Goal: Complete application form: Complete application form

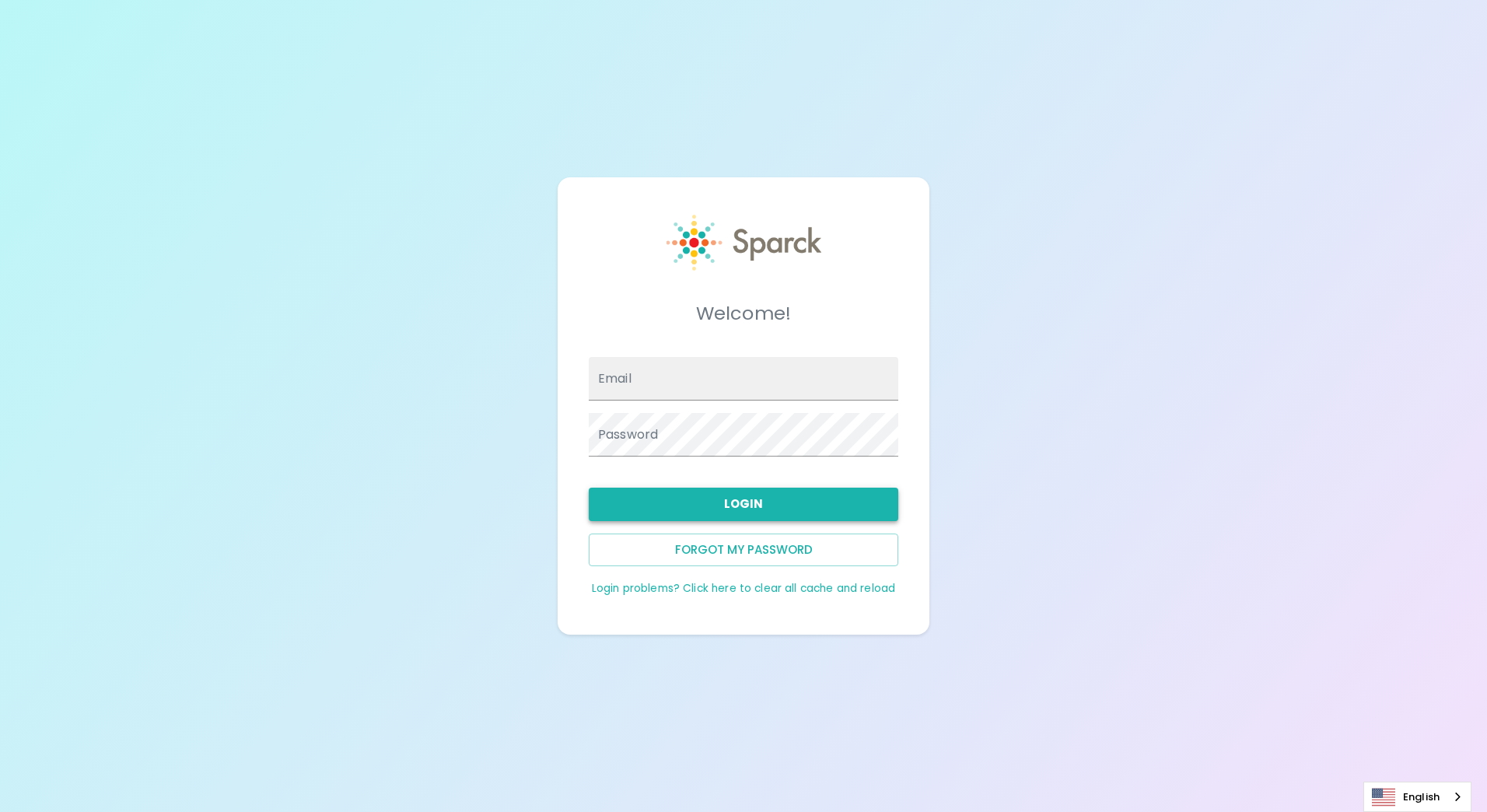
type input "[EMAIL_ADDRESS][DOMAIN_NAME]"
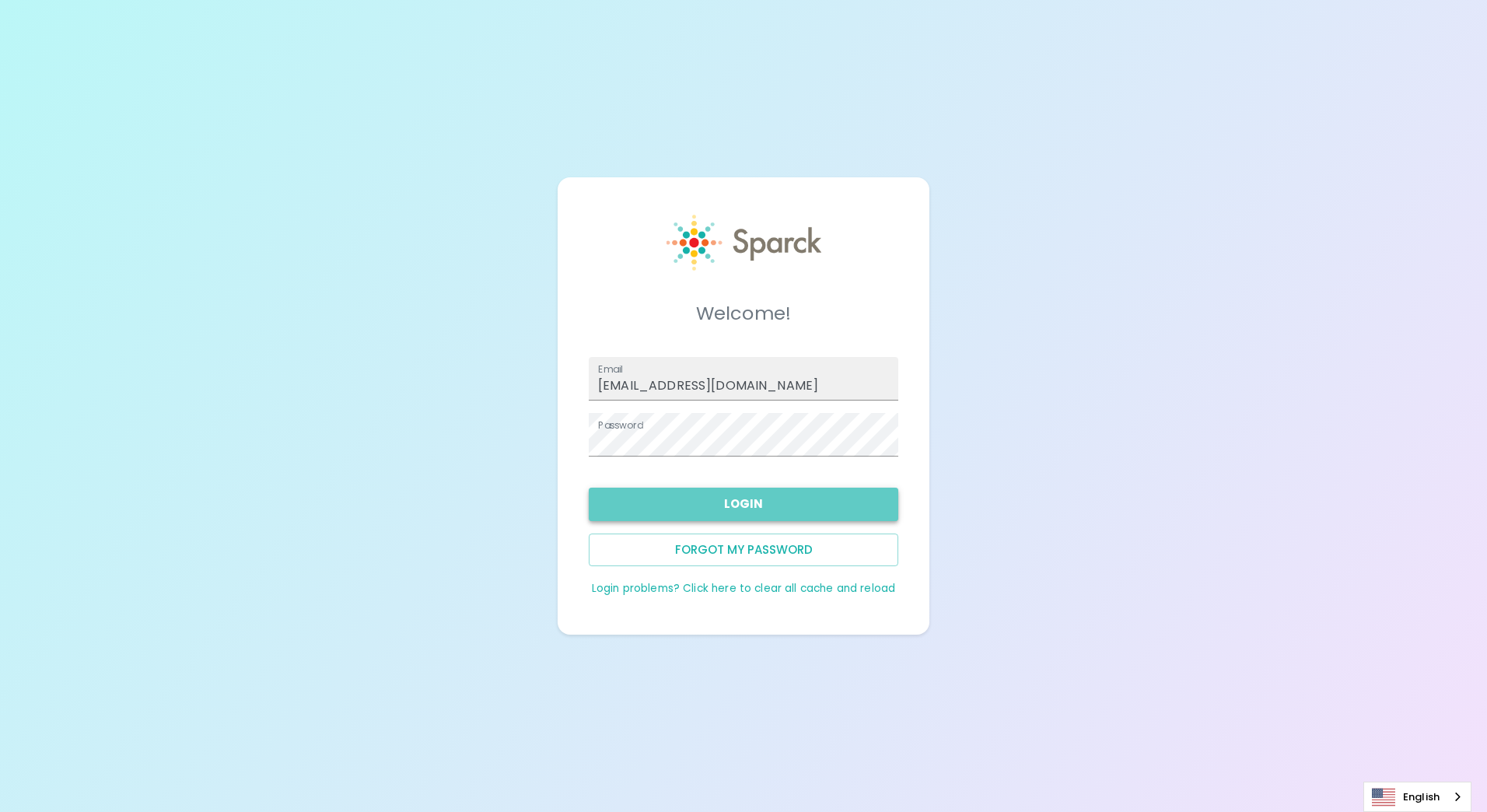
click at [742, 508] on button "Login" at bounding box center [743, 504] width 309 height 33
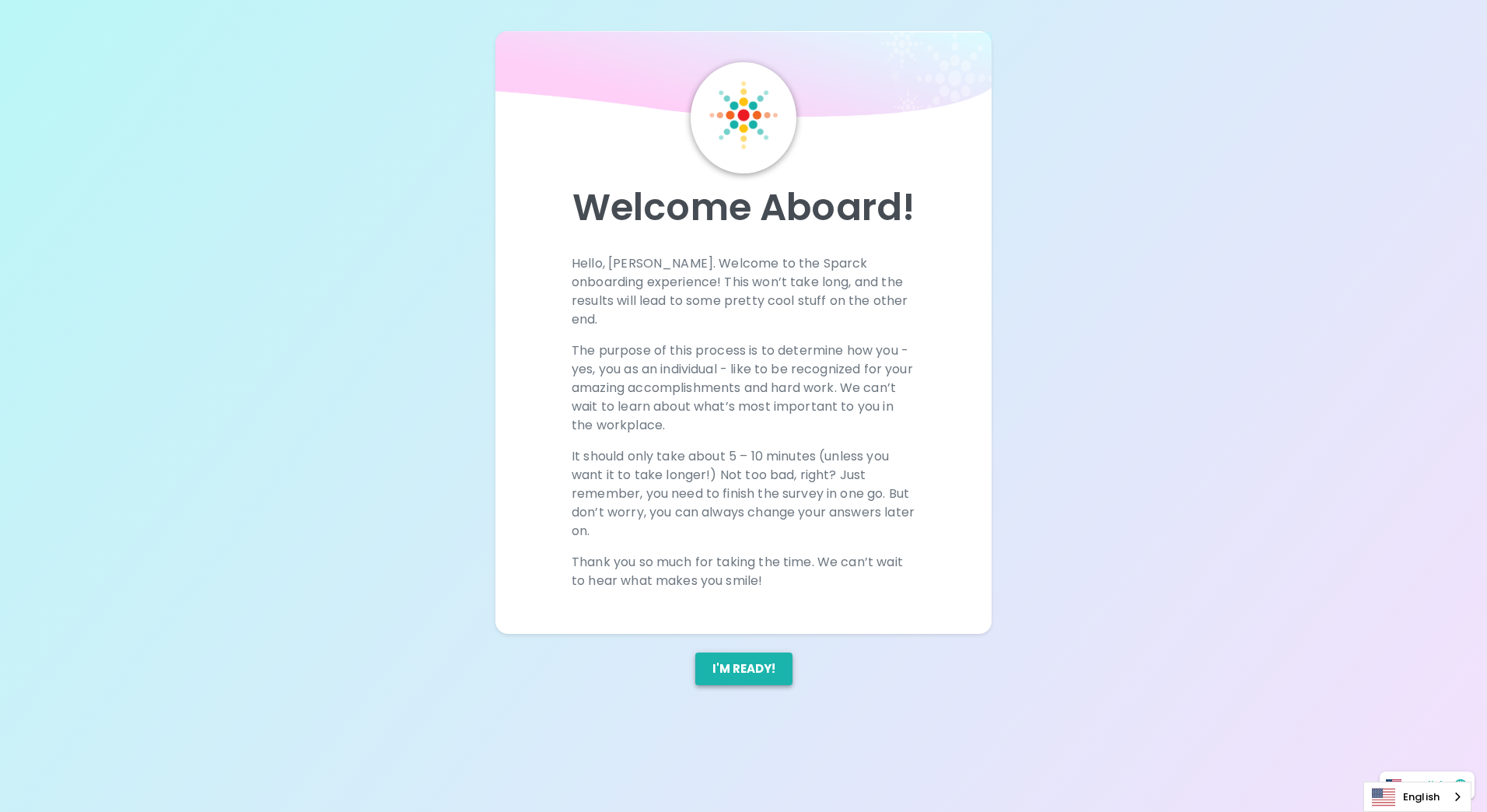
click at [750, 652] on button "I'm ready!" at bounding box center [744, 668] width 97 height 33
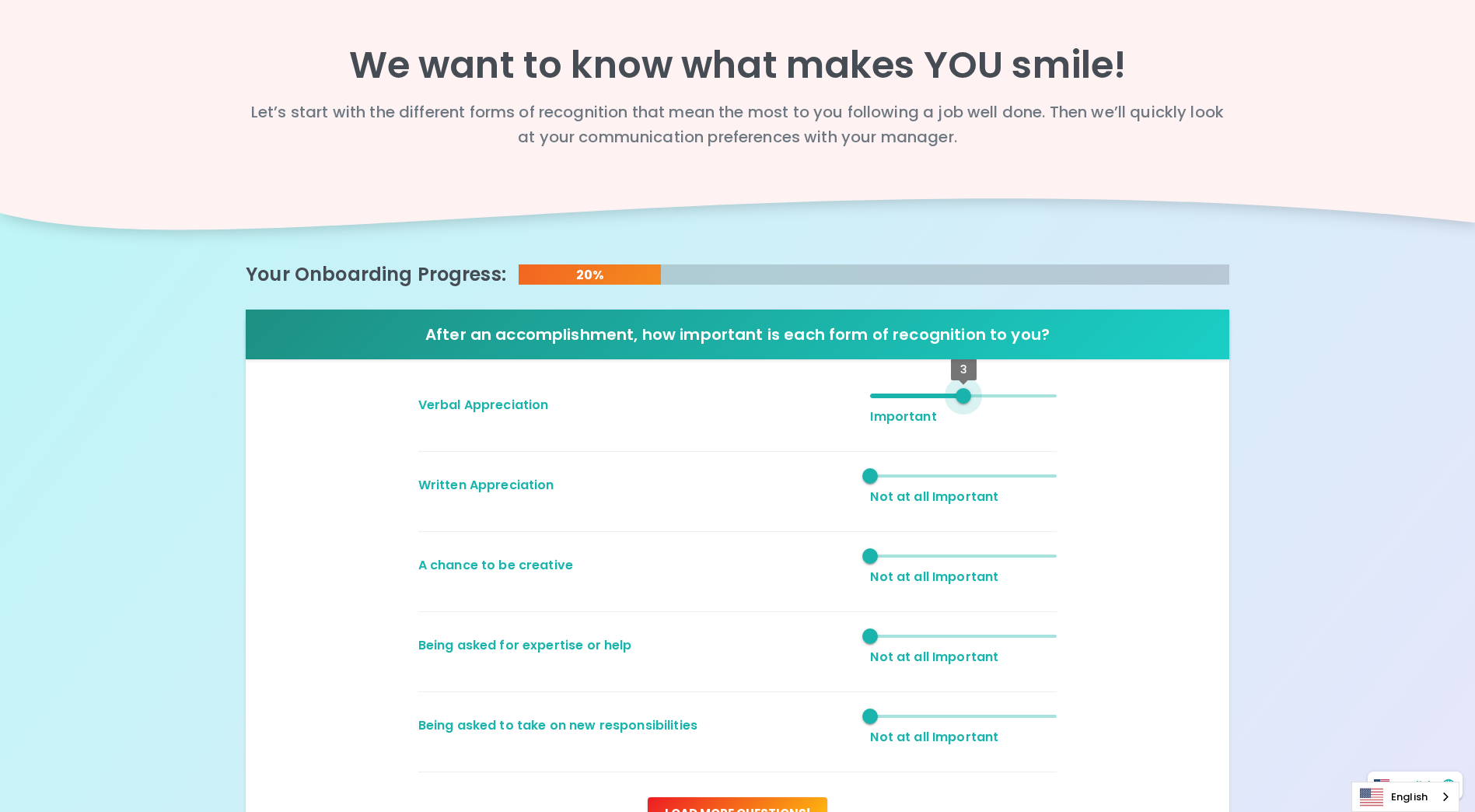
type input "2"
drag, startPoint x: 903, startPoint y: 395, endPoint x: 926, endPoint y: 407, distance: 25.9
click at [924, 404] on span "2" at bounding box center [917, 395] width 16 height 16
type input "3"
drag, startPoint x: 868, startPoint y: 474, endPoint x: 943, endPoint y: 469, distance: 75.2
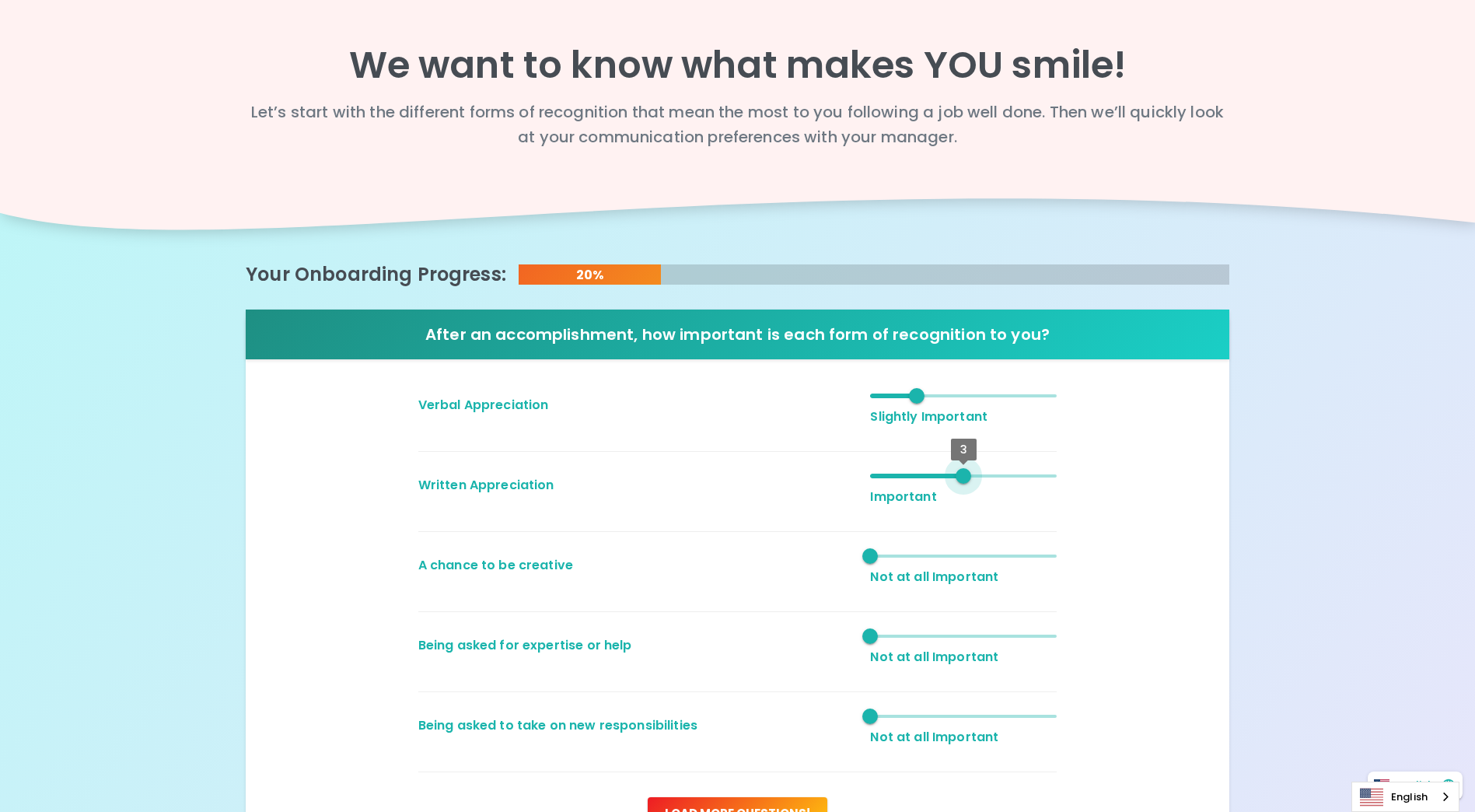
click at [943, 469] on span "3" at bounding box center [964, 476] width 187 height 23
drag, startPoint x: 875, startPoint y: 556, endPoint x: 892, endPoint y: 553, distance: 17.3
click at [892, 553] on span "1" at bounding box center [964, 555] width 187 height 23
drag, startPoint x: 872, startPoint y: 557, endPoint x: 885, endPoint y: 553, distance: 13.6
click at [878, 553] on span "1" at bounding box center [870, 556] width 16 height 16
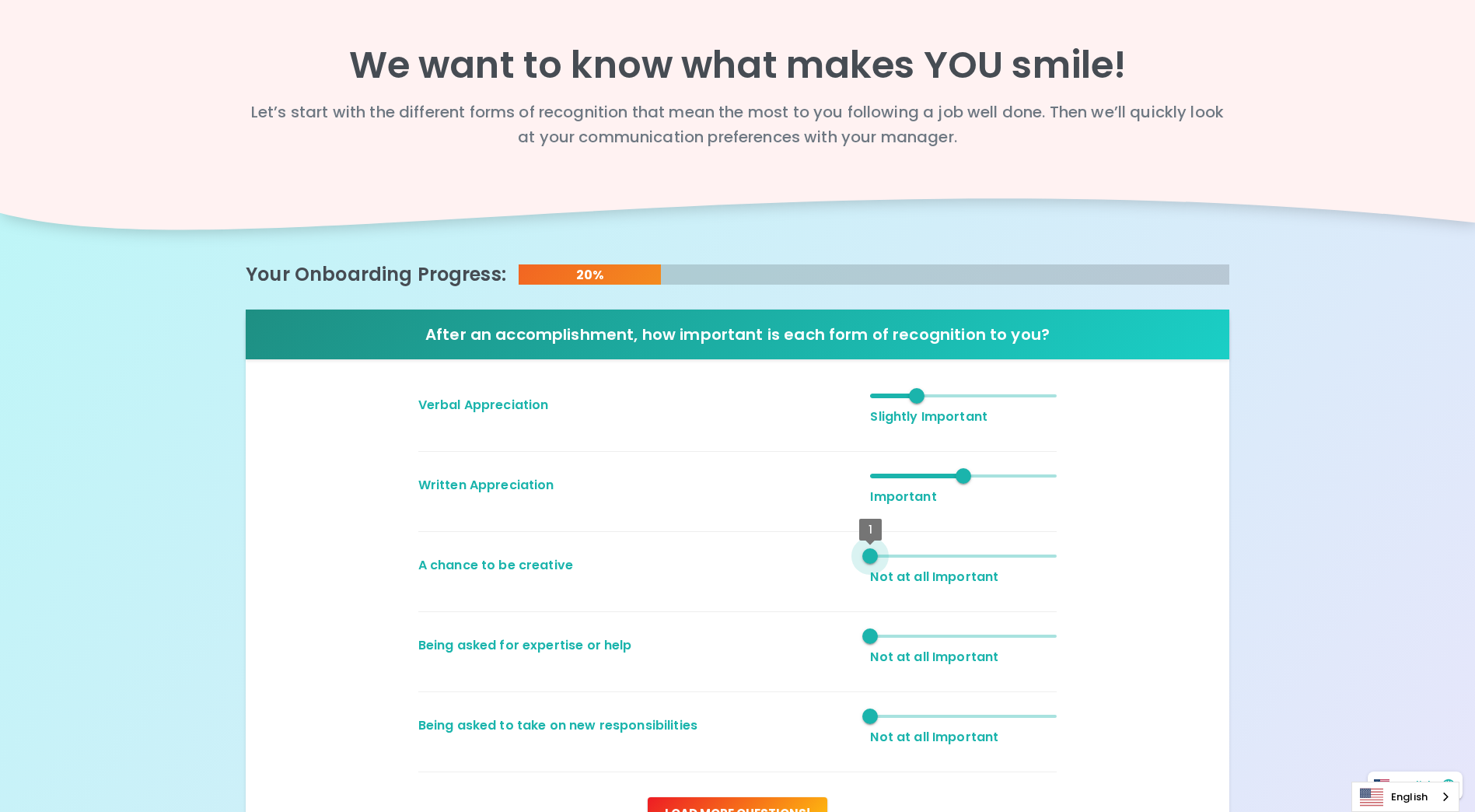
click at [887, 552] on span "1" at bounding box center [964, 555] width 187 height 23
click at [891, 557] on span at bounding box center [964, 555] width 187 height 3
click at [894, 557] on span at bounding box center [964, 555] width 187 height 3
drag, startPoint x: 874, startPoint y: 554, endPoint x: 888, endPoint y: 552, distance: 14.1
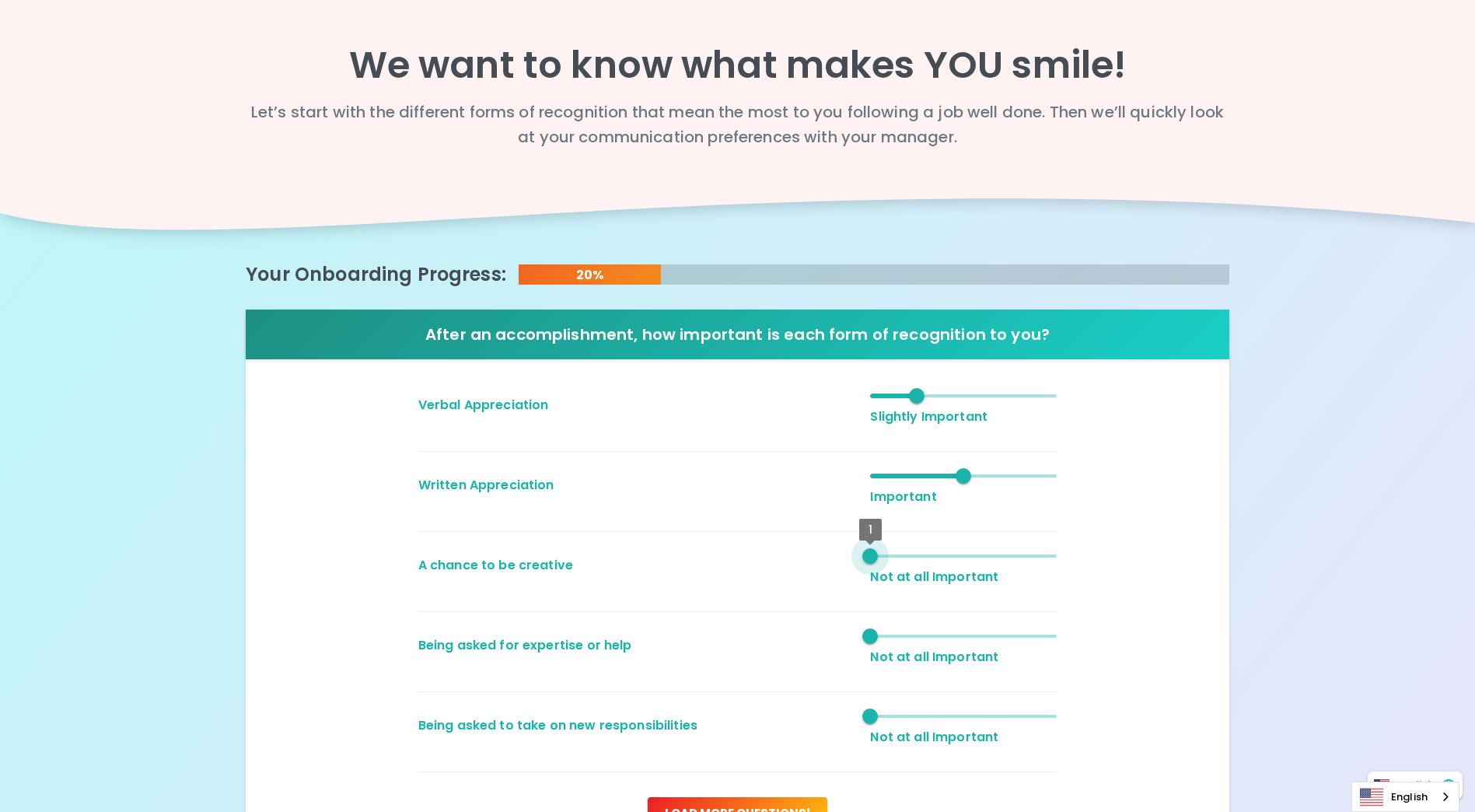
click at [888, 552] on span "1" at bounding box center [964, 555] width 187 height 23
type input "2"
drag, startPoint x: 871, startPoint y: 557, endPoint x: 909, endPoint y: 545, distance: 39.8
click at [909, 548] on span "2" at bounding box center [917, 556] width 16 height 16
type input "3"
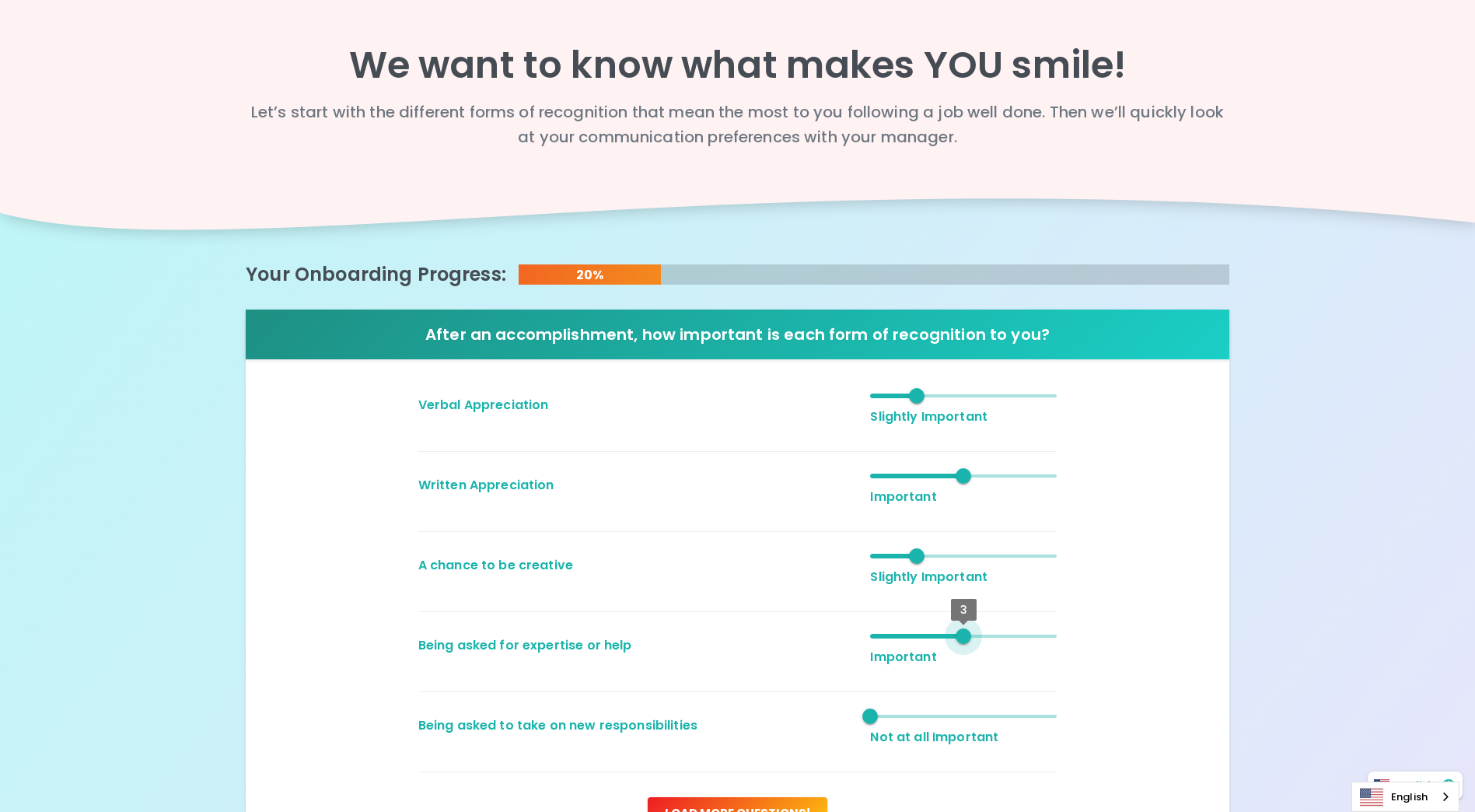
drag, startPoint x: 872, startPoint y: 636, endPoint x: 946, endPoint y: 629, distance: 74.3
click at [946, 629] on span "3" at bounding box center [964, 635] width 187 height 23
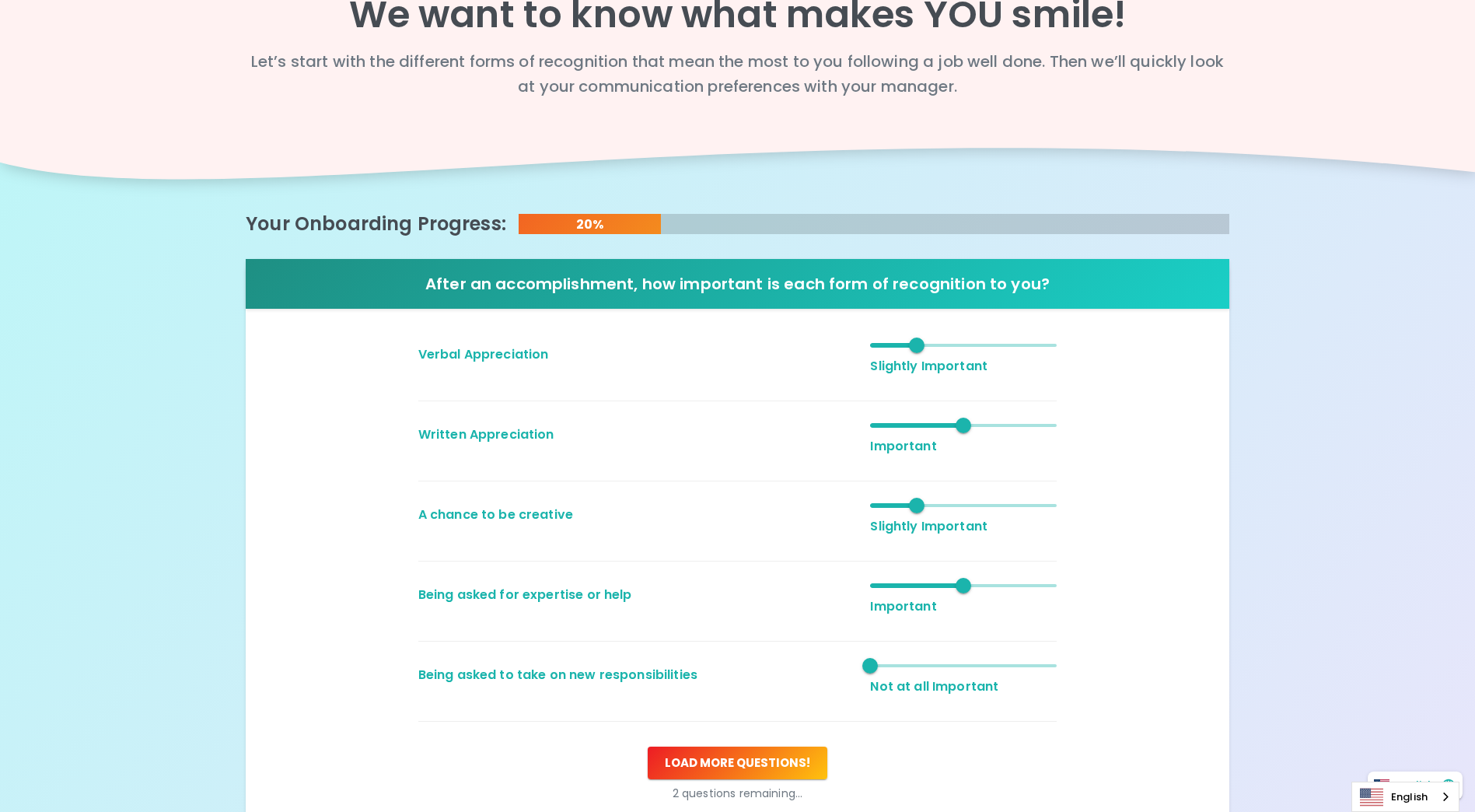
scroll to position [78, 0]
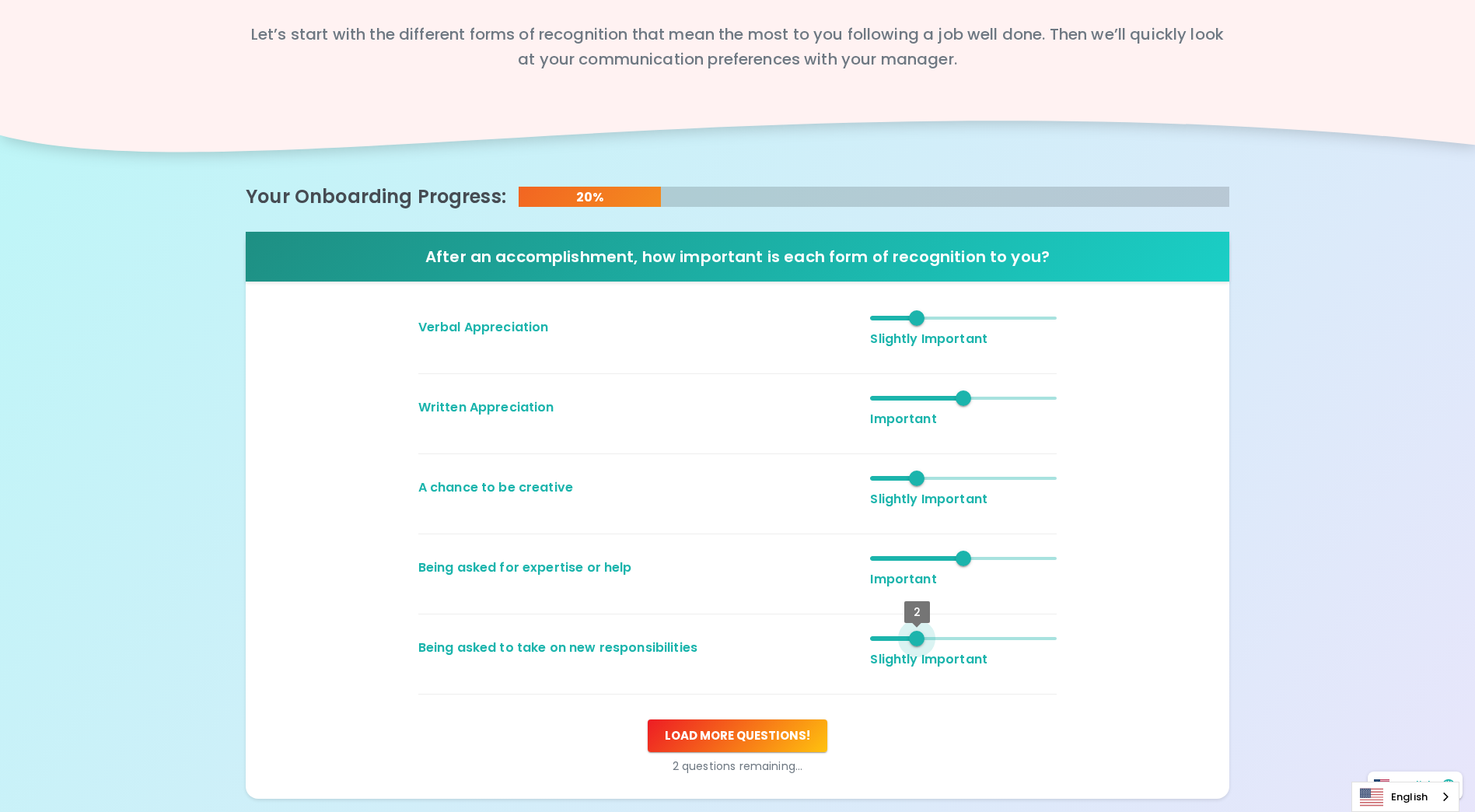
drag, startPoint x: 867, startPoint y: 639, endPoint x: 938, endPoint y: 636, distance: 71.1
click at [938, 636] on span "2" at bounding box center [964, 638] width 187 height 23
click at [938, 636] on span at bounding box center [964, 637] width 187 height 3
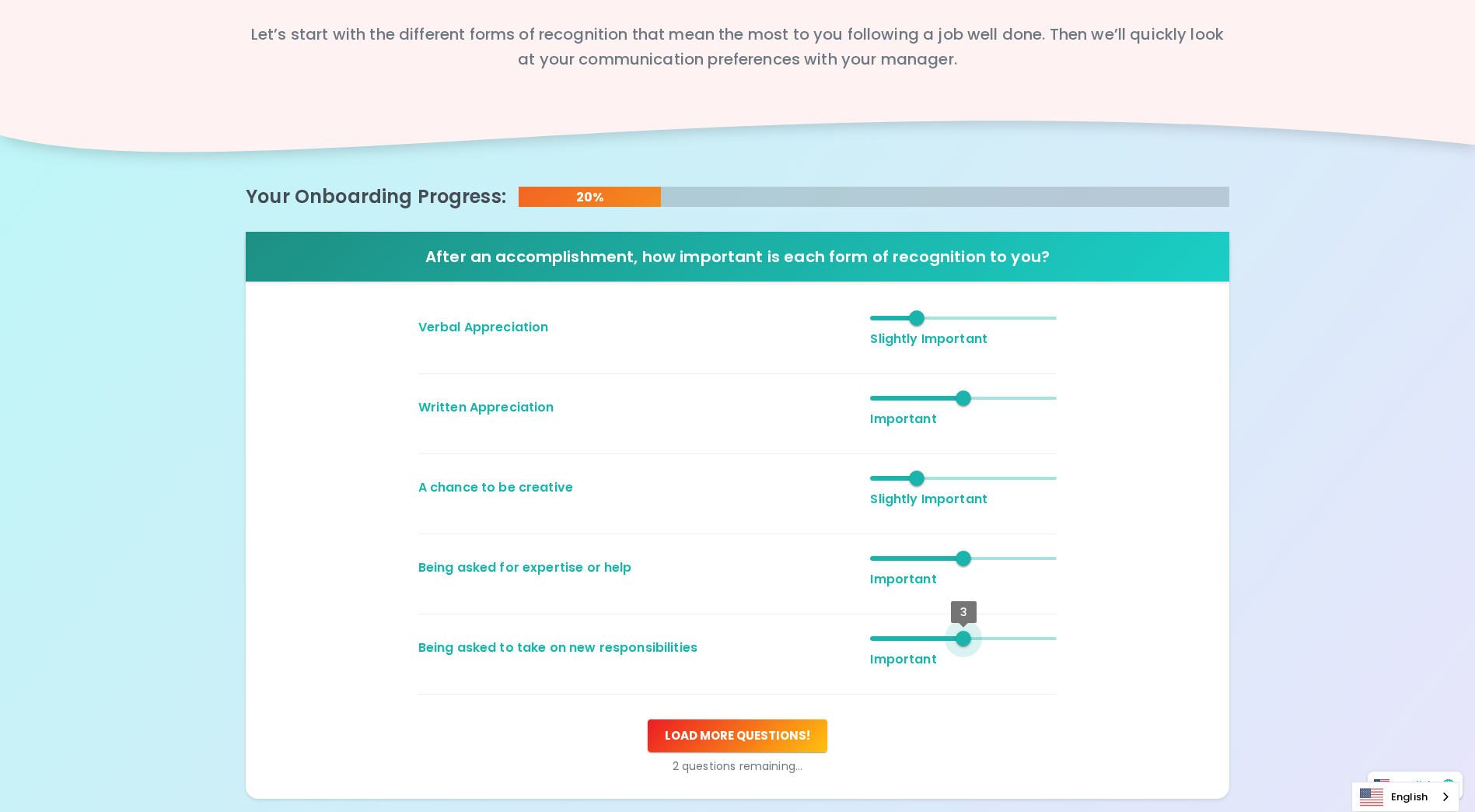
drag, startPoint x: 921, startPoint y: 637, endPoint x: 964, endPoint y: 640, distance: 43.1
click at [964, 640] on span "3" at bounding box center [963, 638] width 16 height 16
type input "3"
drag, startPoint x: 965, startPoint y: 639, endPoint x: 945, endPoint y: 645, distance: 20.9
click at [945, 645] on span "3" at bounding box center [964, 638] width 187 height 23
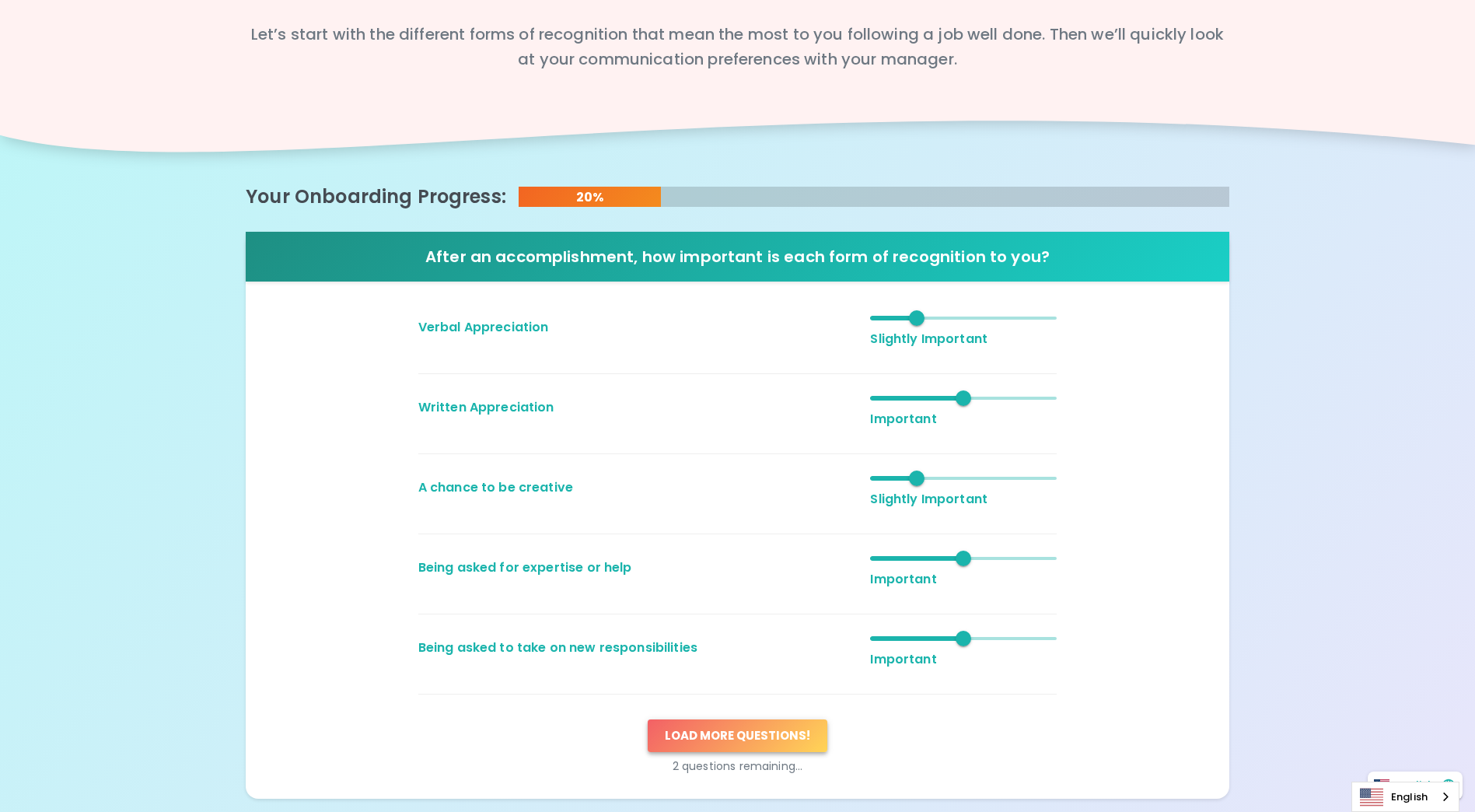
click at [761, 734] on button "Load more questions !" at bounding box center [738, 735] width 179 height 33
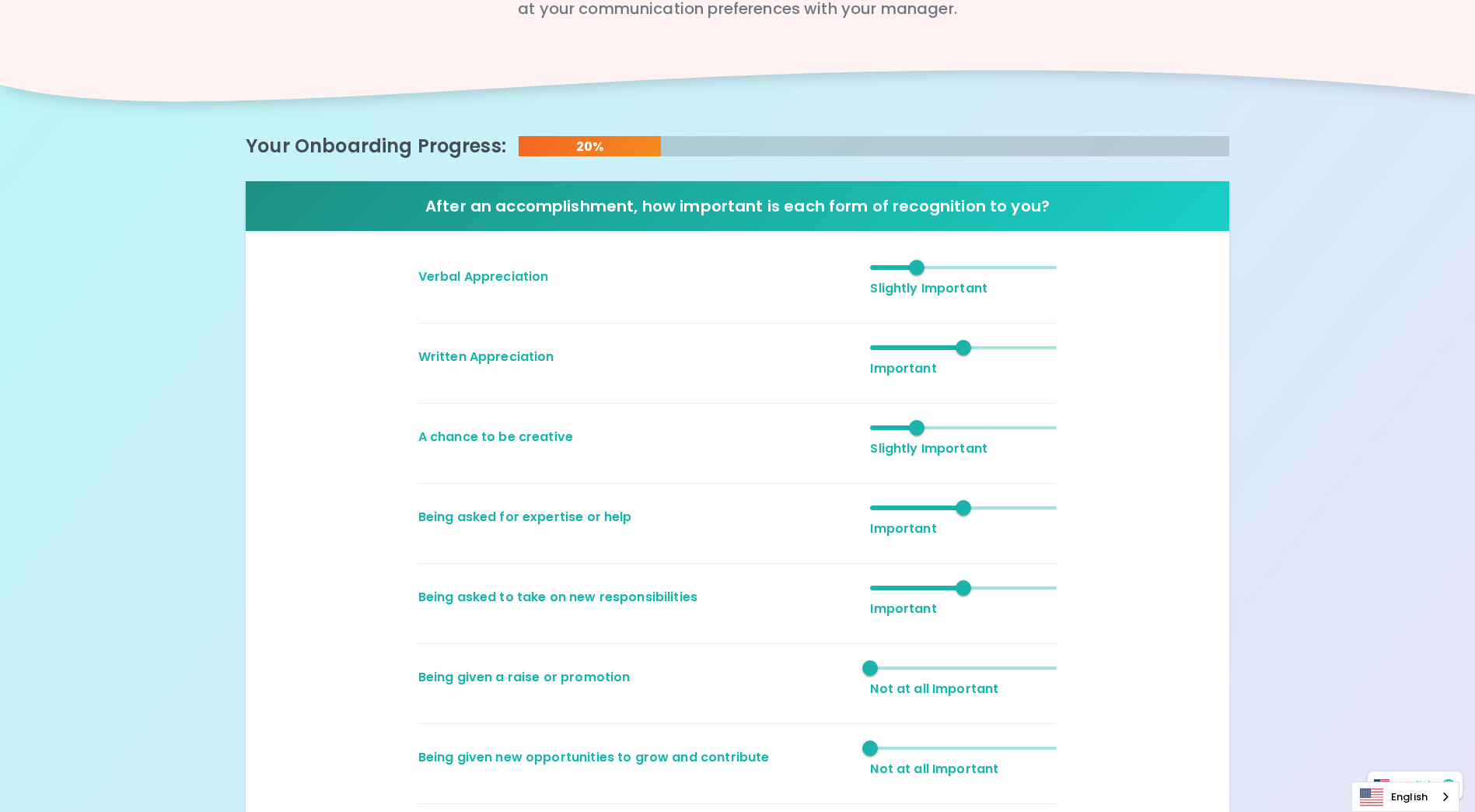
scroll to position [155, 0]
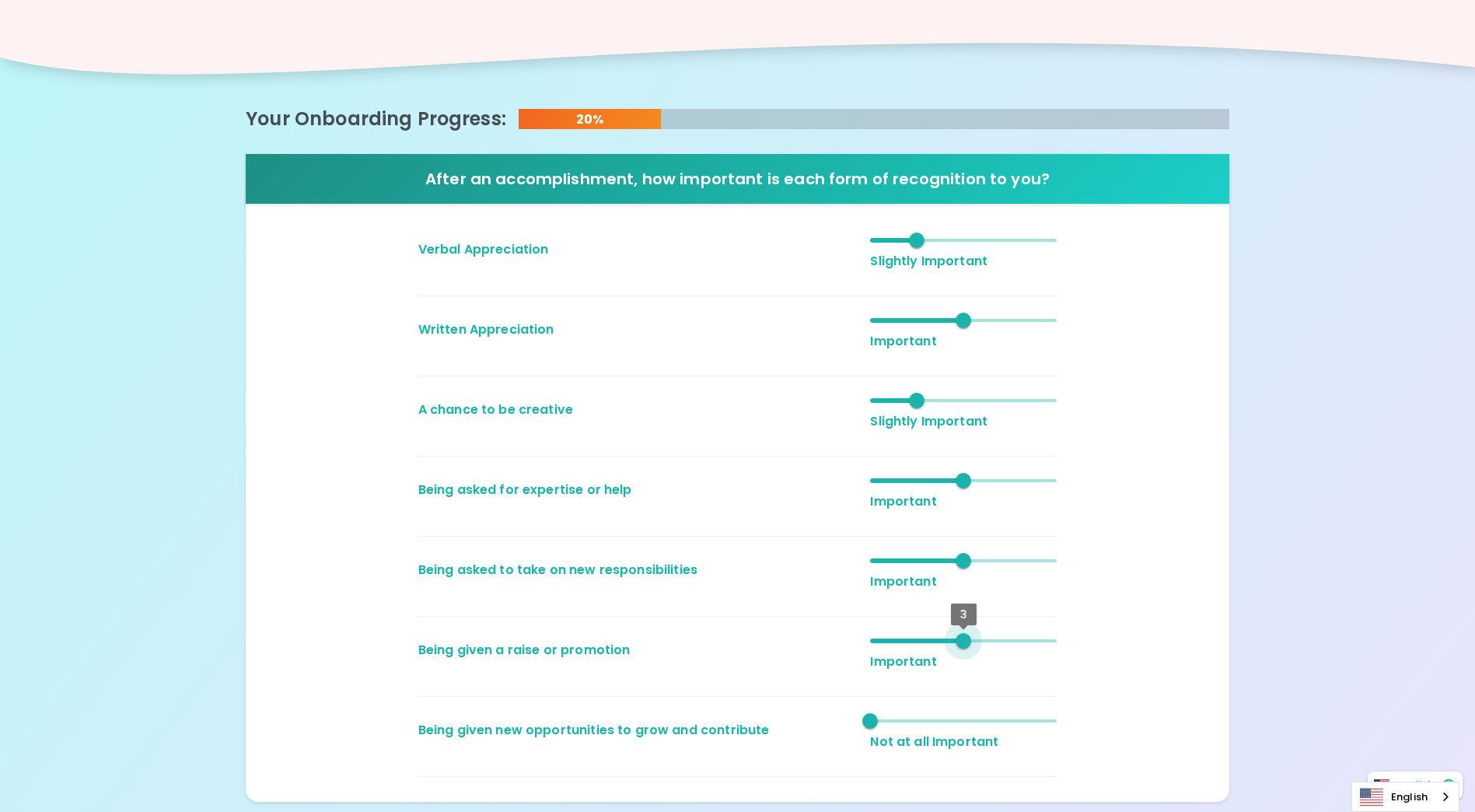
type input "4"
drag, startPoint x: 872, startPoint y: 641, endPoint x: 995, endPoint y: 636, distance: 123.1
click at [1002, 636] on span "4" at bounding box center [1010, 640] width 16 height 16
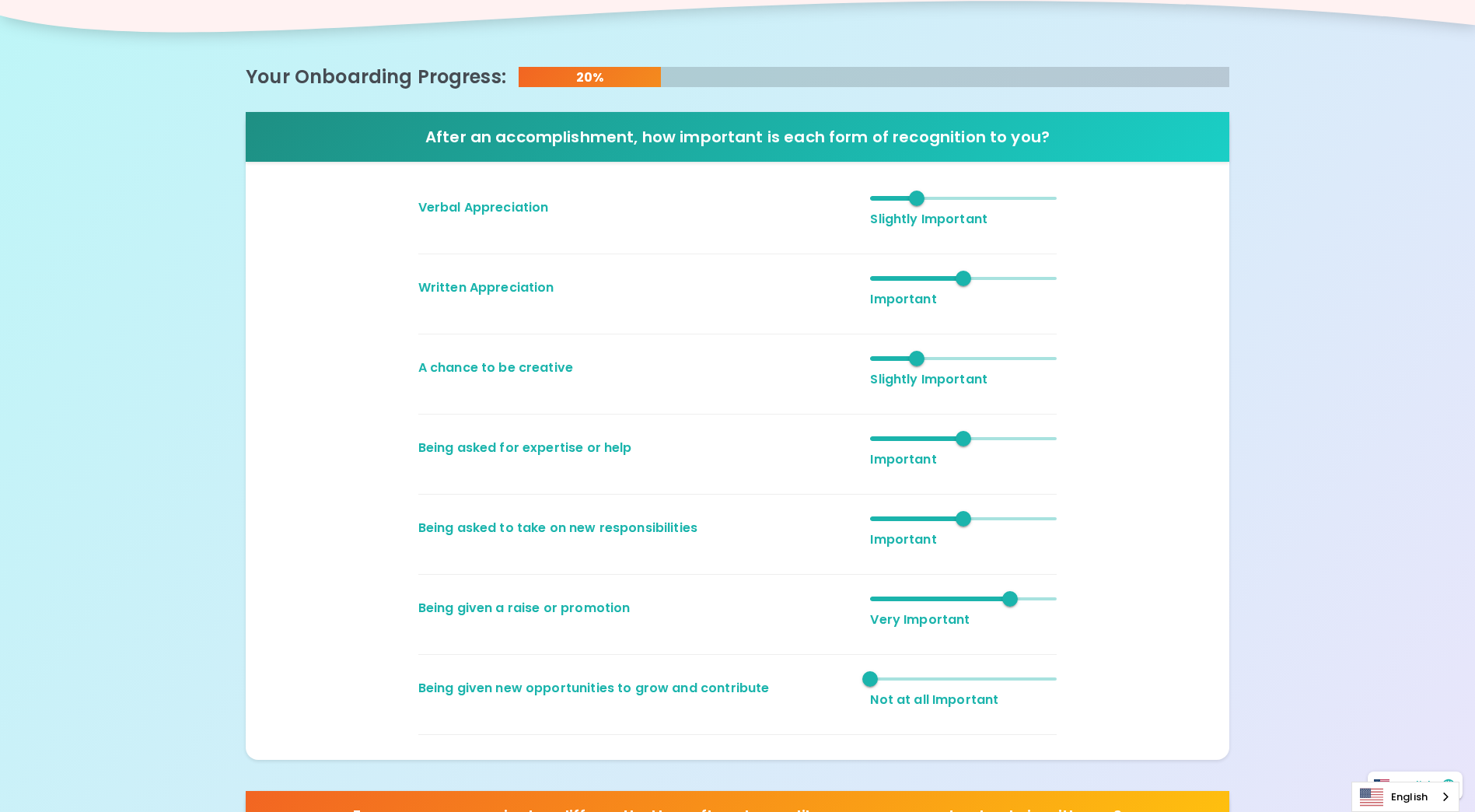
scroll to position [234, 0]
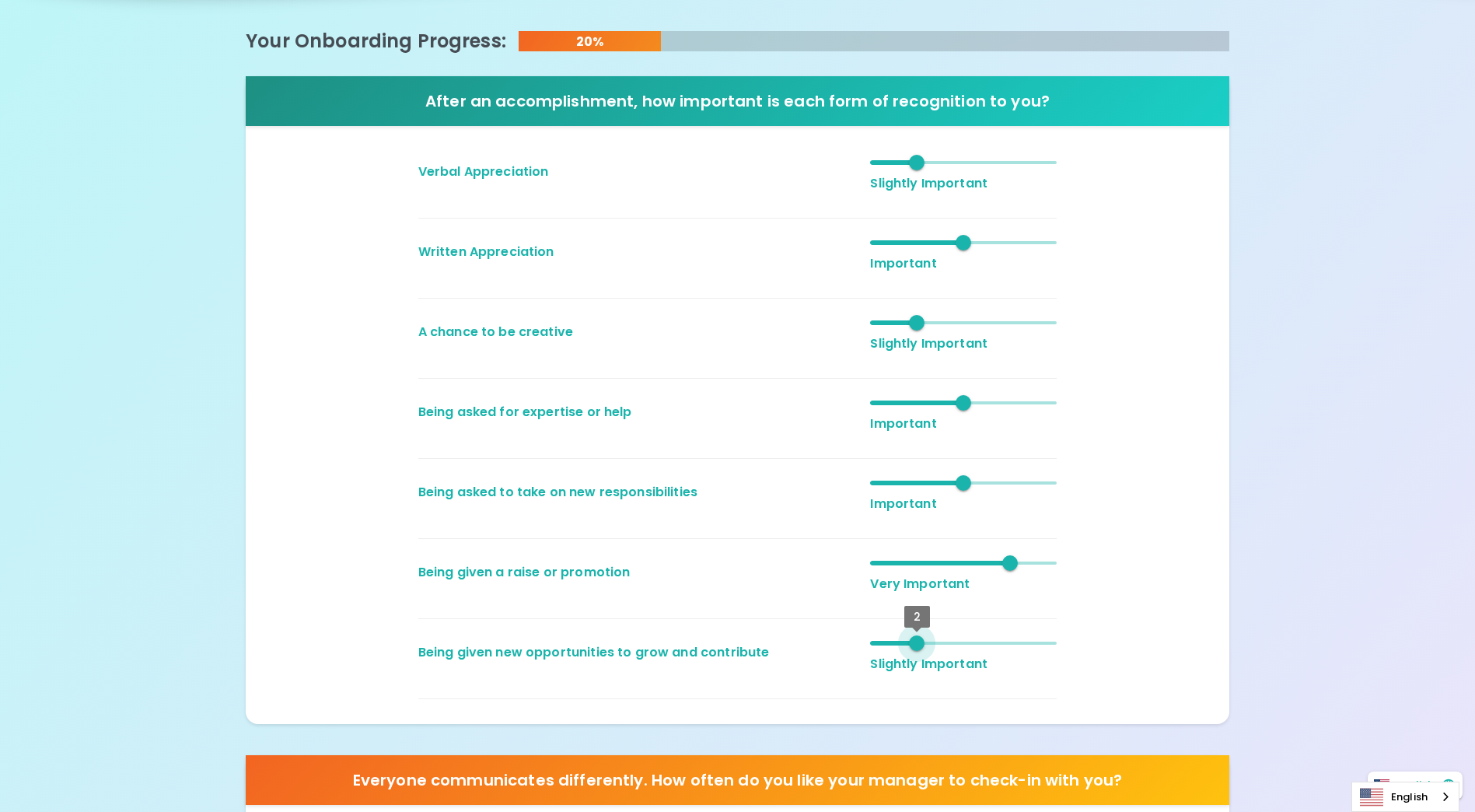
type input "3"
drag, startPoint x: 867, startPoint y: 645, endPoint x: 941, endPoint y: 643, distance: 74.0
click at [941, 643] on span "3" at bounding box center [964, 643] width 187 height 23
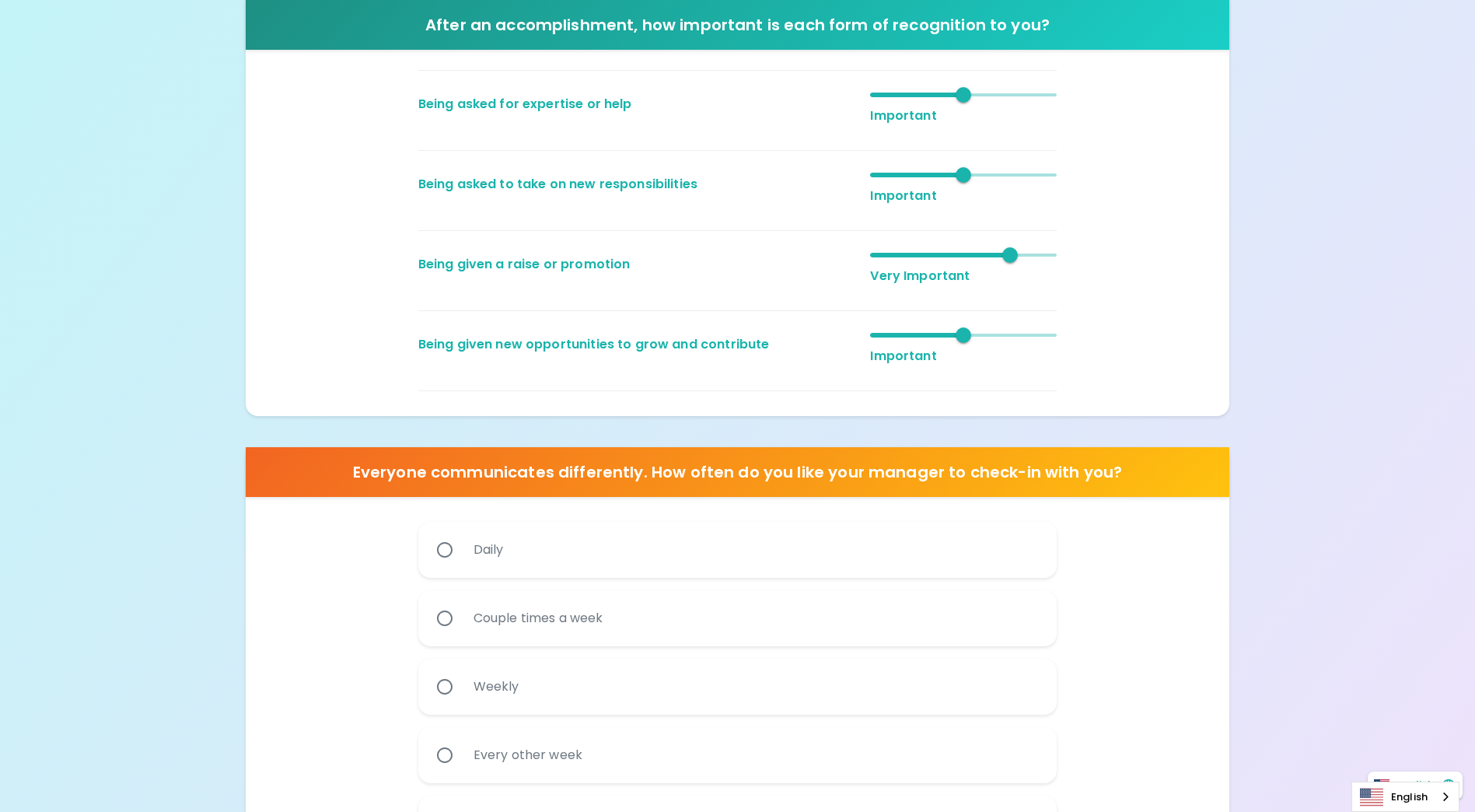
scroll to position [544, 0]
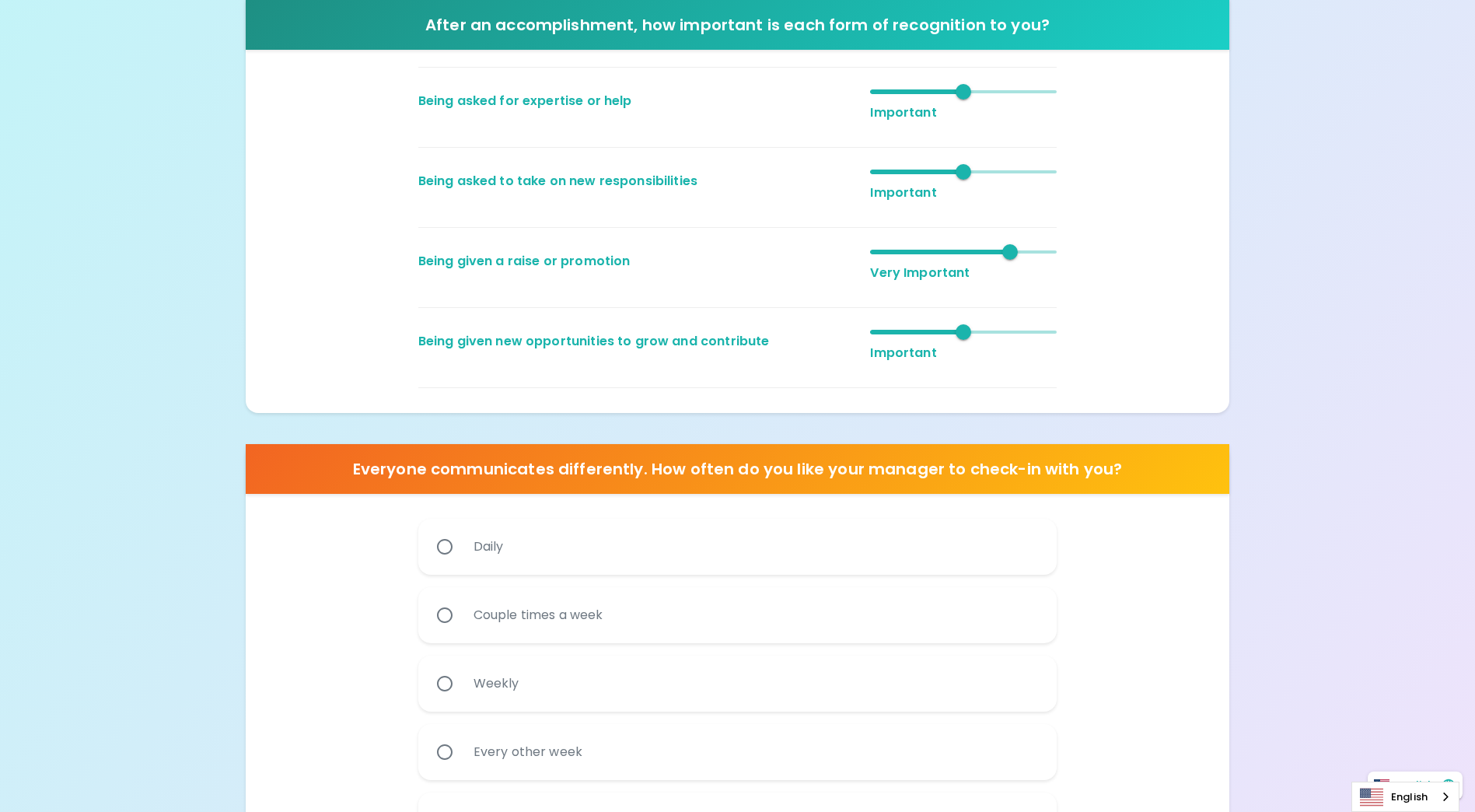
click at [447, 615] on input "Couple times a week" at bounding box center [444, 615] width 33 height 33
radio input "true"
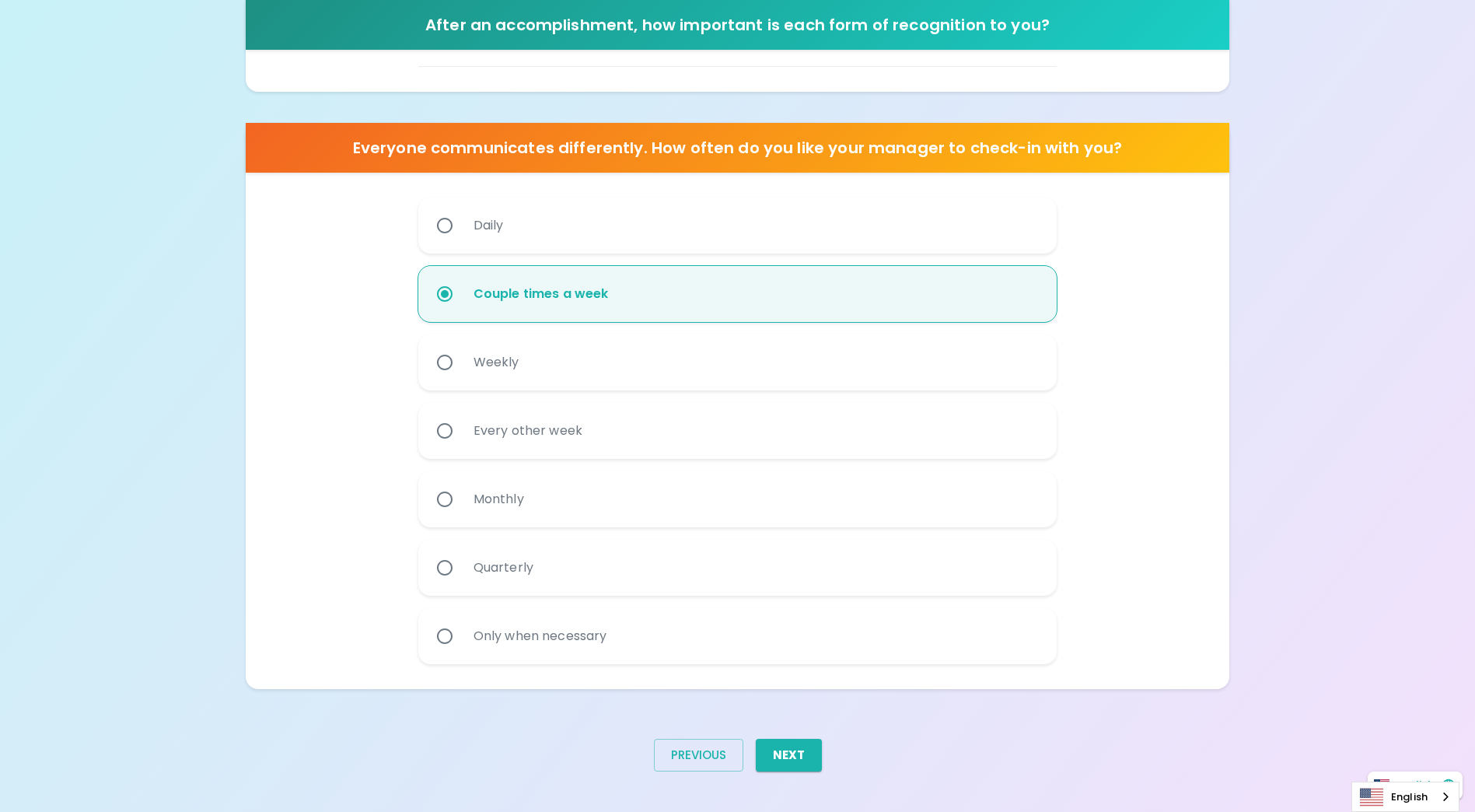
scroll to position [868, 0]
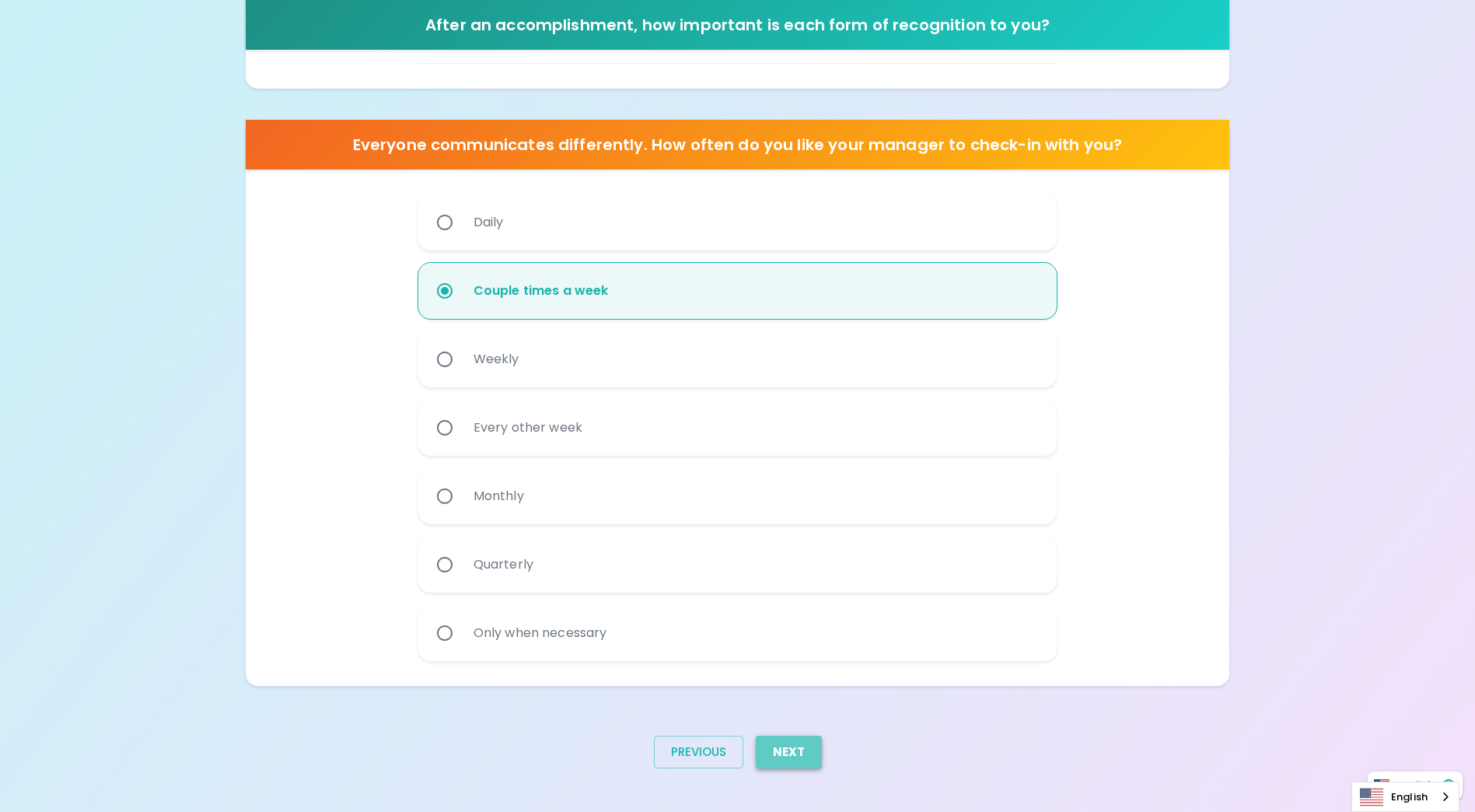
click at [809, 756] on button "Next" at bounding box center [789, 751] width 66 height 33
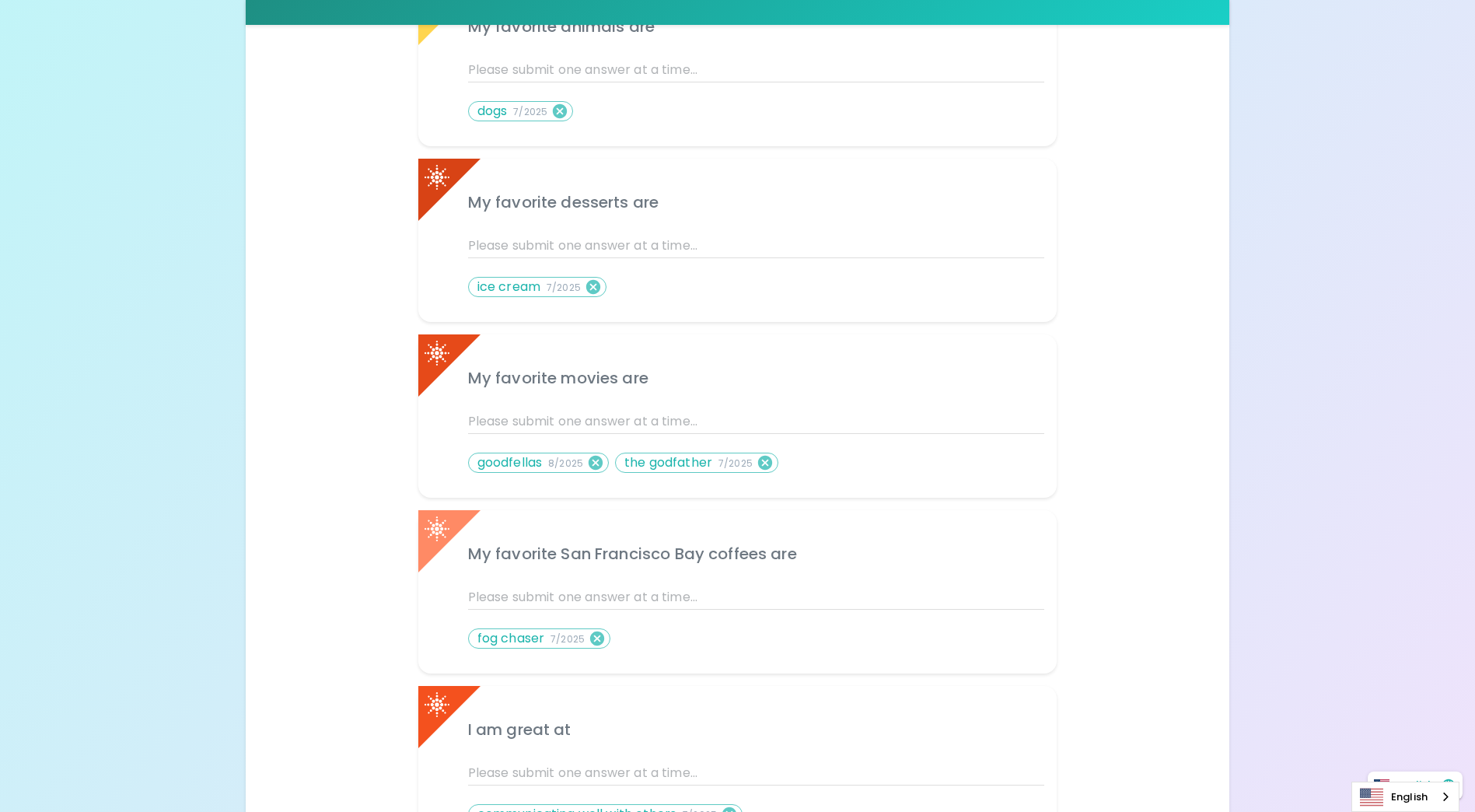
scroll to position [466, 0]
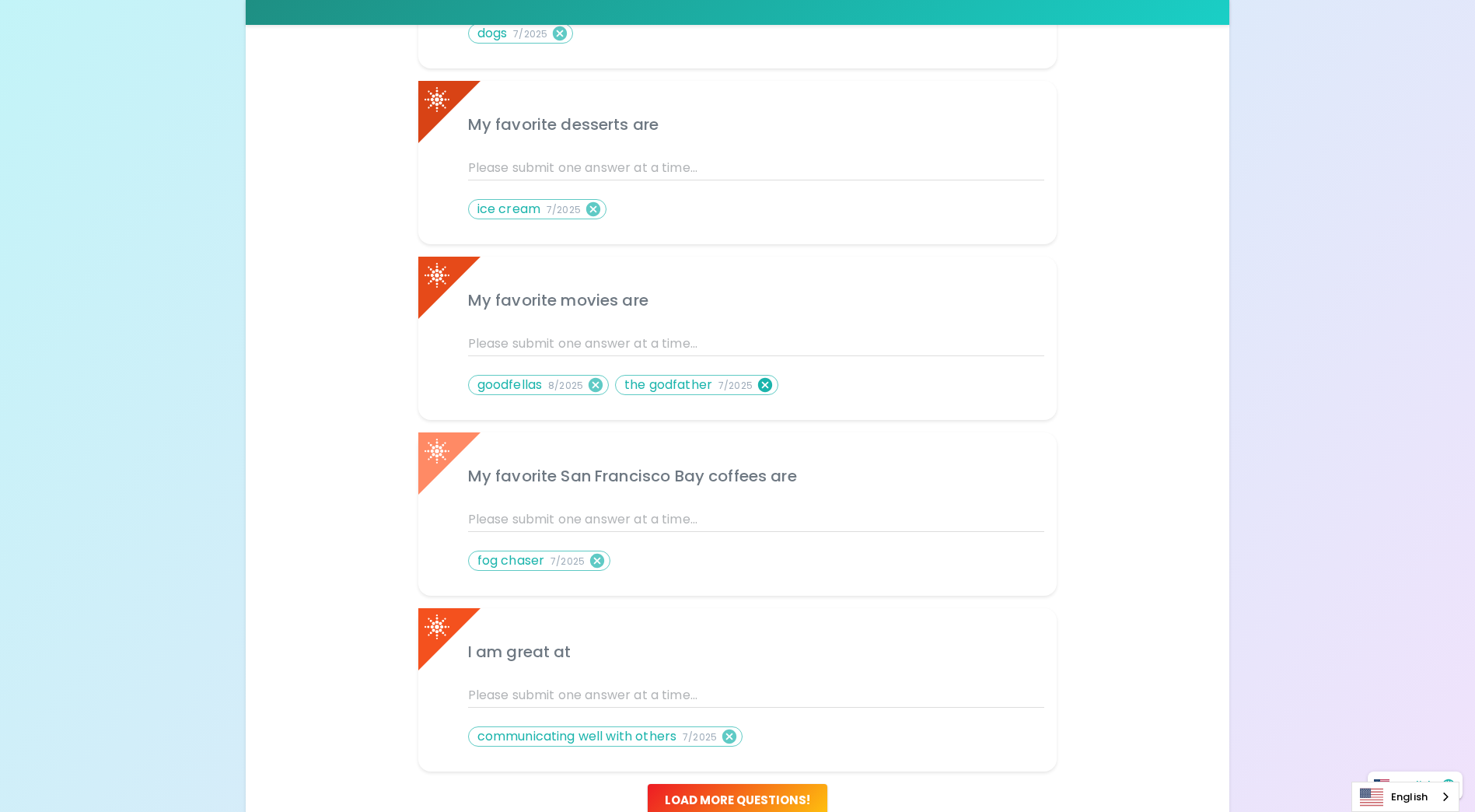
click at [763, 384] on icon at bounding box center [765, 385] width 17 height 17
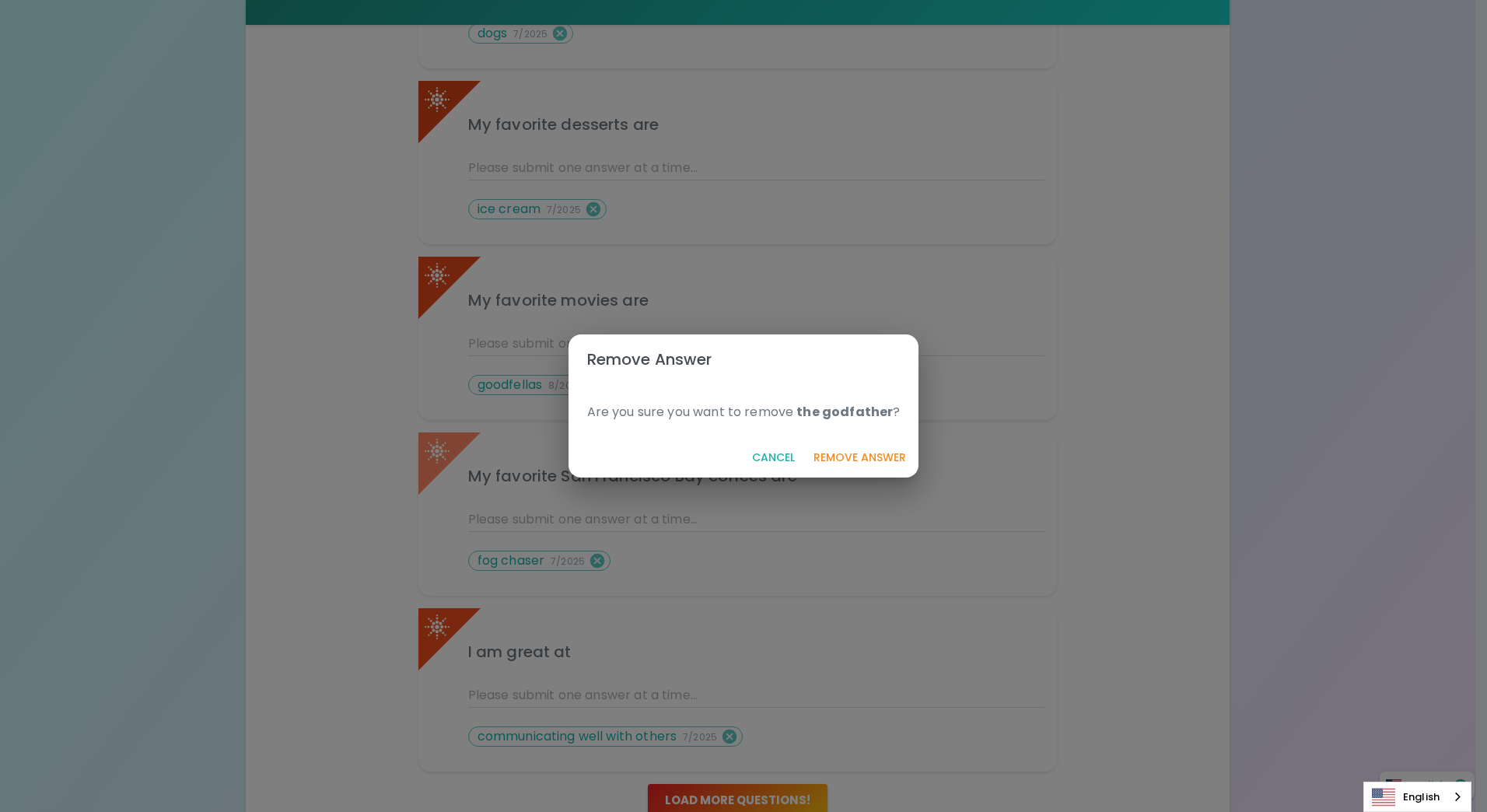
click at [849, 454] on button "Remove Answer" at bounding box center [860, 457] width 105 height 29
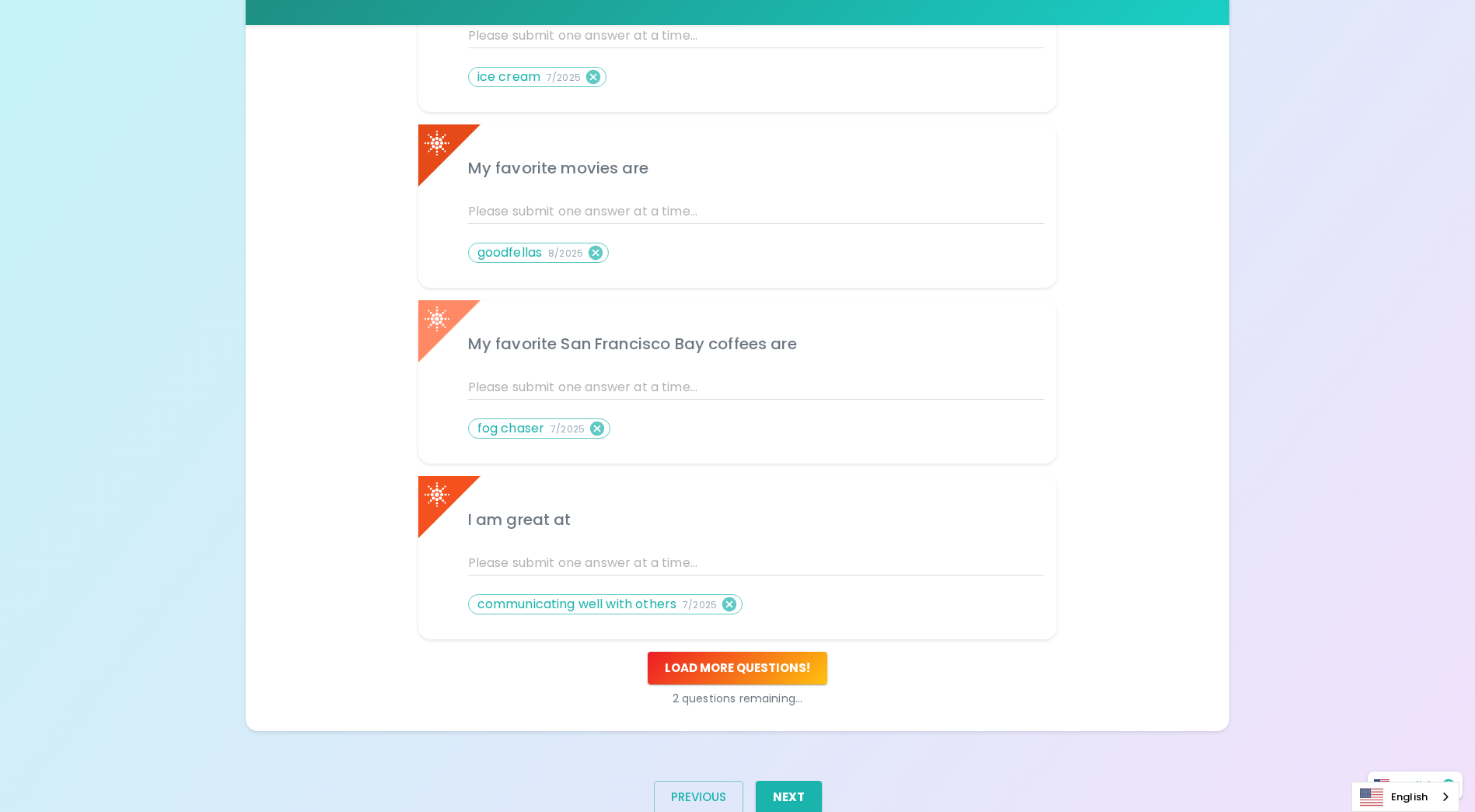
scroll to position [622, 0]
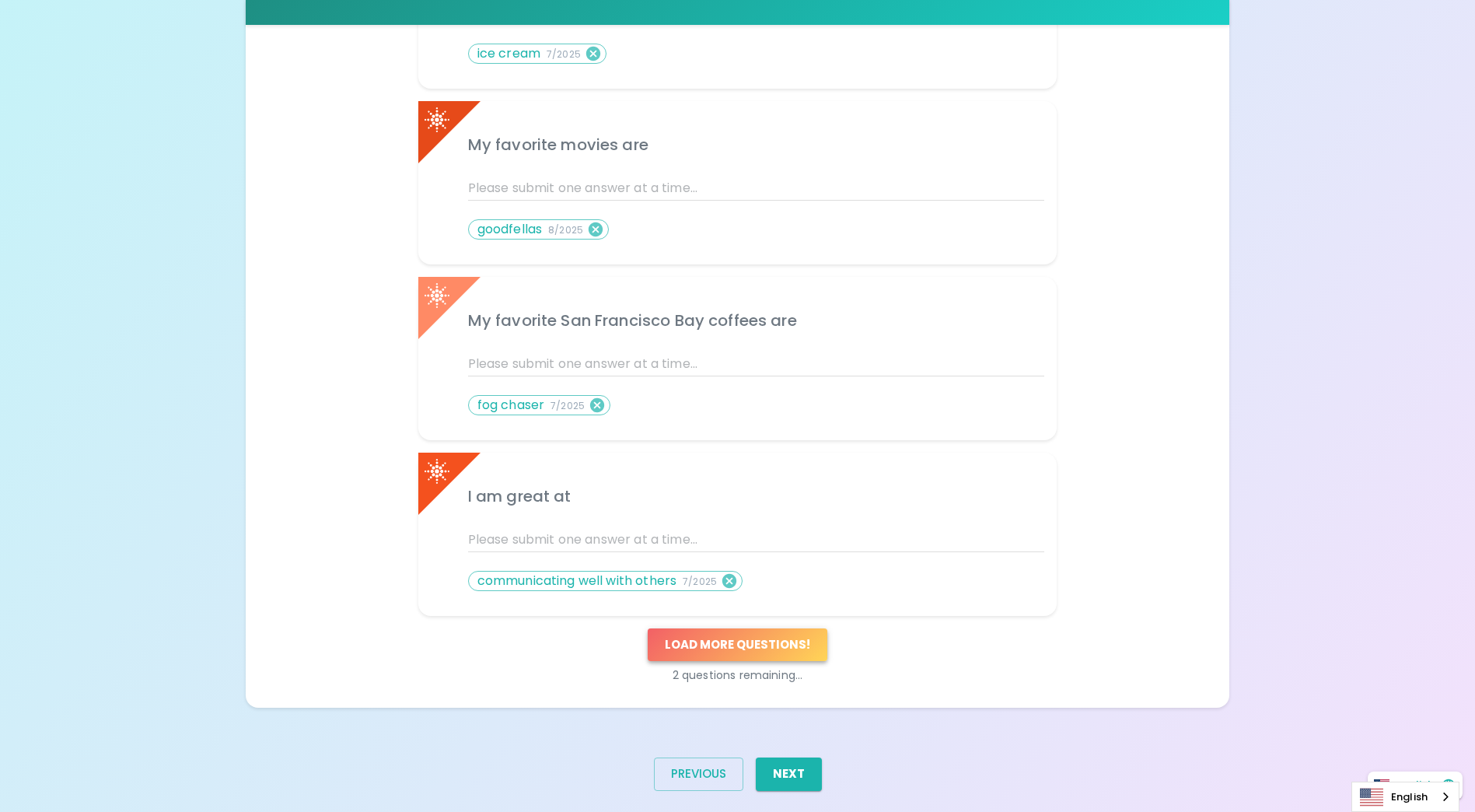
click at [770, 641] on button "Load more questions !" at bounding box center [738, 644] width 179 height 33
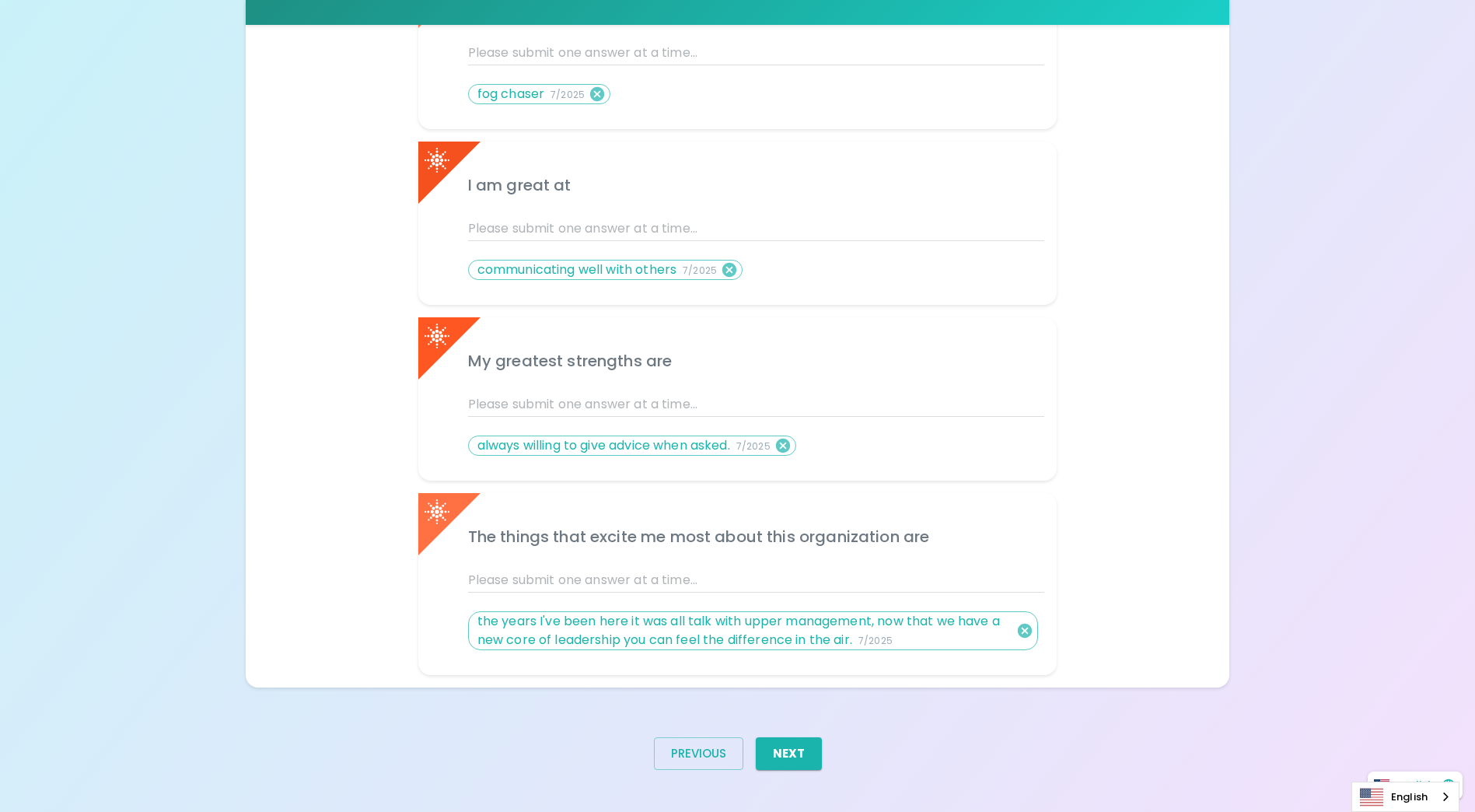
scroll to position [934, 0]
click at [794, 748] on button "Next" at bounding box center [789, 751] width 66 height 33
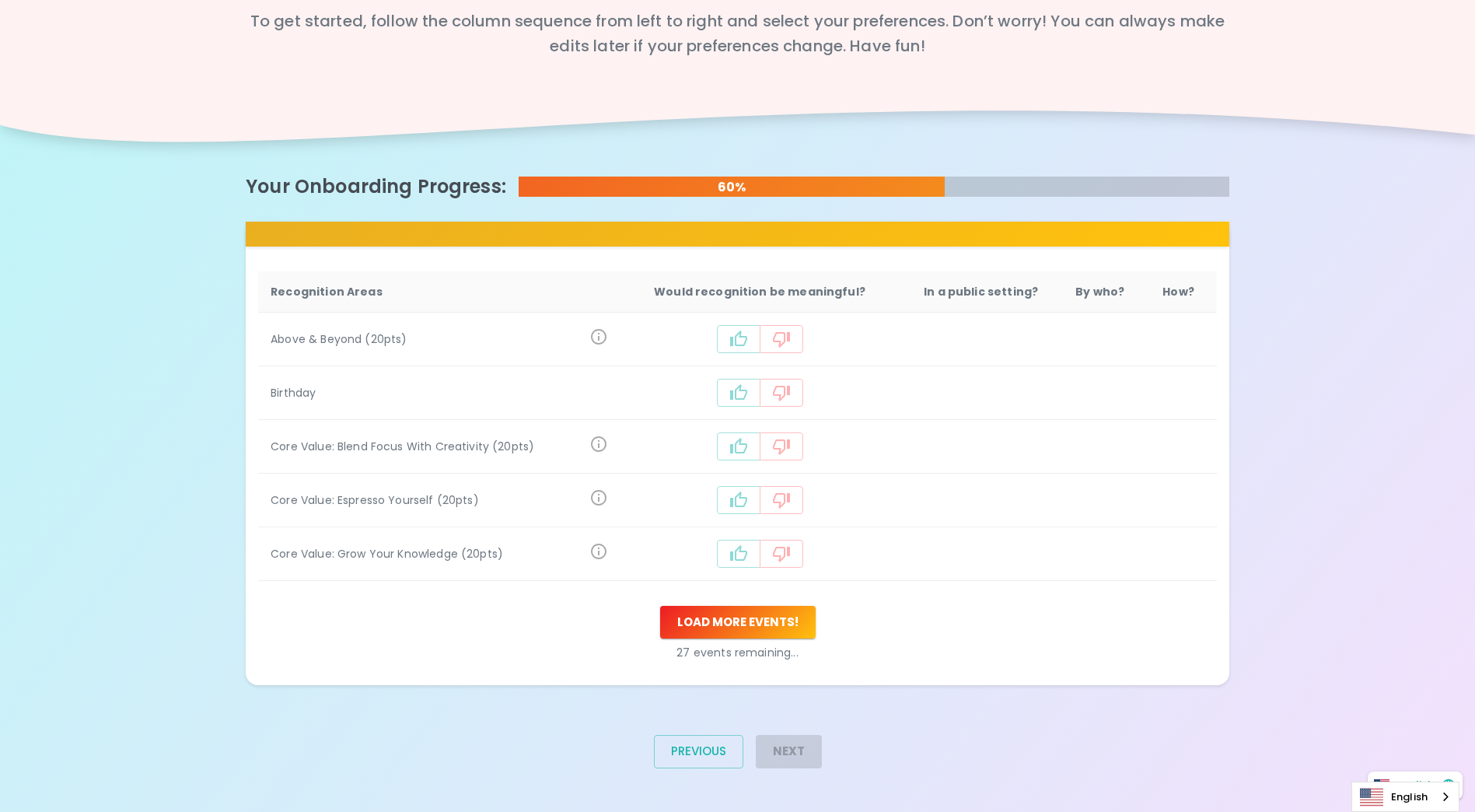
scroll to position [155, 0]
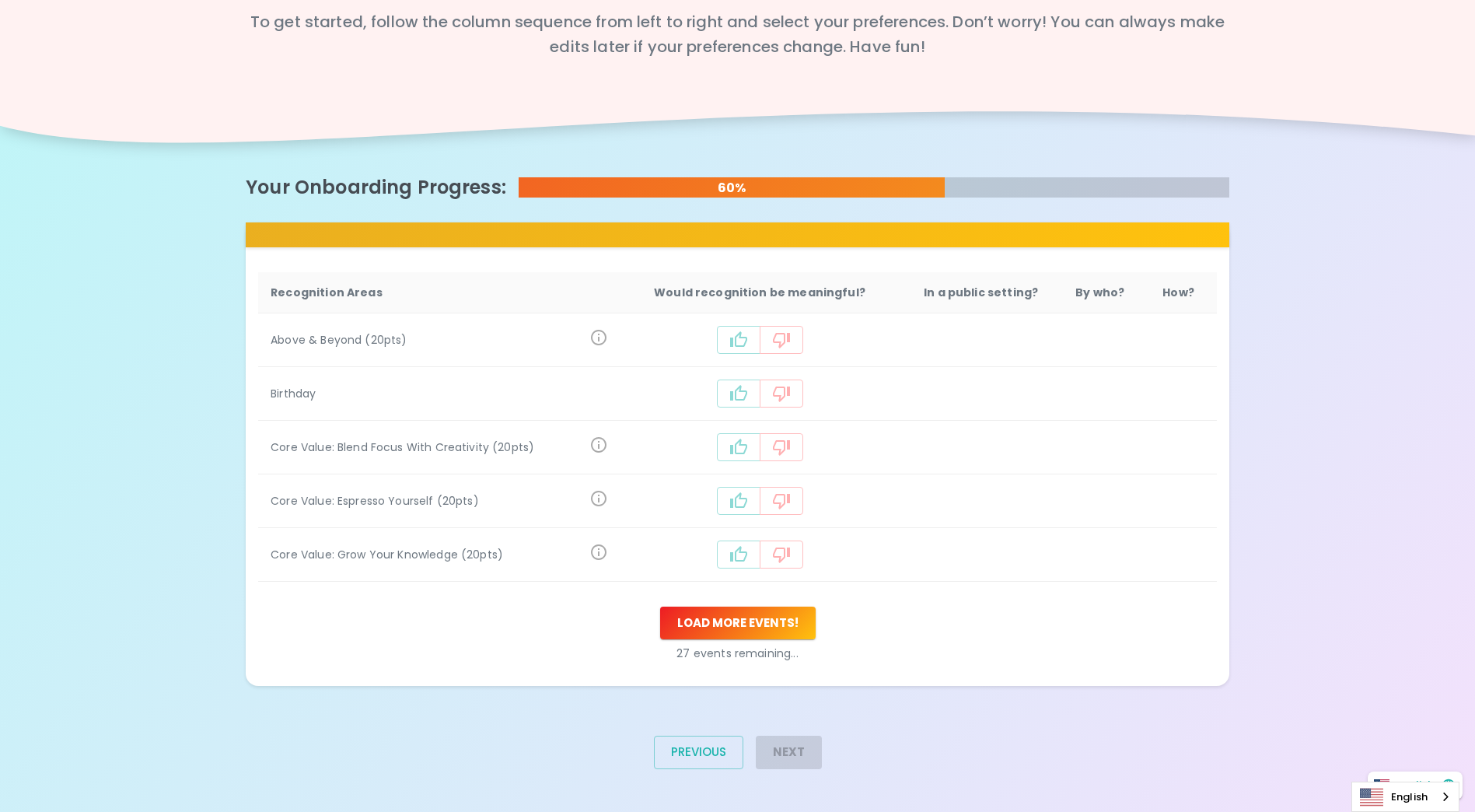
click at [744, 339] on icon "recognition-1058" at bounding box center [738, 340] width 19 height 19
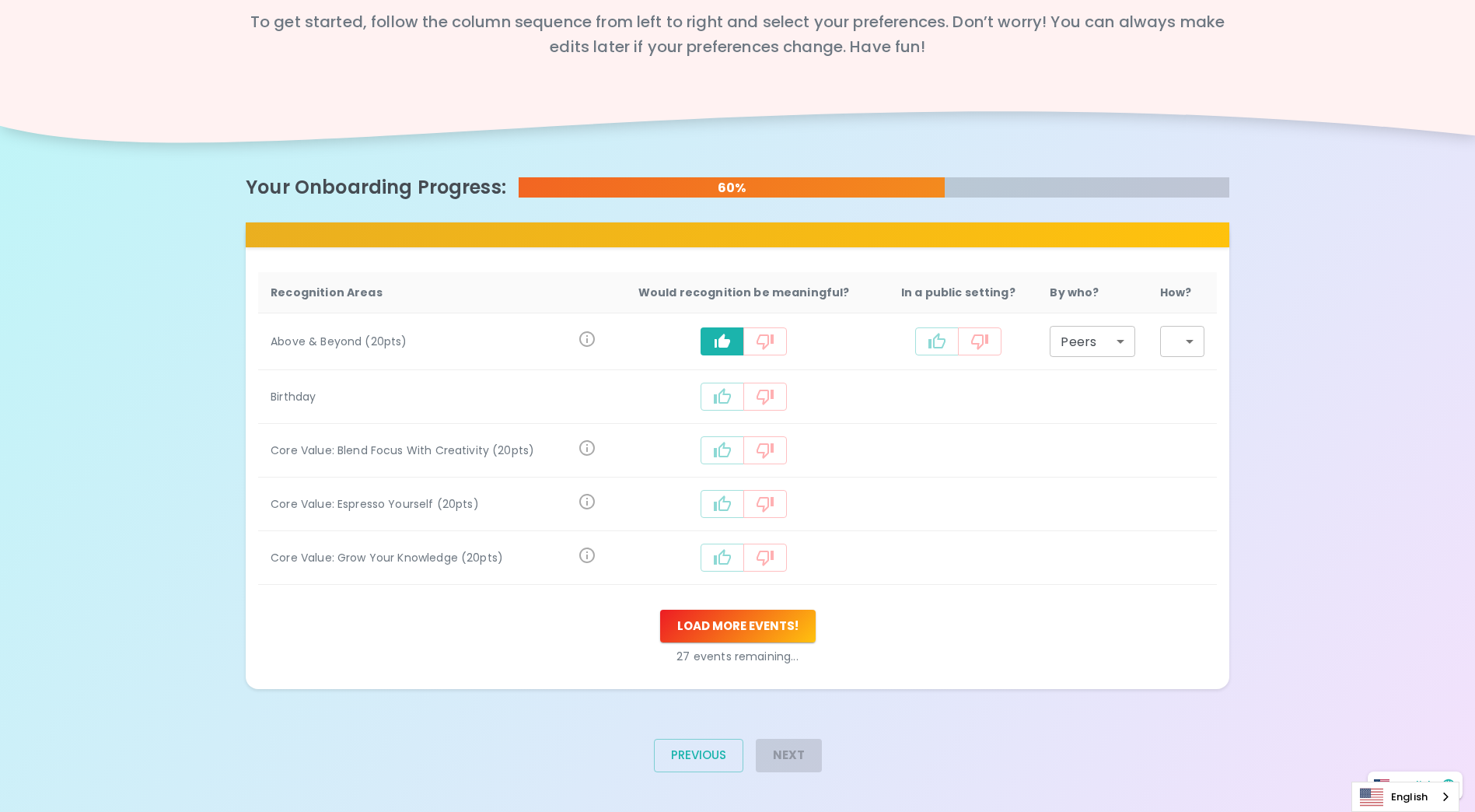
click at [938, 340] on icon "recognition-1058" at bounding box center [938, 341] width 19 height 19
type input "staff_meeting"
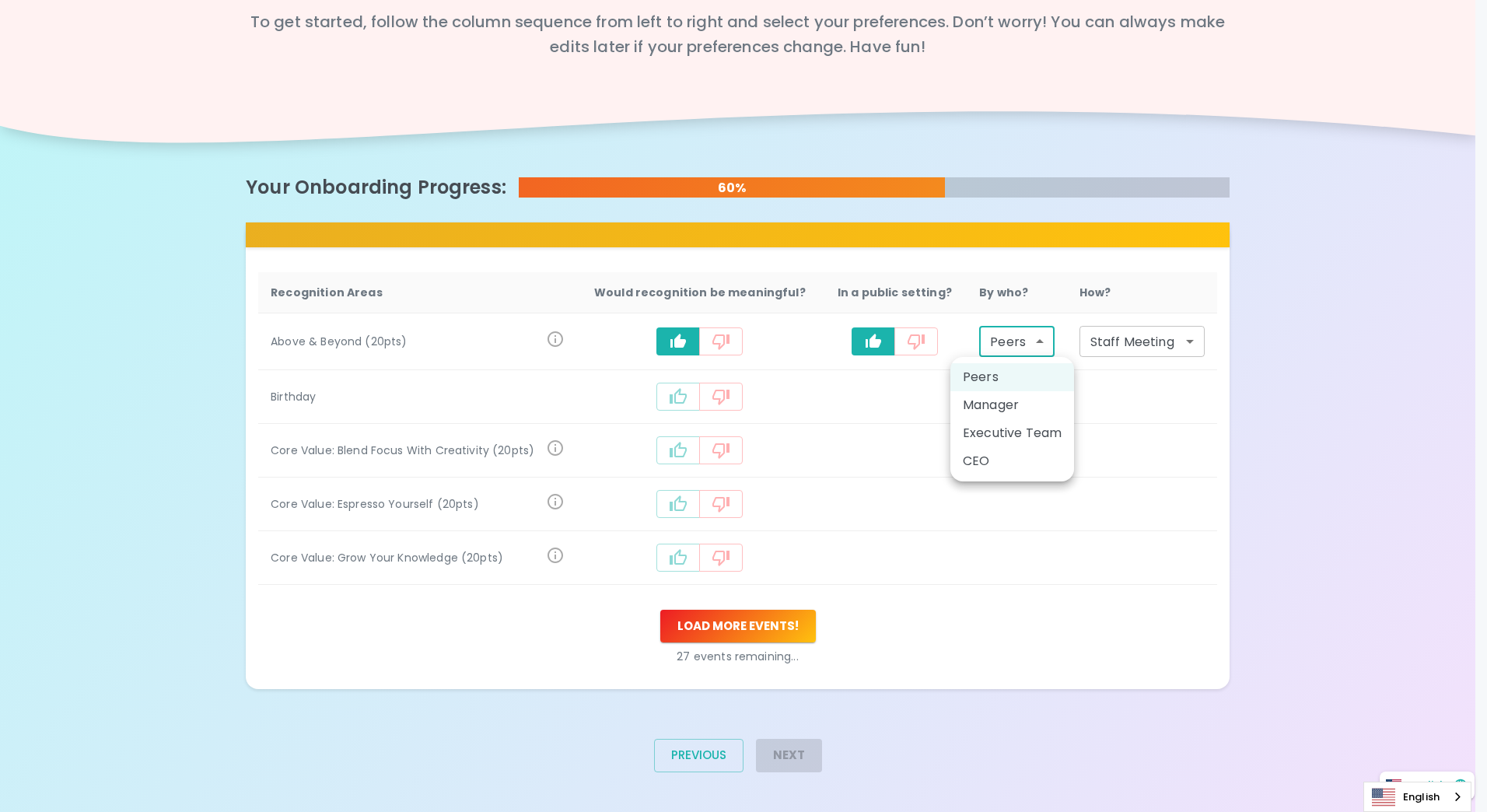
click at [1037, 343] on body "What makes you feel appreciated at work? Rewards are great, but we know the rec…" at bounding box center [743, 330] width 1487 height 971
click at [986, 376] on li "Peers" at bounding box center [1012, 378] width 123 height 28
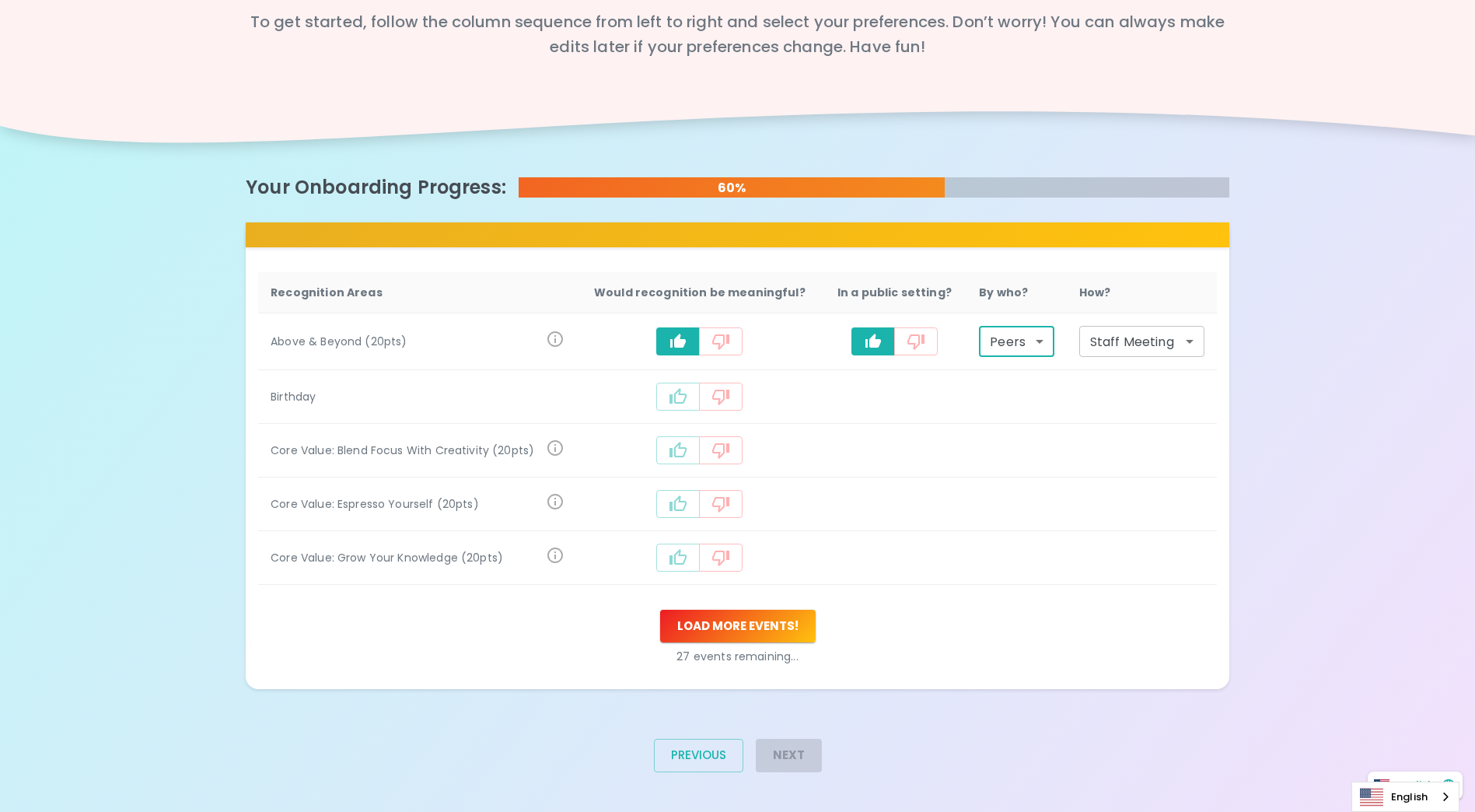
click at [1188, 338] on body "What makes you feel appreciated at work? Rewards are great, but we know the rec…" at bounding box center [738, 330] width 1475 height 971
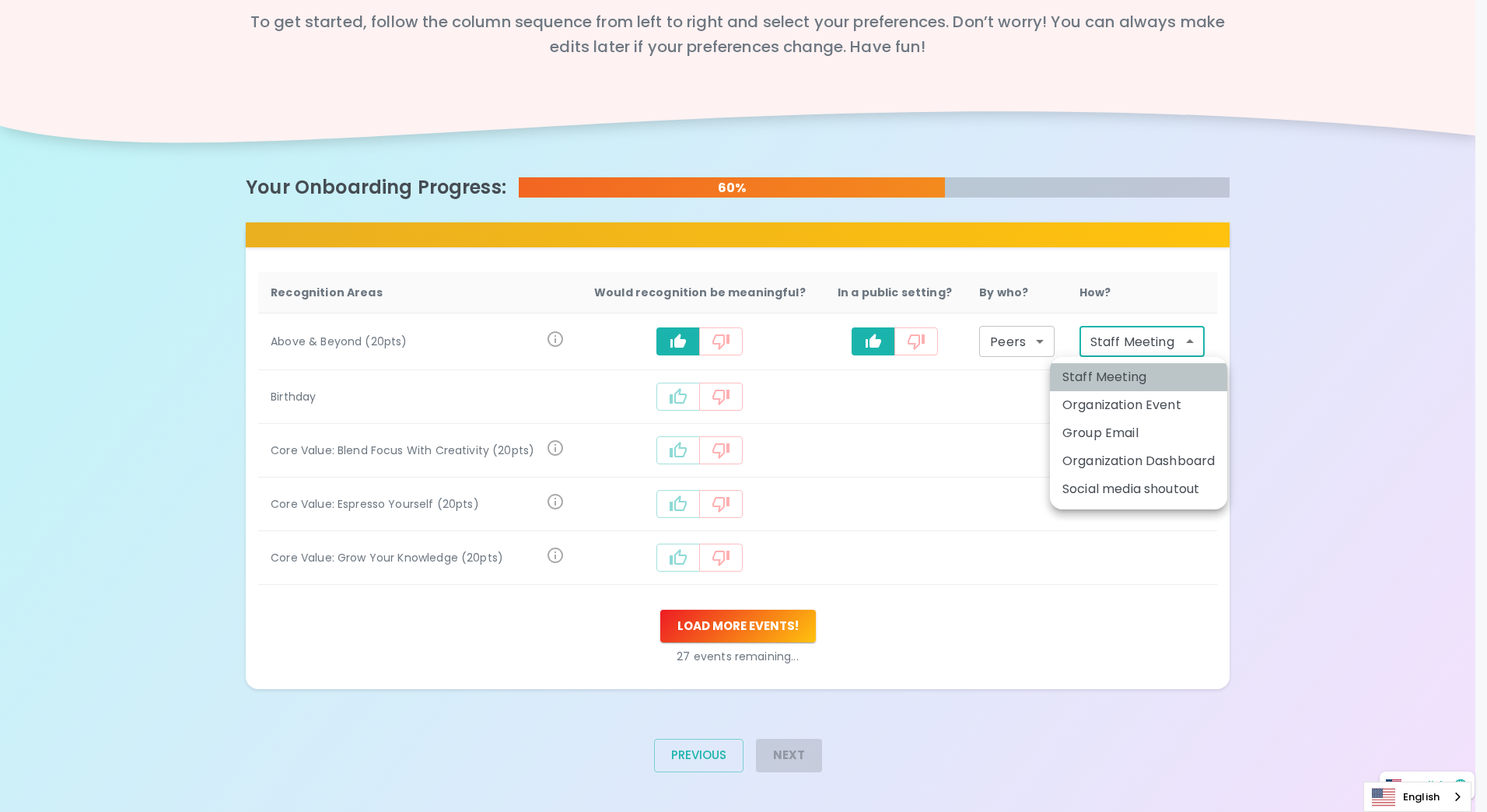
click at [1108, 376] on li "Staff Meeting" at bounding box center [1138, 378] width 178 height 28
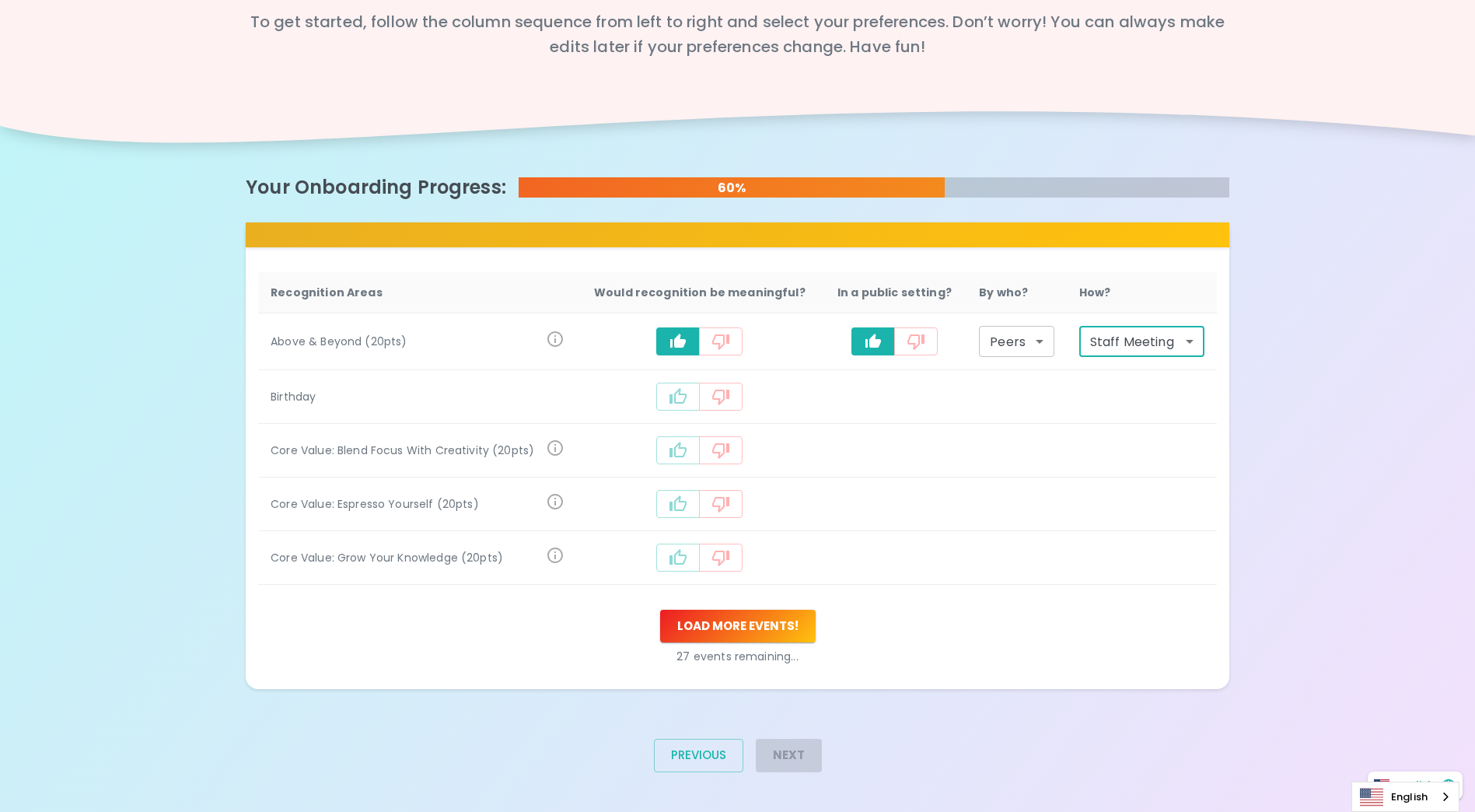
click at [680, 394] on icon "recognition-1058" at bounding box center [678, 396] width 19 height 19
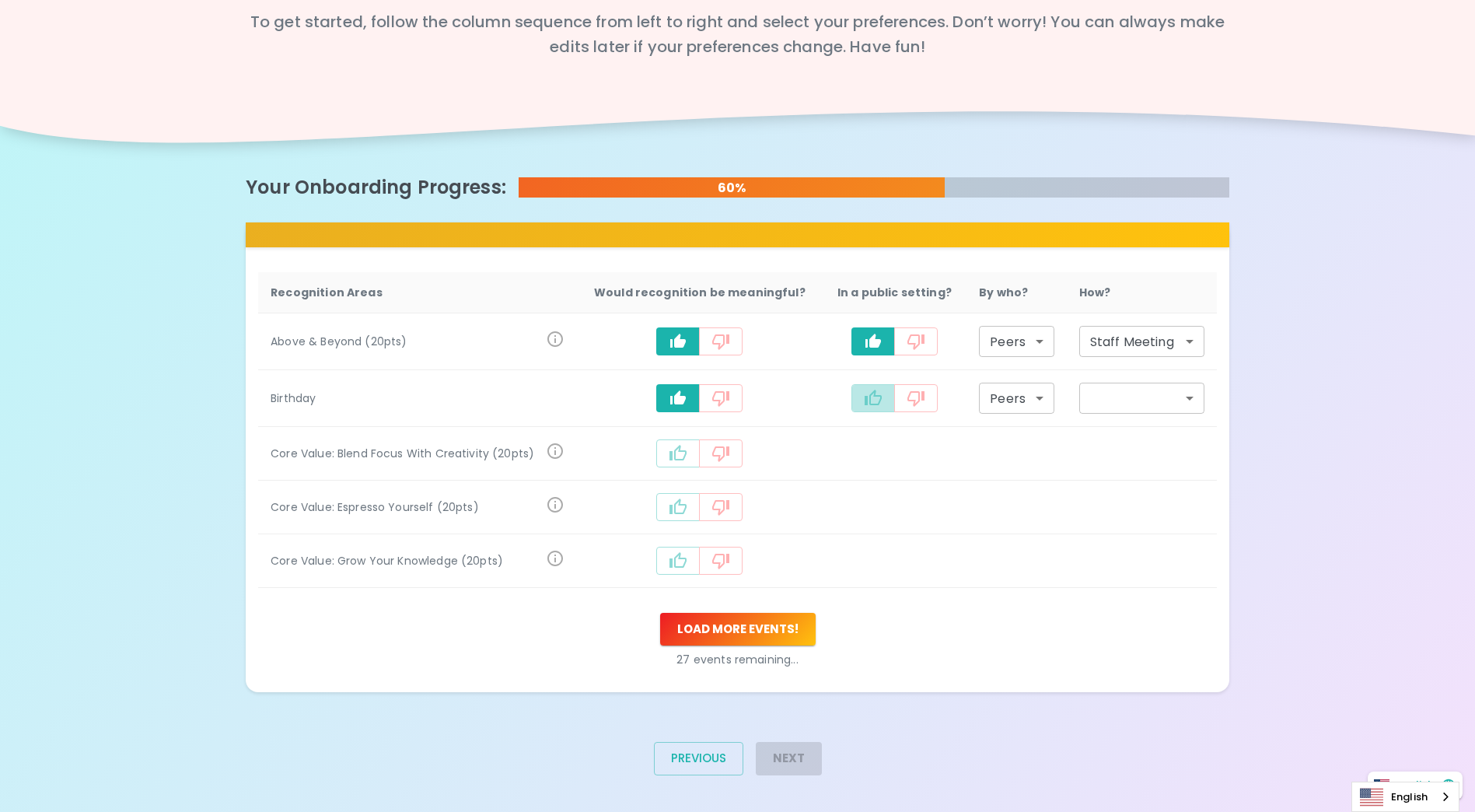
click at [867, 400] on icon "recognition-1058" at bounding box center [873, 397] width 17 height 16
type input "staff_meeting"
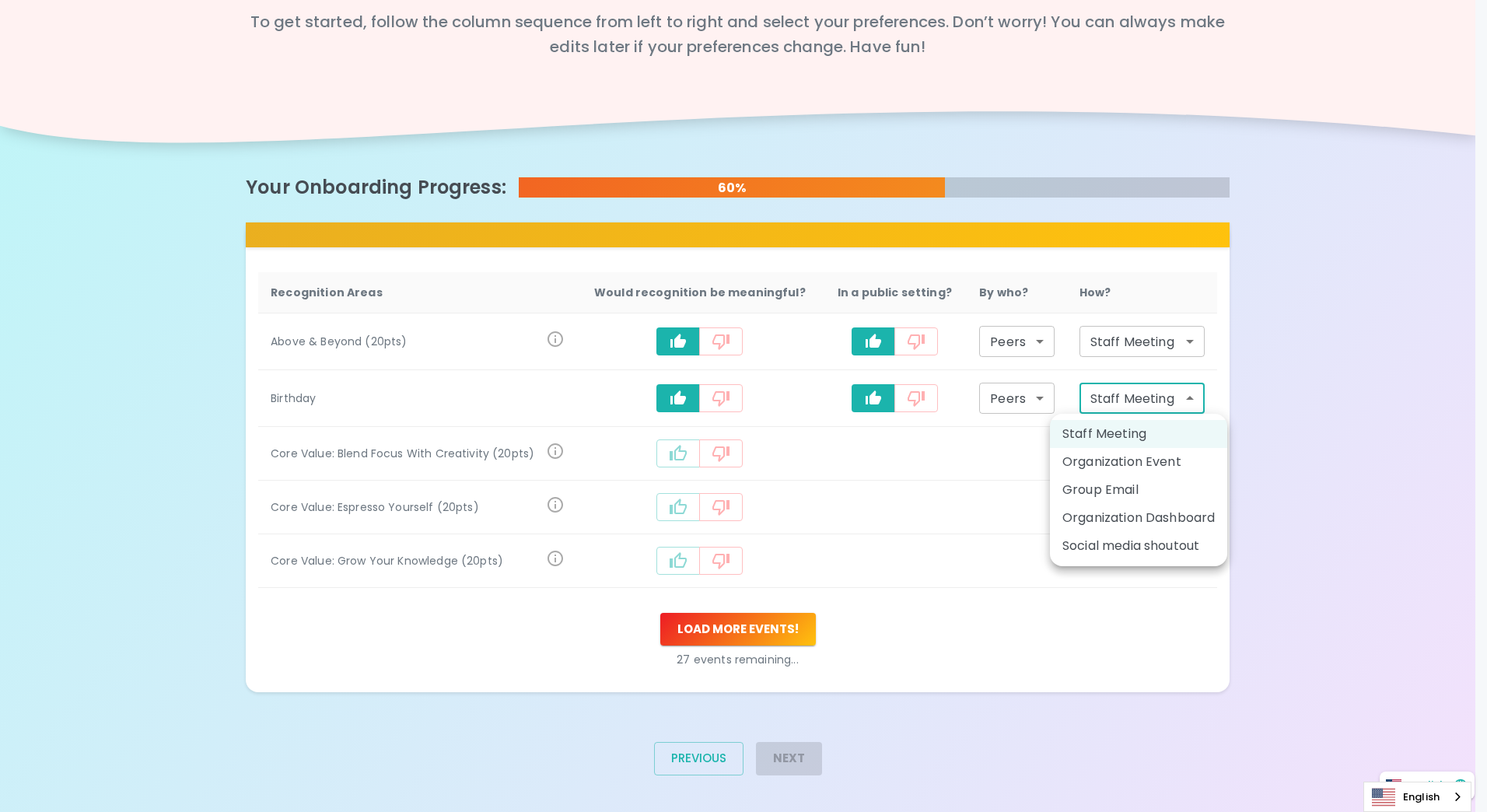
click at [1198, 397] on body "What makes you feel appreciated at work? Rewards are great, but we know the rec…" at bounding box center [743, 332] width 1487 height 974
click at [1125, 434] on li "Staff Meeting" at bounding box center [1138, 434] width 178 height 28
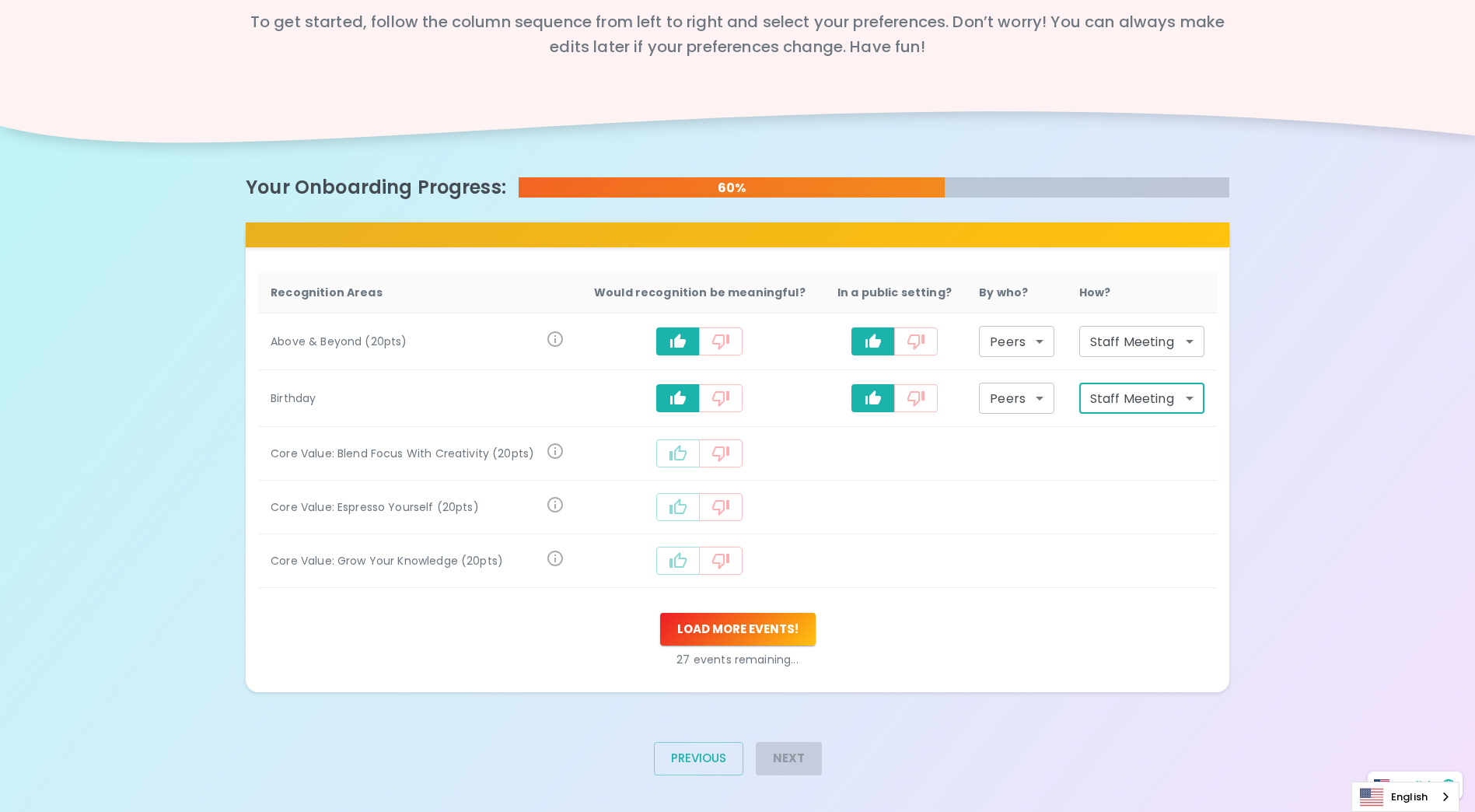
click at [671, 448] on icon "recognition-1058" at bounding box center [678, 453] width 19 height 19
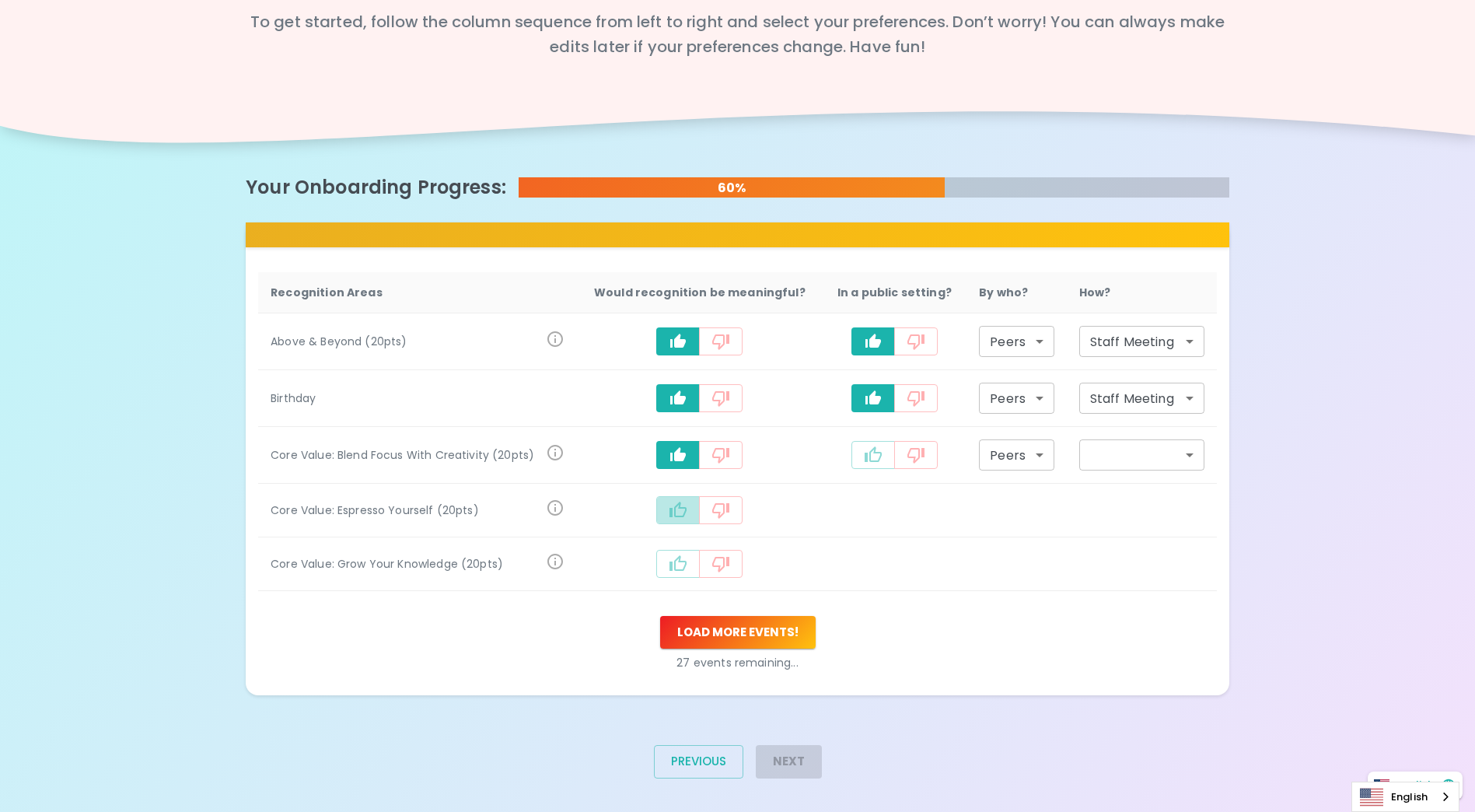
click at [695, 501] on button "recognition-1058" at bounding box center [678, 510] width 44 height 28
click at [680, 566] on icon "recognition-1058" at bounding box center [678, 567] width 19 height 19
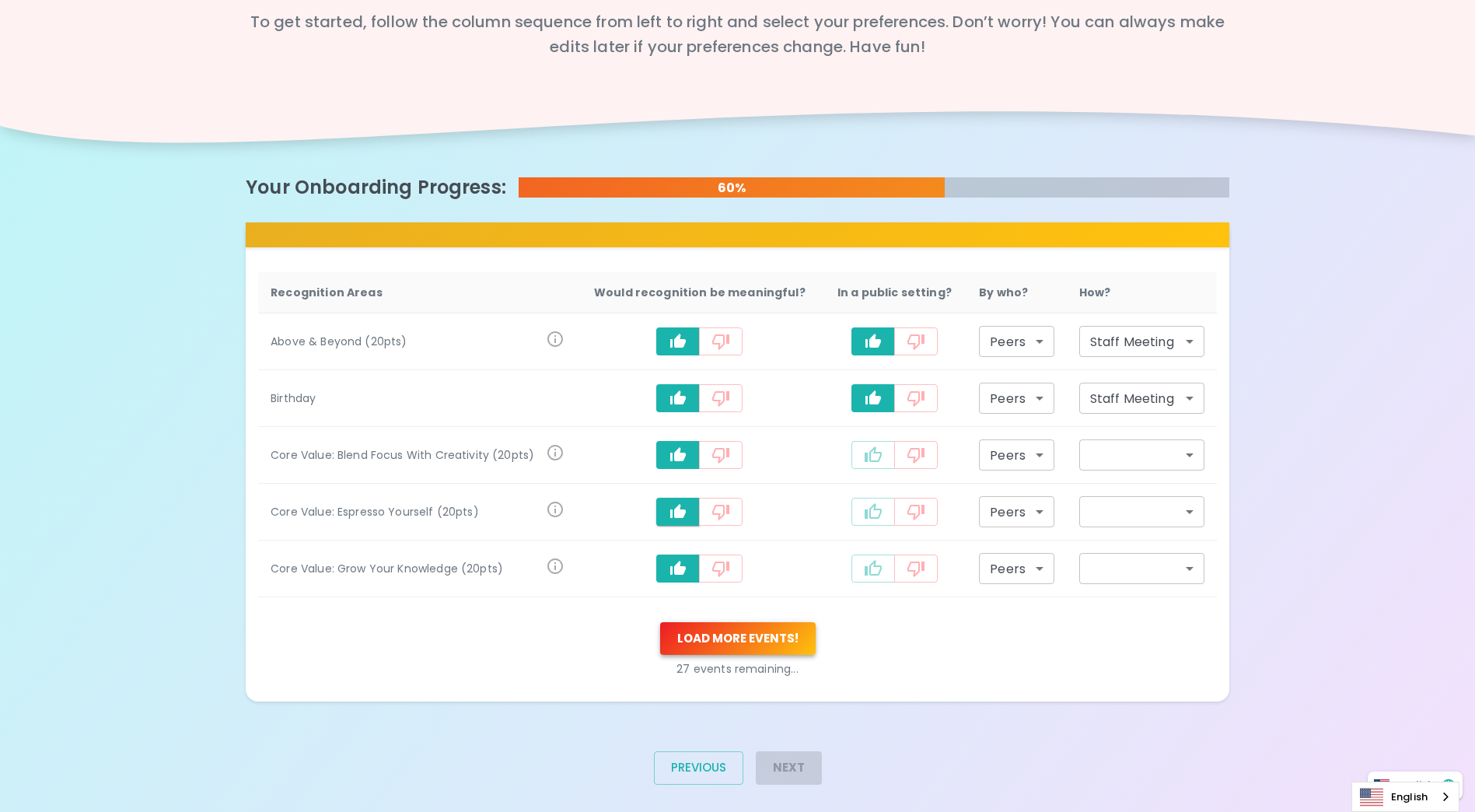
click at [790, 638] on button "Load more events !" at bounding box center [738, 638] width 155 height 33
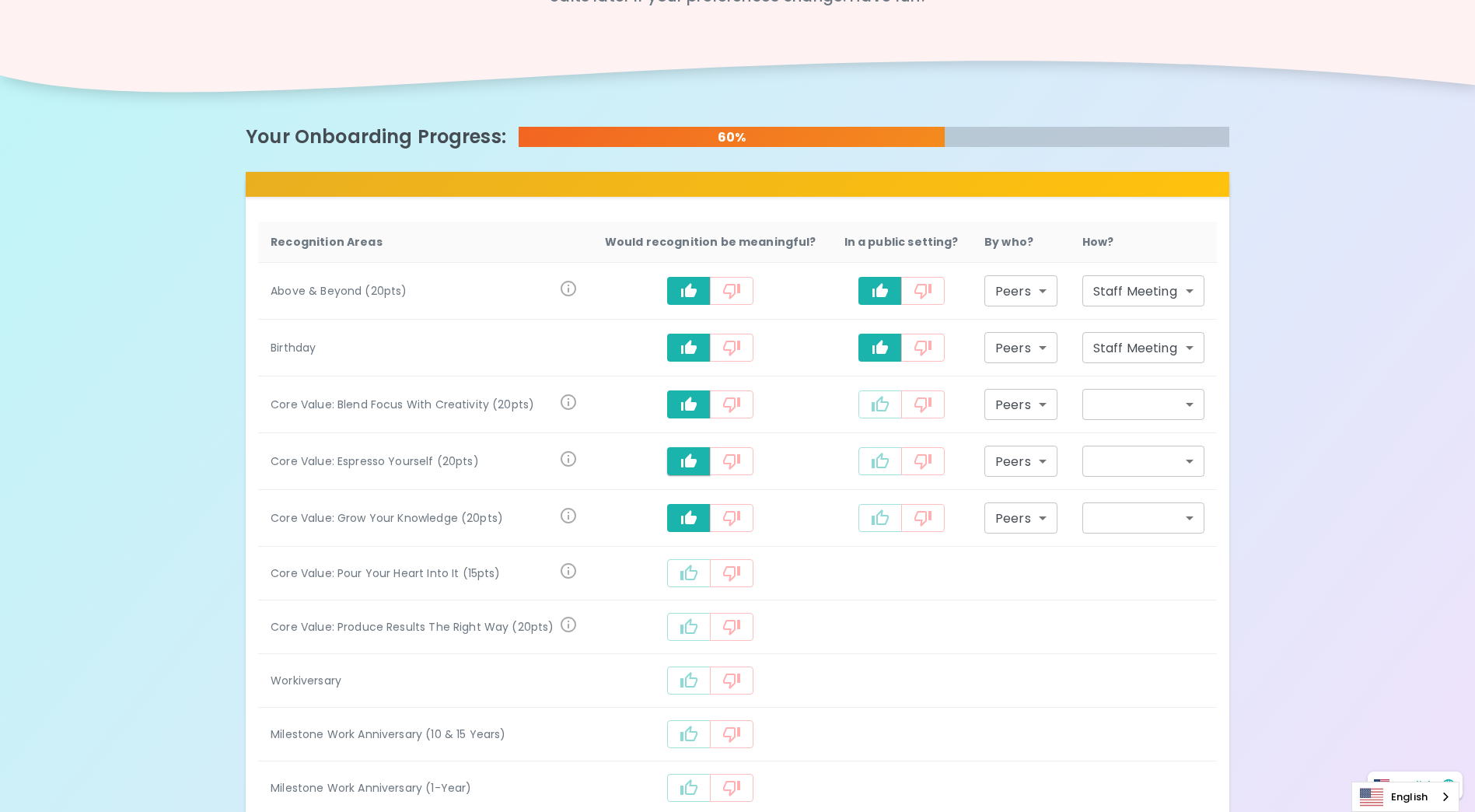
scroll to position [234, 0]
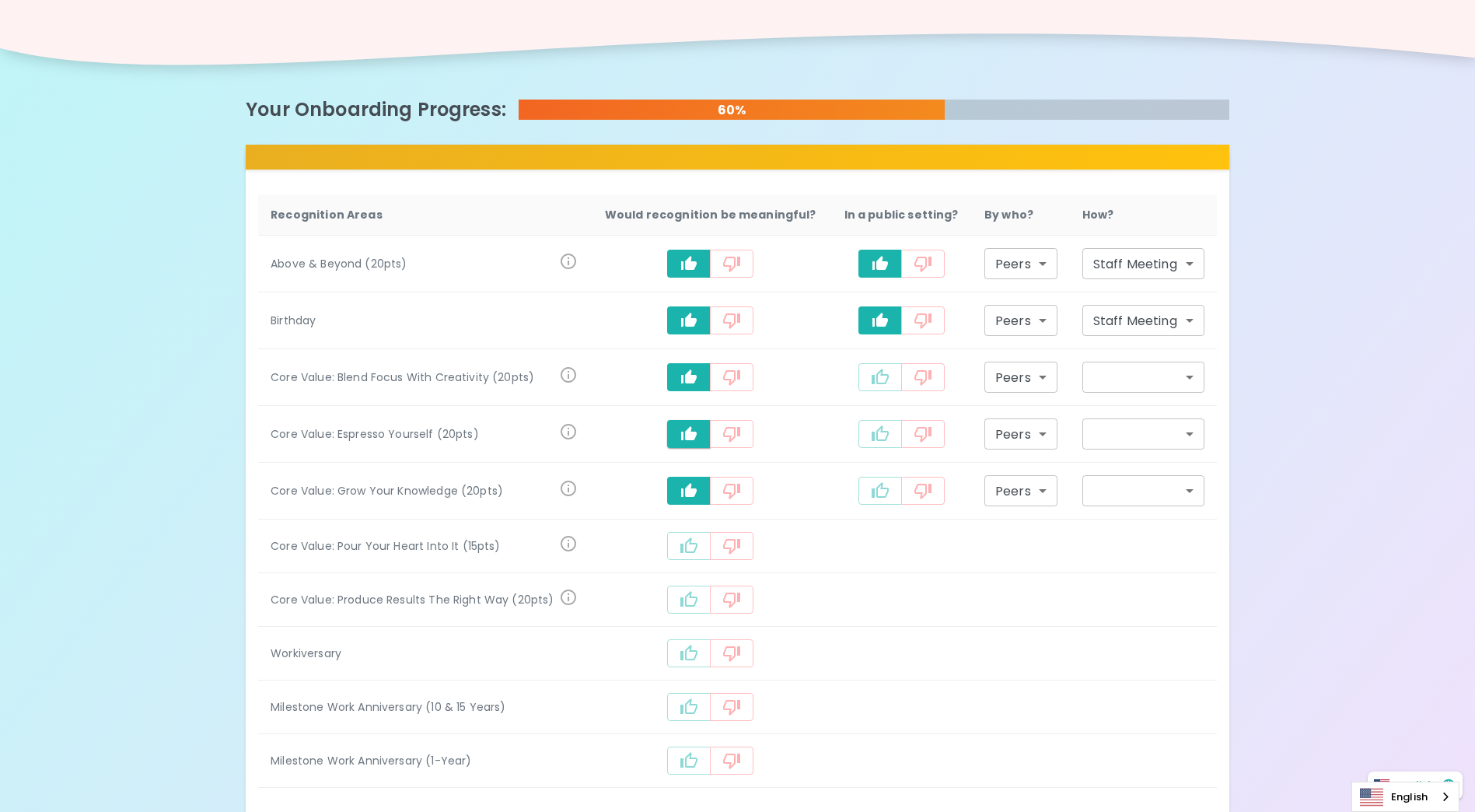
click at [687, 540] on icon "recognition-1058" at bounding box center [689, 546] width 19 height 19
click at [693, 591] on button "recognition-1058" at bounding box center [689, 603] width 44 height 28
click at [695, 655] on icon "recognition-1058" at bounding box center [689, 660] width 19 height 19
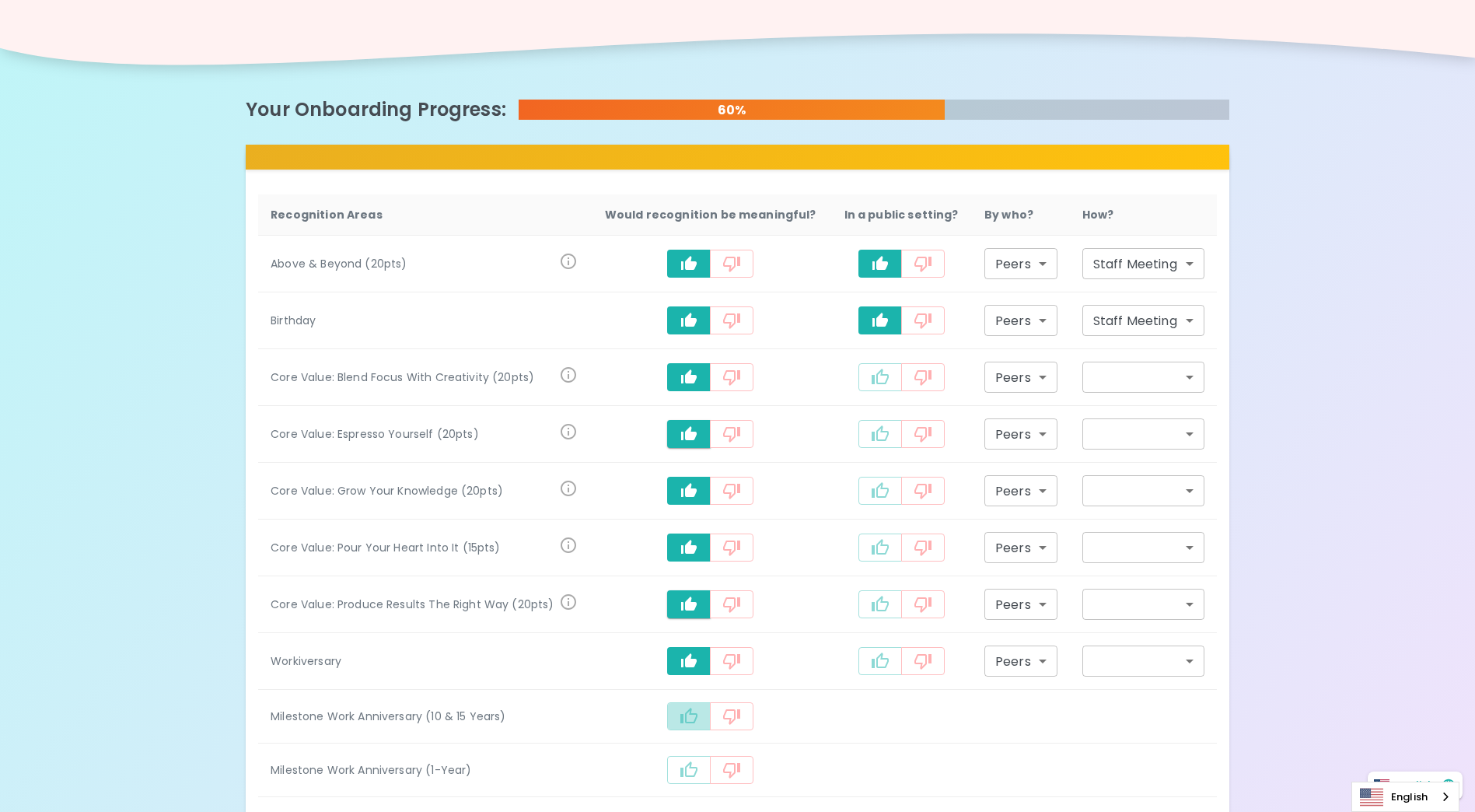
click at [696, 719] on icon "recognition-1058" at bounding box center [689, 716] width 19 height 19
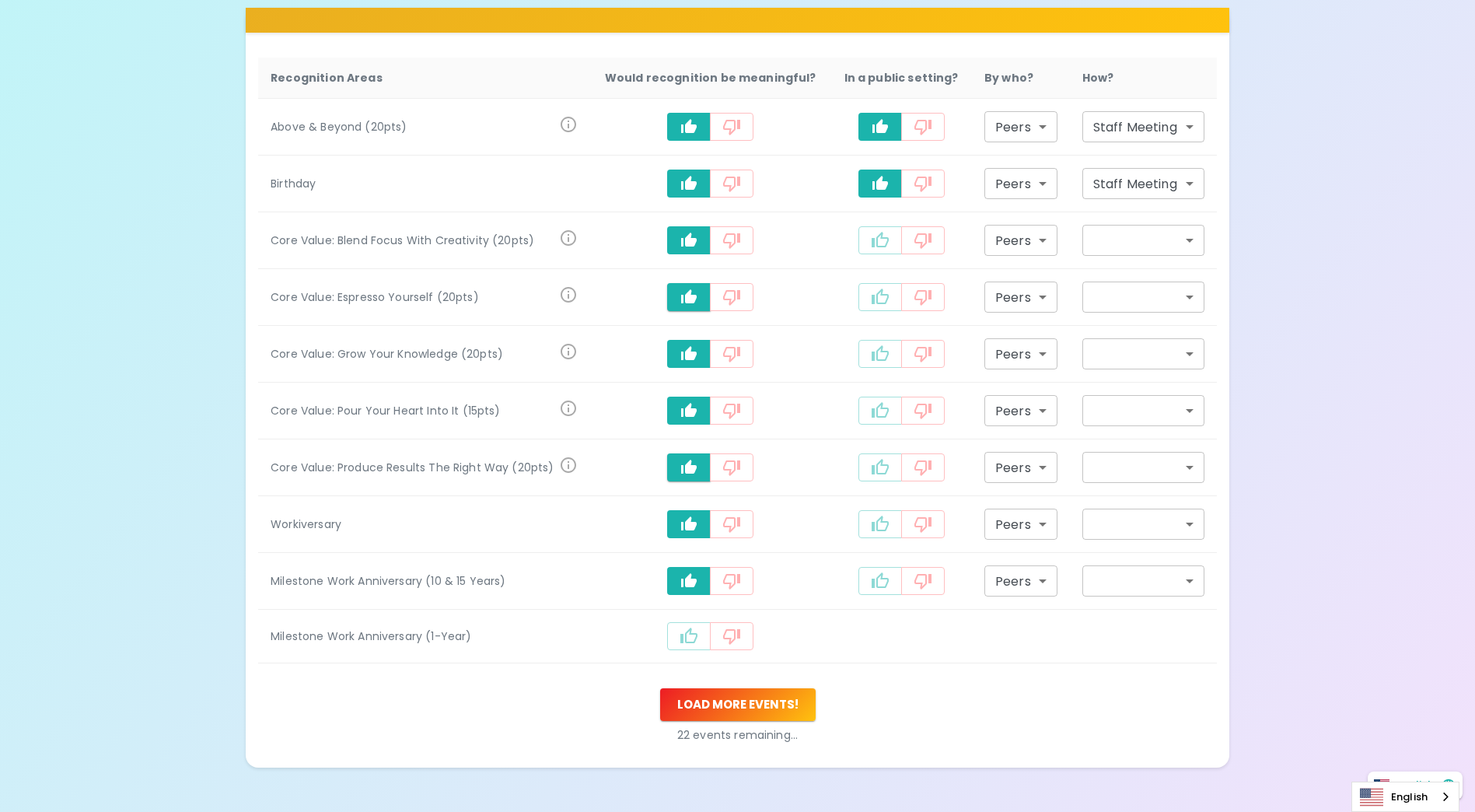
scroll to position [389, 0]
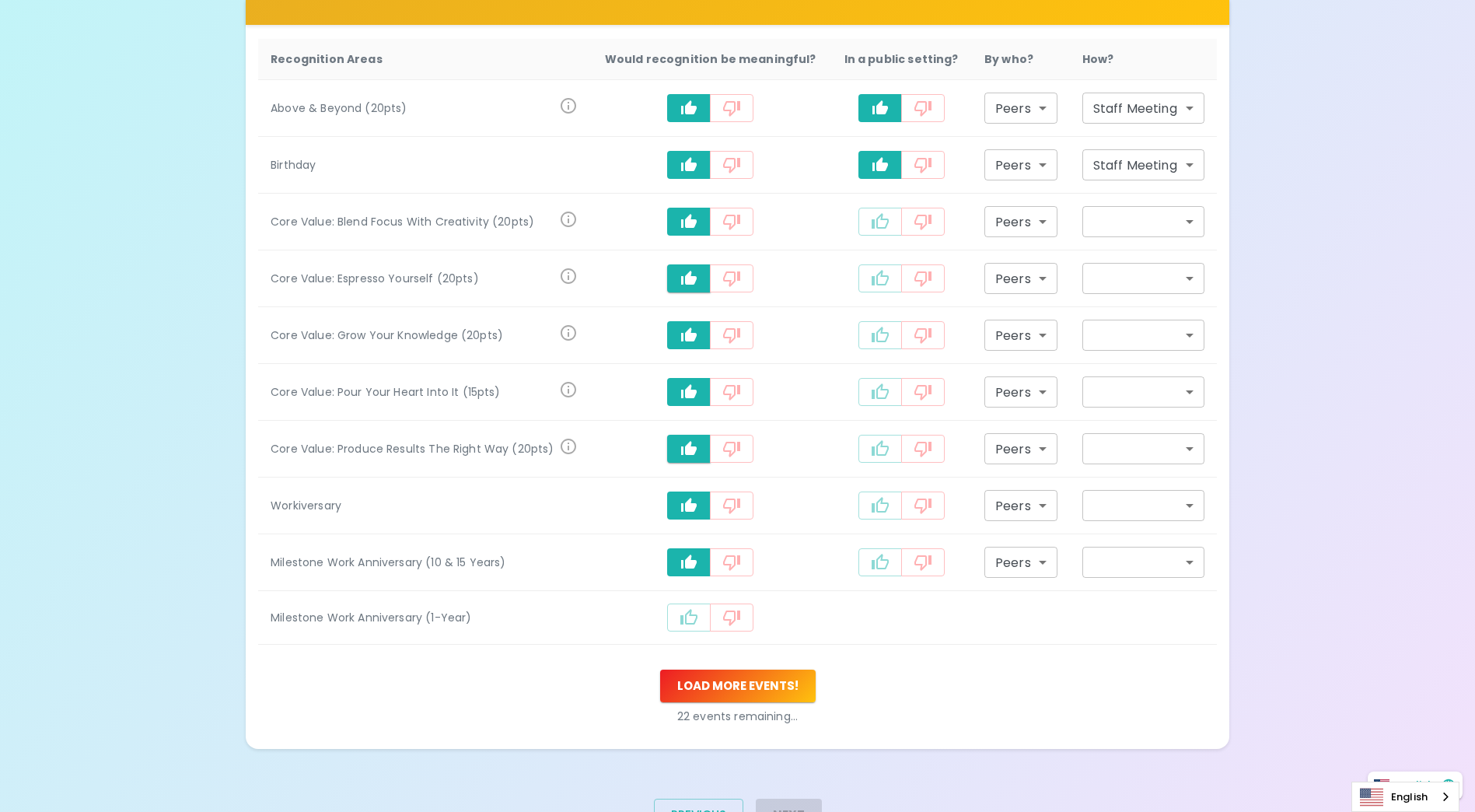
click at [692, 634] on td "recognition-1058" at bounding box center [709, 617] width 240 height 53
click at [703, 618] on button "recognition-1058" at bounding box center [689, 618] width 44 height 28
click at [879, 220] on icon "recognition-1058" at bounding box center [881, 221] width 17 height 16
type input "staff_meeting"
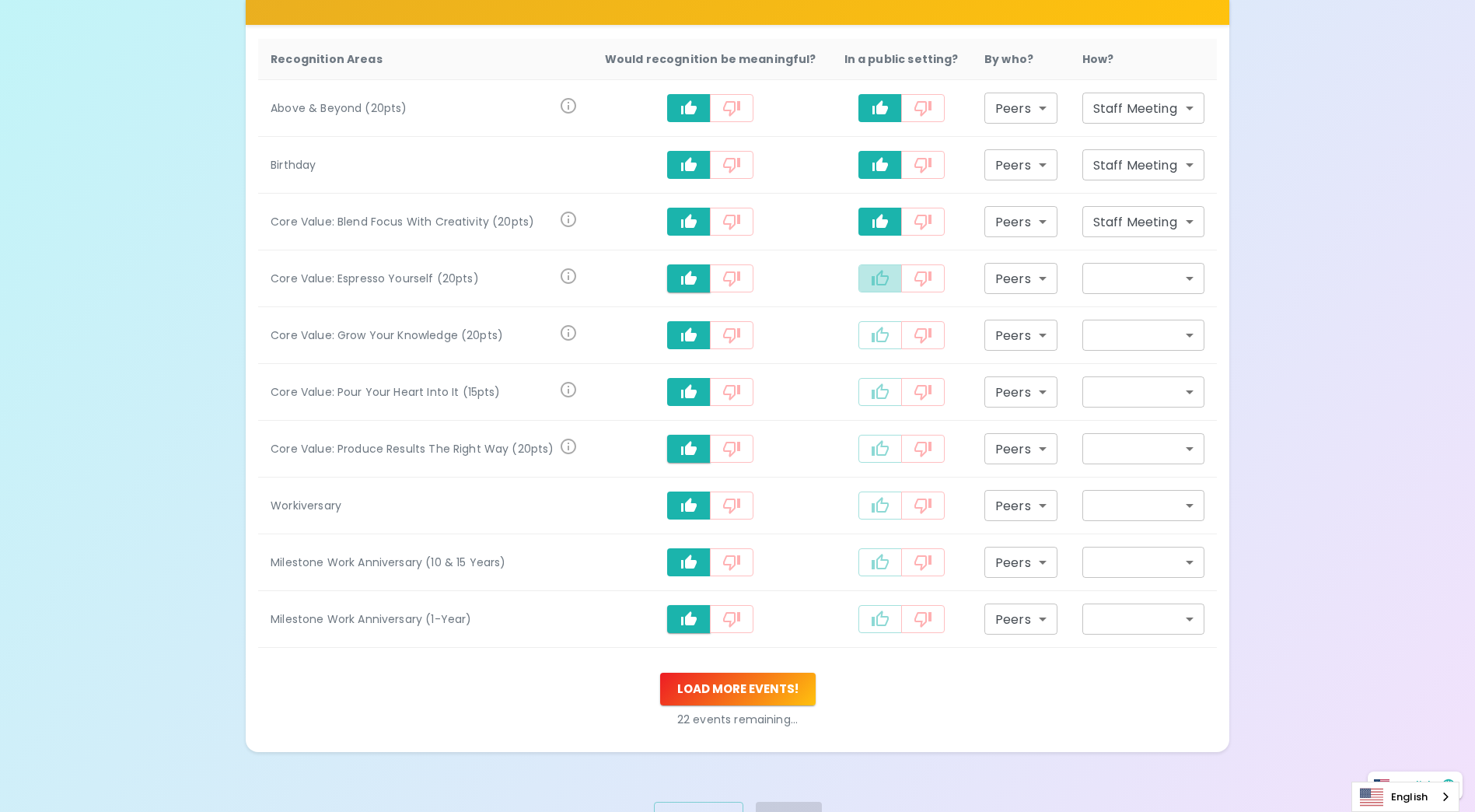
click at [877, 274] on icon "recognition-1058" at bounding box center [881, 278] width 19 height 19
type input "staff_meeting"
click at [873, 345] on button "recognition-1058" at bounding box center [880, 335] width 44 height 28
type input "staff_meeting"
click at [877, 392] on icon "recognition-1058" at bounding box center [881, 392] width 19 height 19
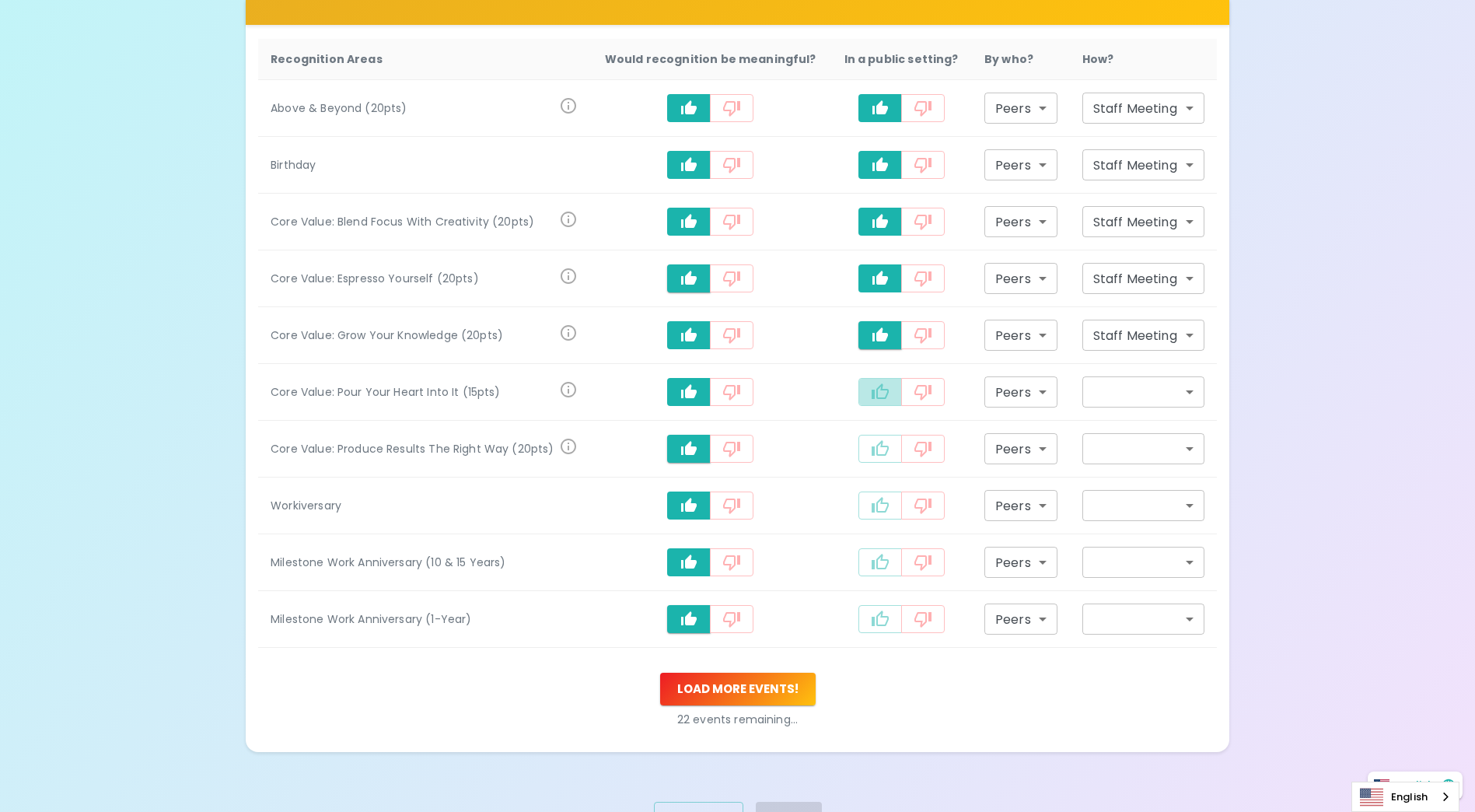
type input "staff_meeting"
click at [880, 446] on icon "recognition-1058" at bounding box center [881, 448] width 17 height 16
type input "staff_meeting"
click at [883, 504] on icon "recognition-1058" at bounding box center [881, 505] width 17 height 16
type input "staff_meeting"
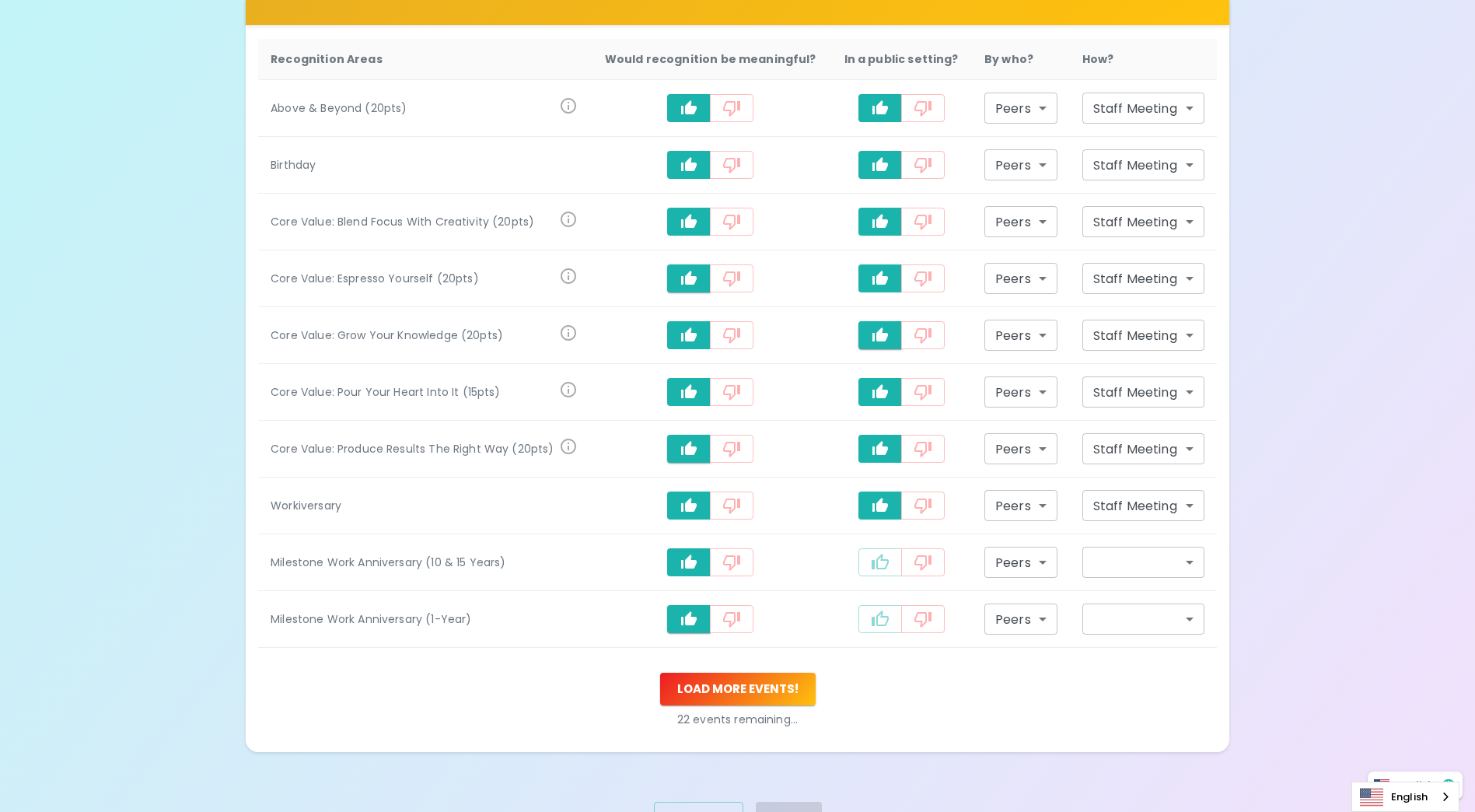
drag, startPoint x: 892, startPoint y: 555, endPoint x: 889, endPoint y: 563, distance: 8.5
click at [892, 556] on button "recognition-1058" at bounding box center [880, 563] width 44 height 28
type input "staff_meeting"
click at [883, 620] on icon "recognition-1058" at bounding box center [881, 618] width 17 height 16
type input "staff_meeting"
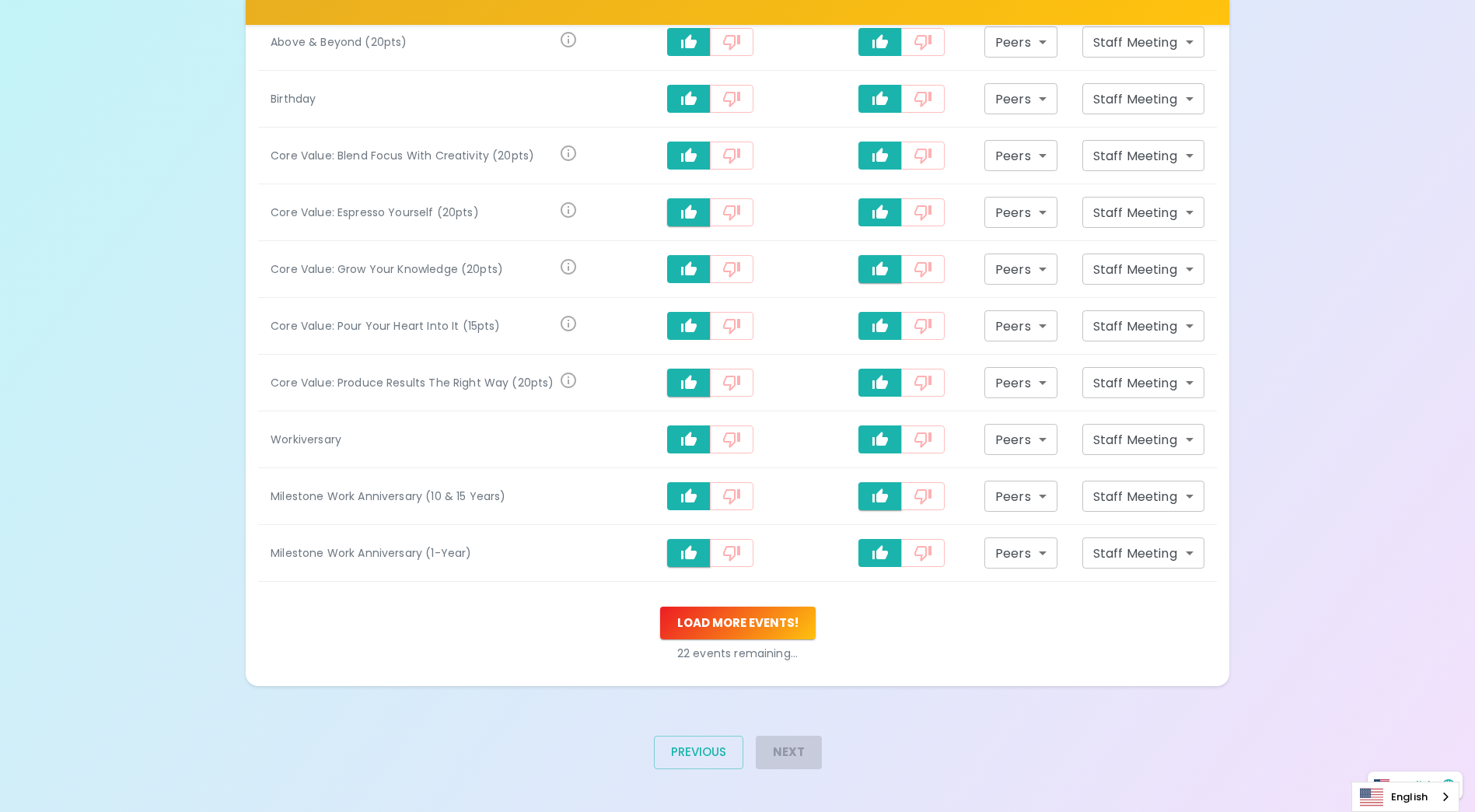
scroll to position [456, 0]
click at [750, 620] on button "Load more events !" at bounding box center [738, 621] width 155 height 33
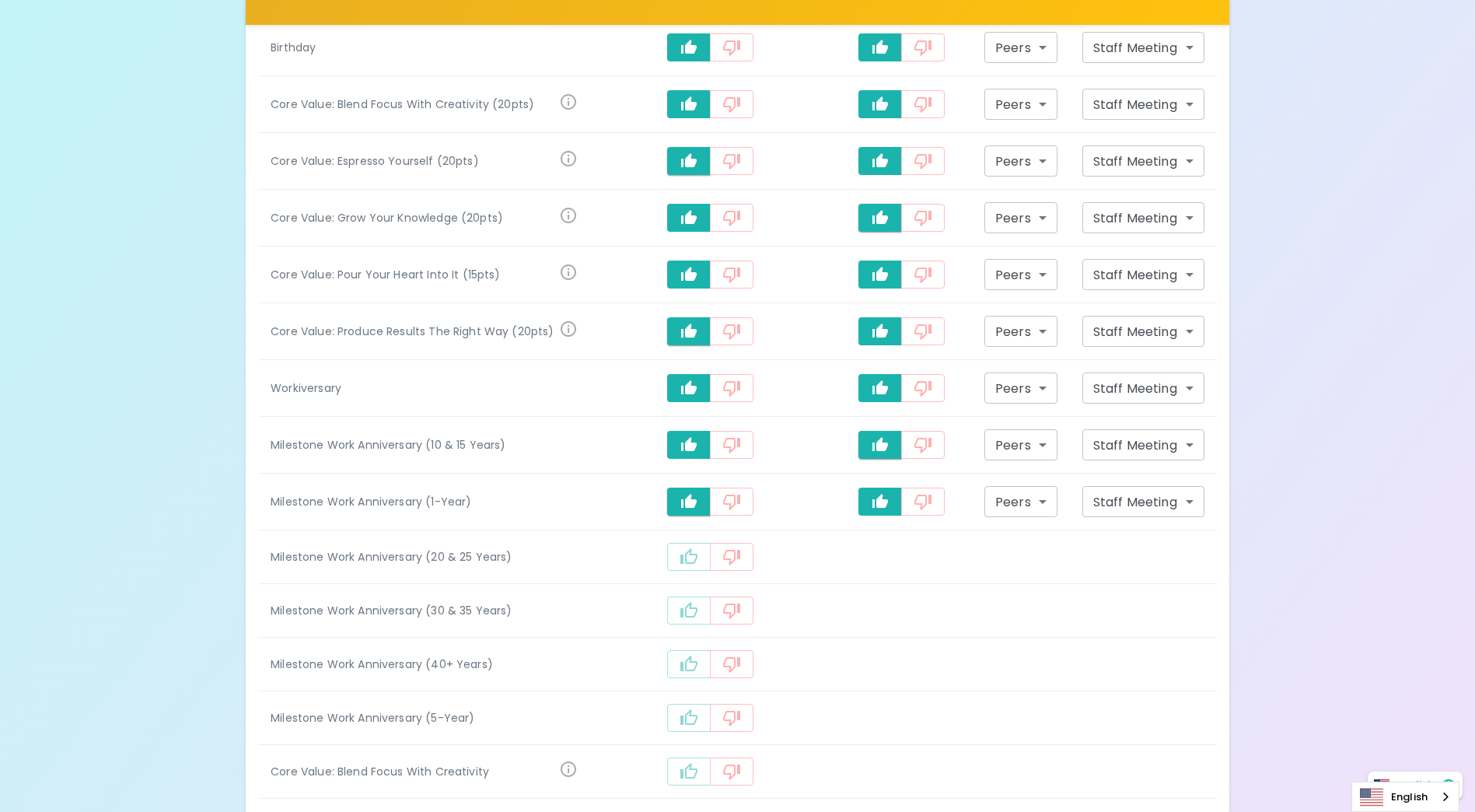
scroll to position [534, 0]
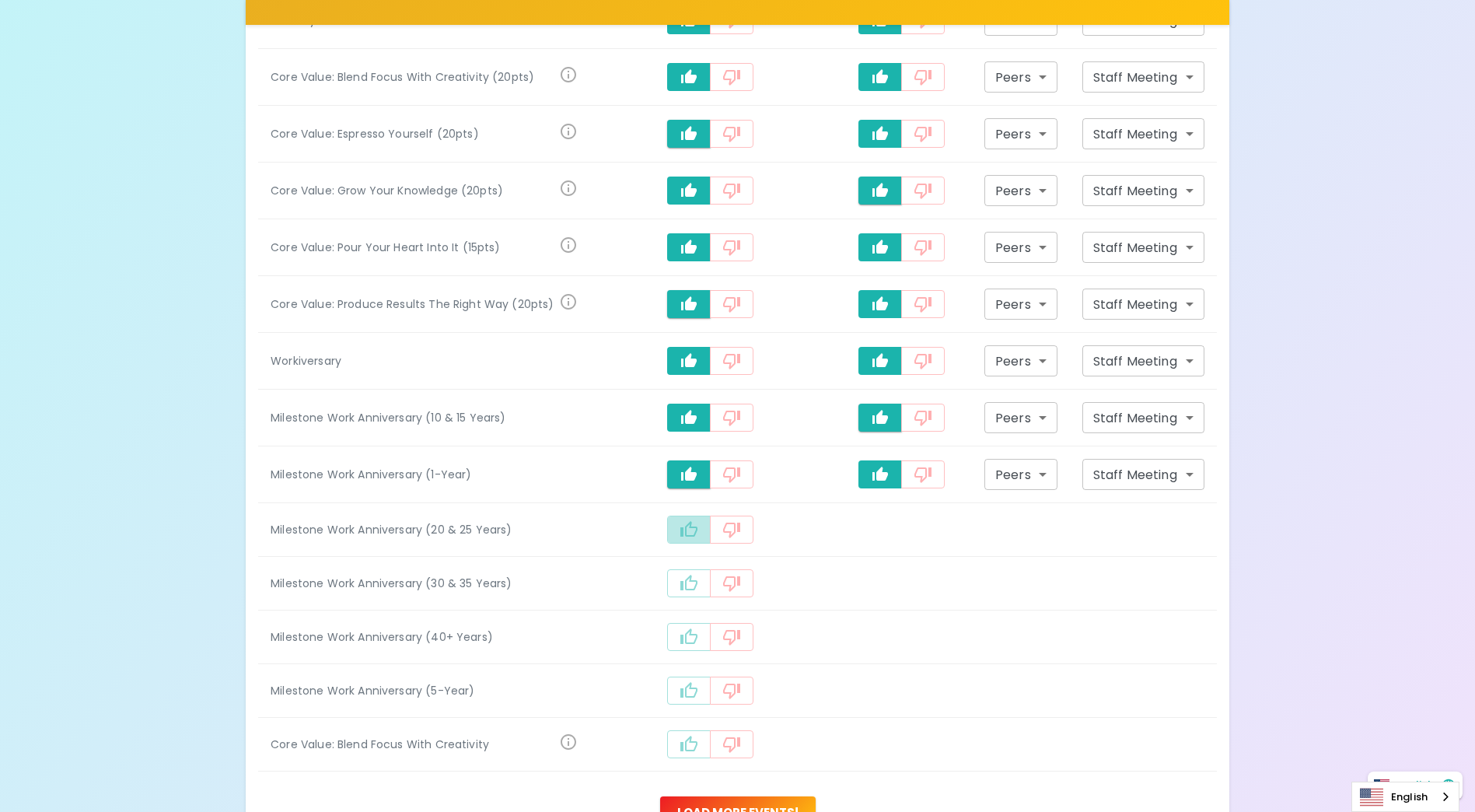
click at [695, 525] on icon "recognition-1058" at bounding box center [689, 530] width 19 height 19
click at [696, 583] on icon "recognition-1058" at bounding box center [689, 585] width 17 height 16
click at [710, 639] on button "recognition-1058" at bounding box center [689, 643] width 44 height 28
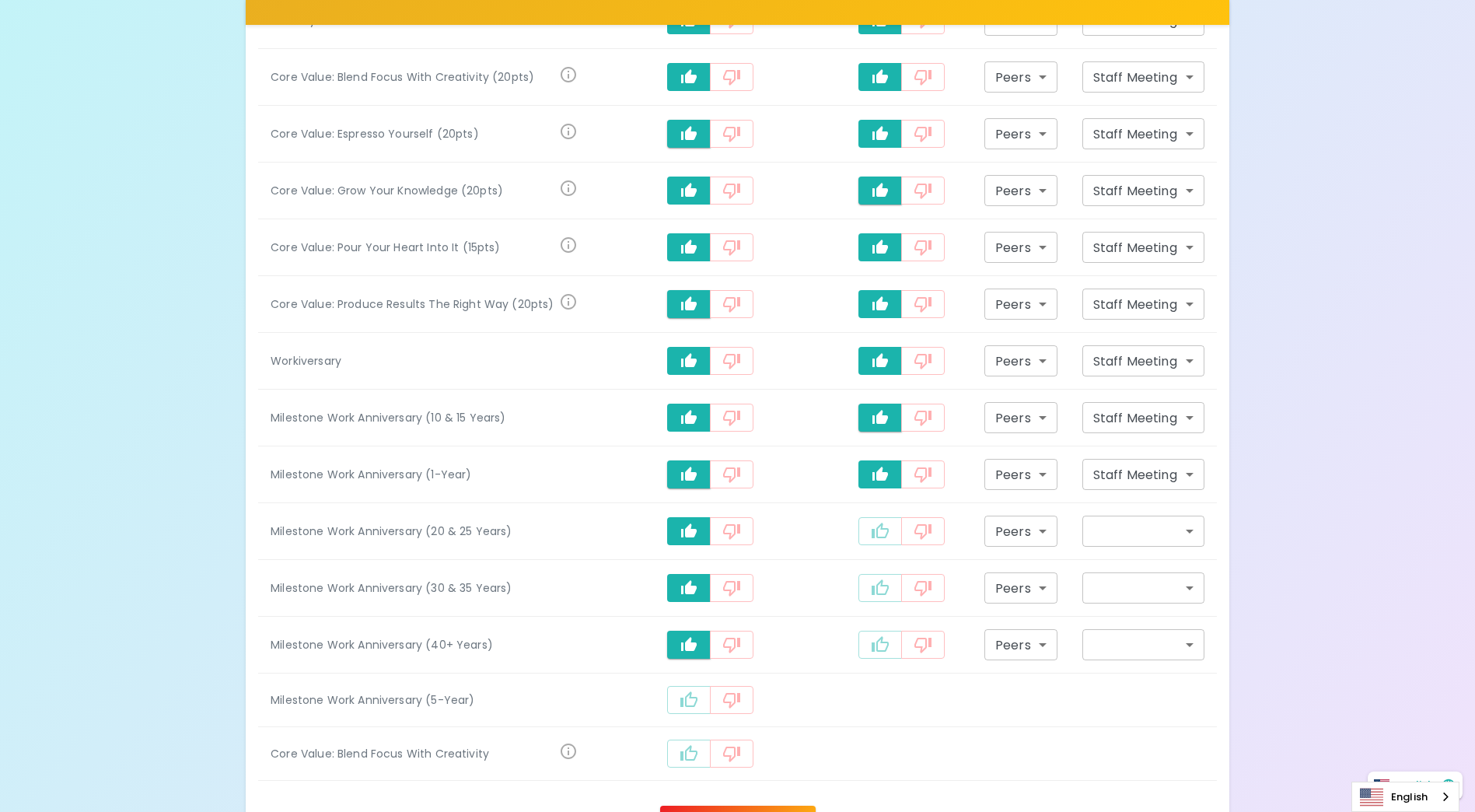
click at [703, 687] on button "recognition-1058" at bounding box center [689, 700] width 44 height 28
click at [694, 755] on icon "recognition-1058" at bounding box center [689, 755] width 17 height 16
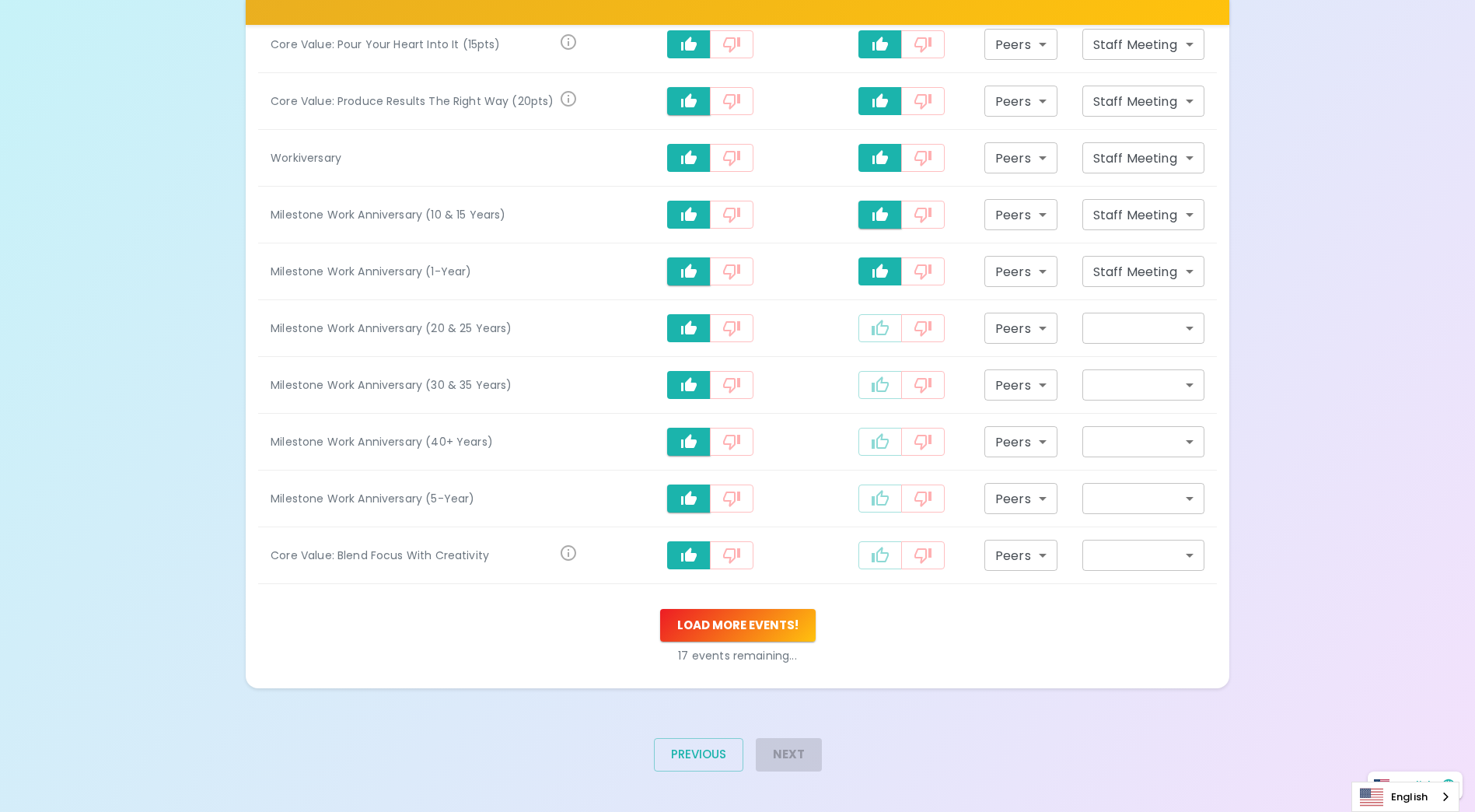
scroll to position [739, 0]
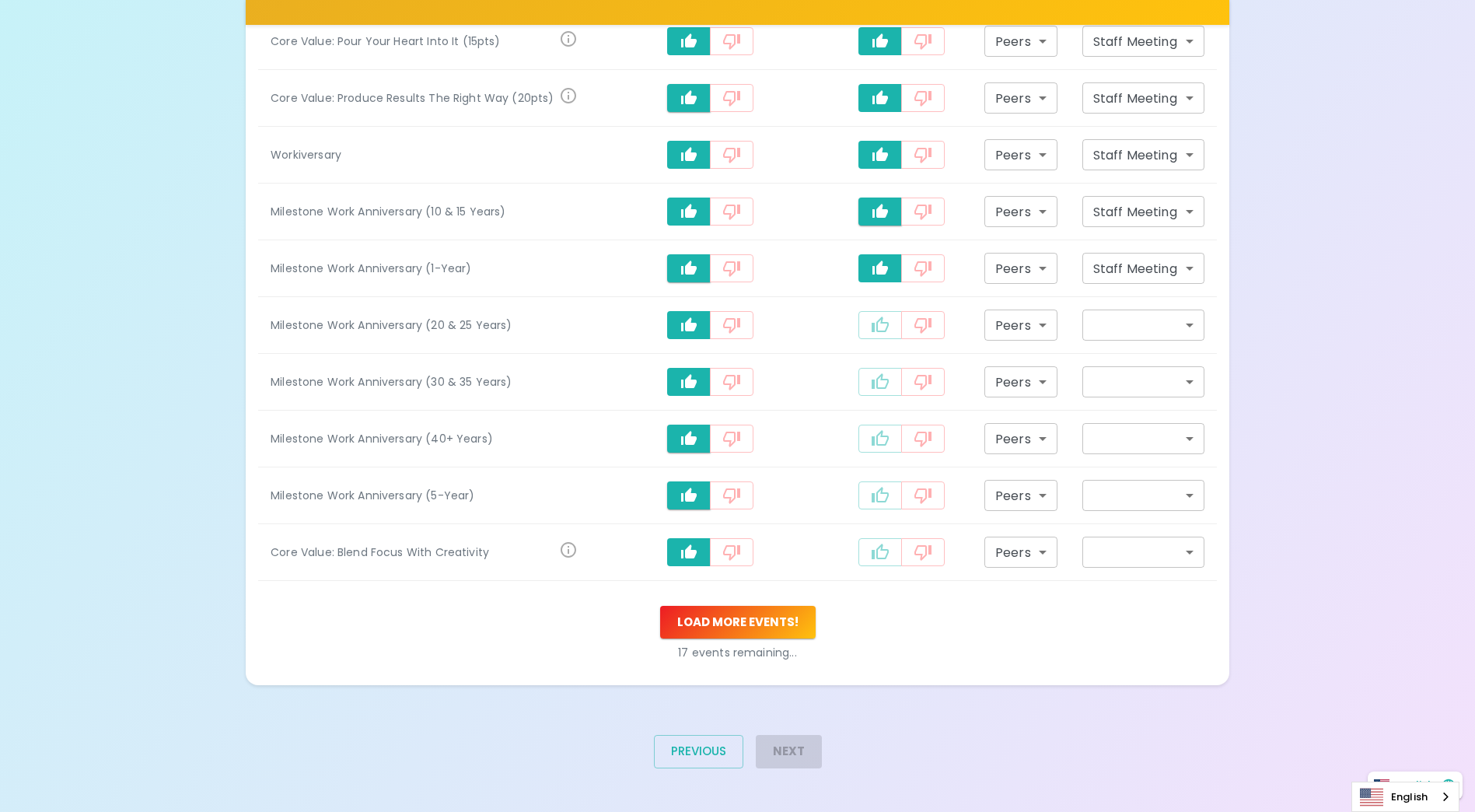
drag, startPoint x: 881, startPoint y: 325, endPoint x: 871, endPoint y: 348, distance: 25.1
click at [881, 324] on icon "recognition-1058" at bounding box center [881, 325] width 19 height 19
type input "staff_meeting"
click at [871, 377] on icon "recognition-1058" at bounding box center [881, 382] width 19 height 19
type input "staff_meeting"
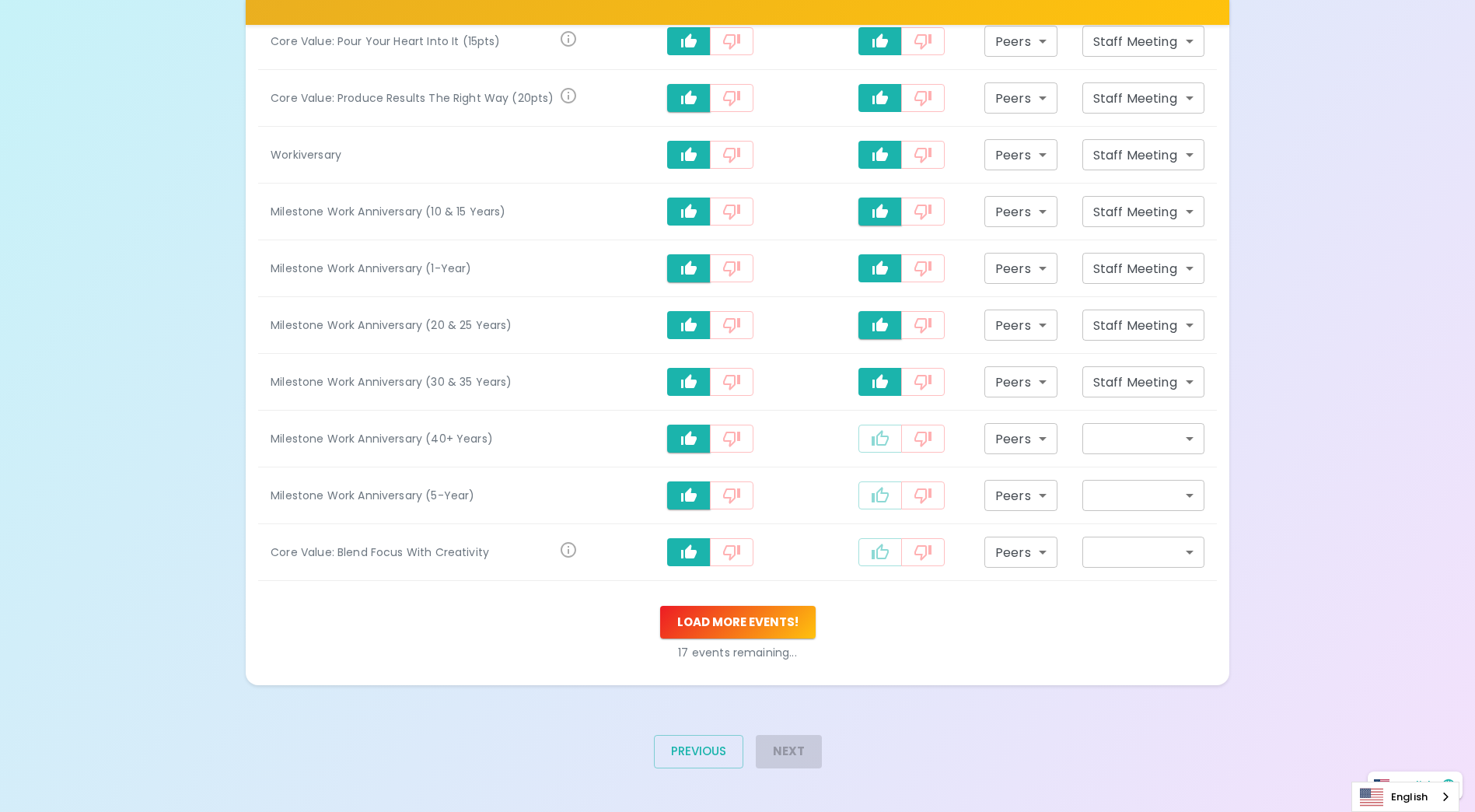
click at [877, 441] on icon "recognition-1058" at bounding box center [881, 438] width 19 height 19
type input "staff_meeting"
click at [880, 500] on icon "recognition-1058" at bounding box center [881, 495] width 19 height 19
type input "staff_meeting"
click at [881, 551] on icon "recognition-1058" at bounding box center [881, 552] width 19 height 19
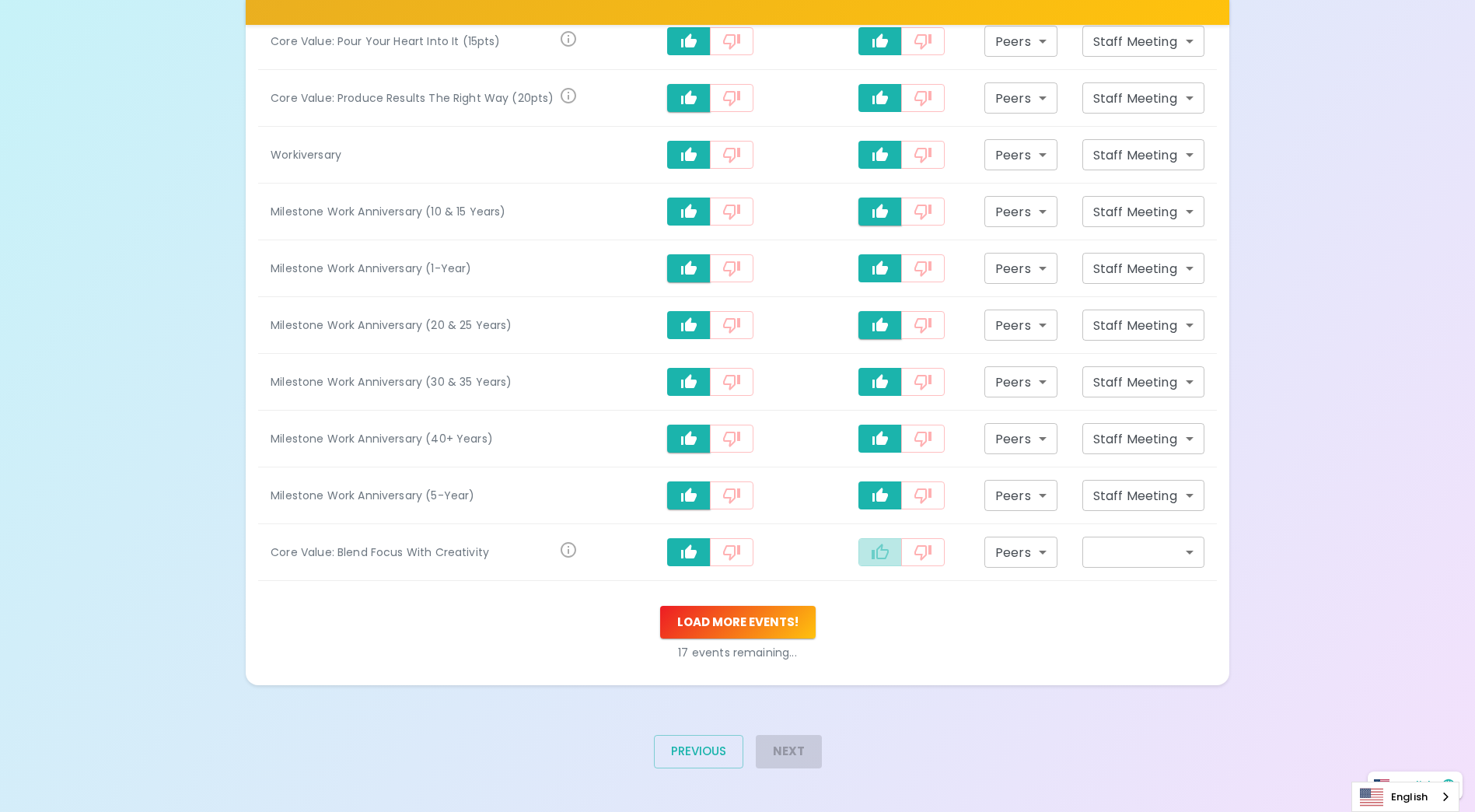
type input "staff_meeting"
click at [796, 616] on button "Load more events !" at bounding box center [738, 621] width 155 height 33
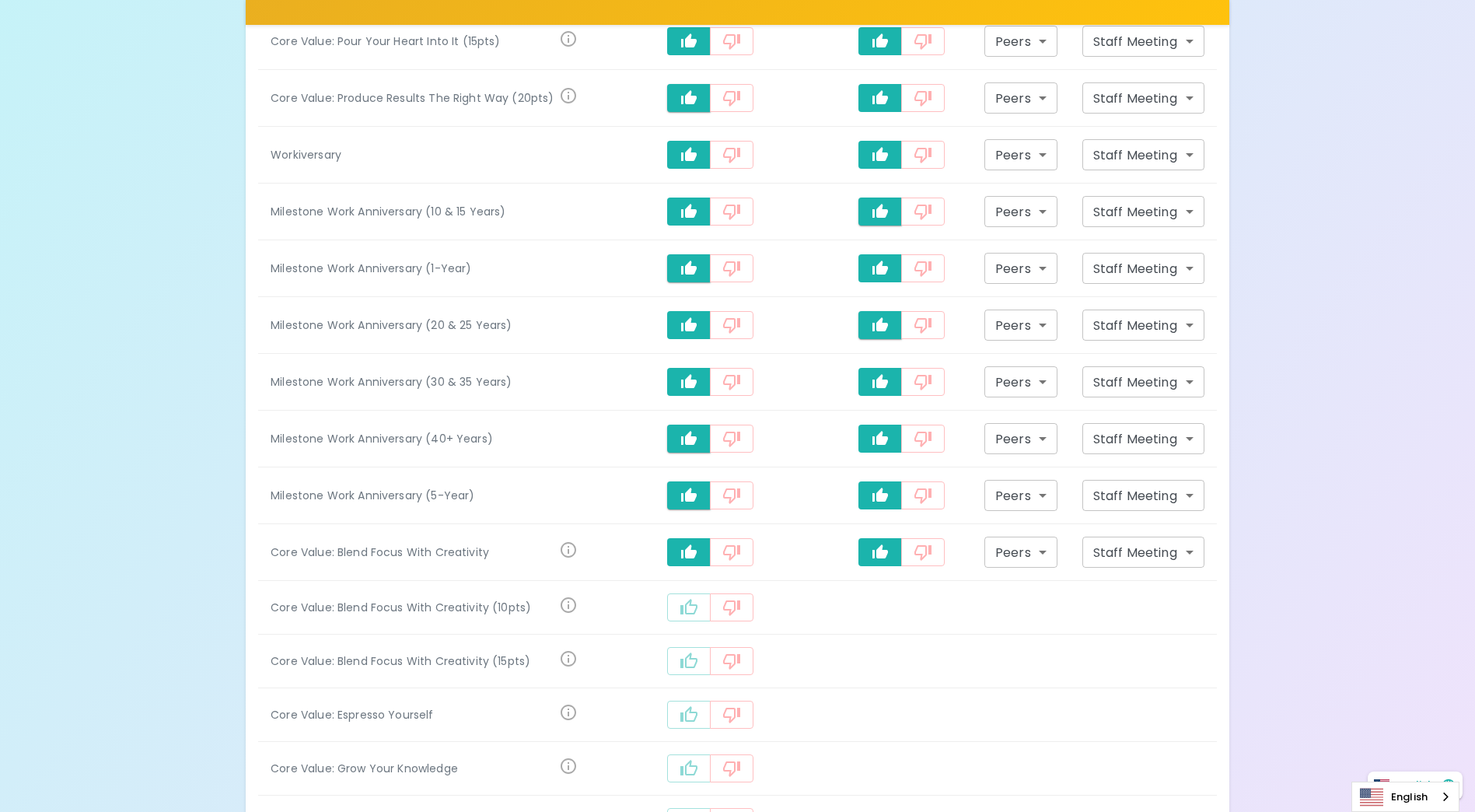
click at [693, 605] on icon "recognition-1058" at bounding box center [689, 606] width 17 height 16
click at [694, 657] on icon "recognition-1058" at bounding box center [689, 662] width 17 height 16
click at [697, 719] on icon "recognition-1058" at bounding box center [689, 719] width 17 height 16
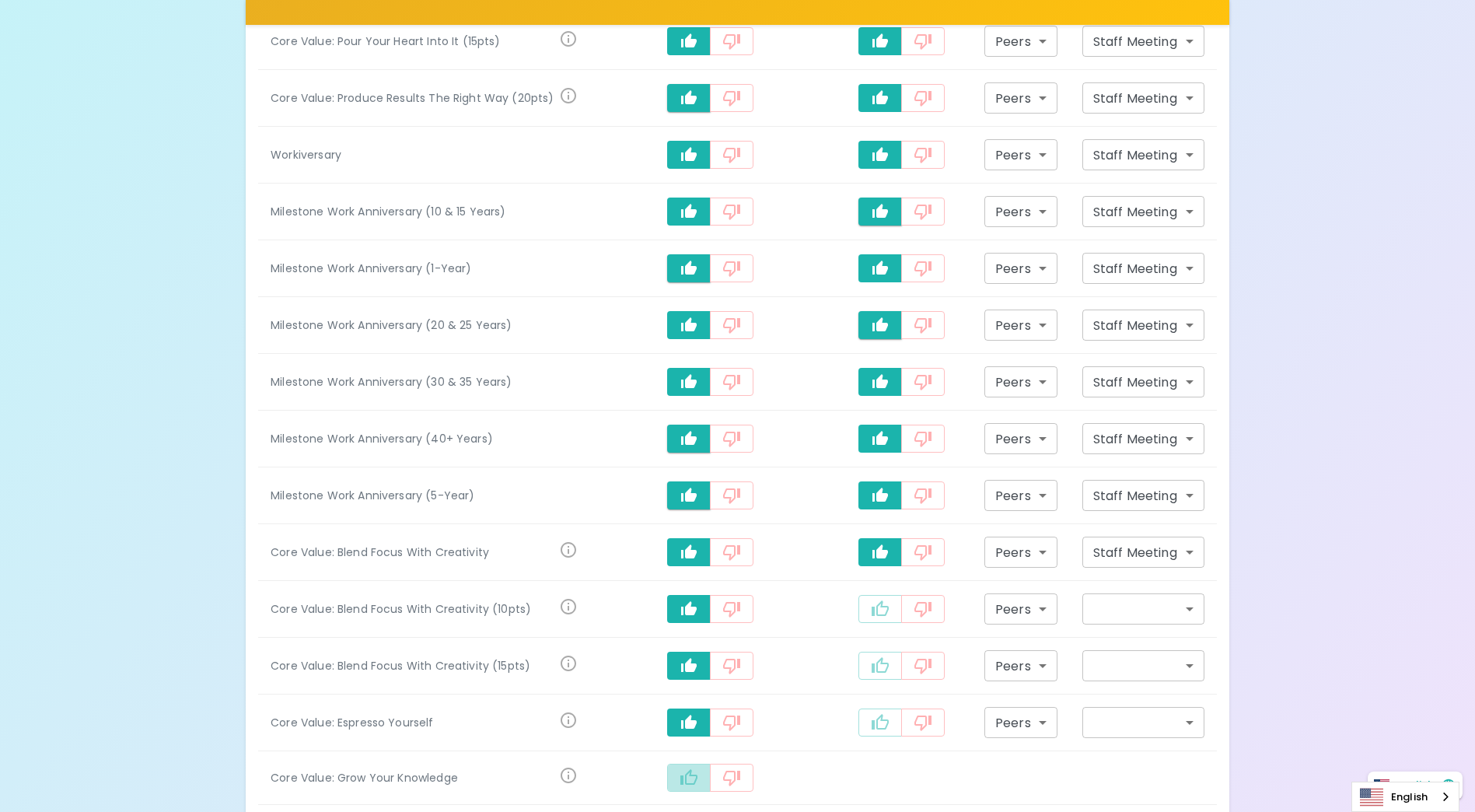
click at [695, 776] on icon "recognition-1058" at bounding box center [689, 776] width 17 height 16
click at [872, 610] on icon "recognition-1058" at bounding box center [881, 608] width 19 height 19
type input "staff_meeting"
click at [879, 650] on td "recognition-1058" at bounding box center [901, 665] width 141 height 57
click at [880, 665] on icon "recognition-1058" at bounding box center [881, 665] width 19 height 19
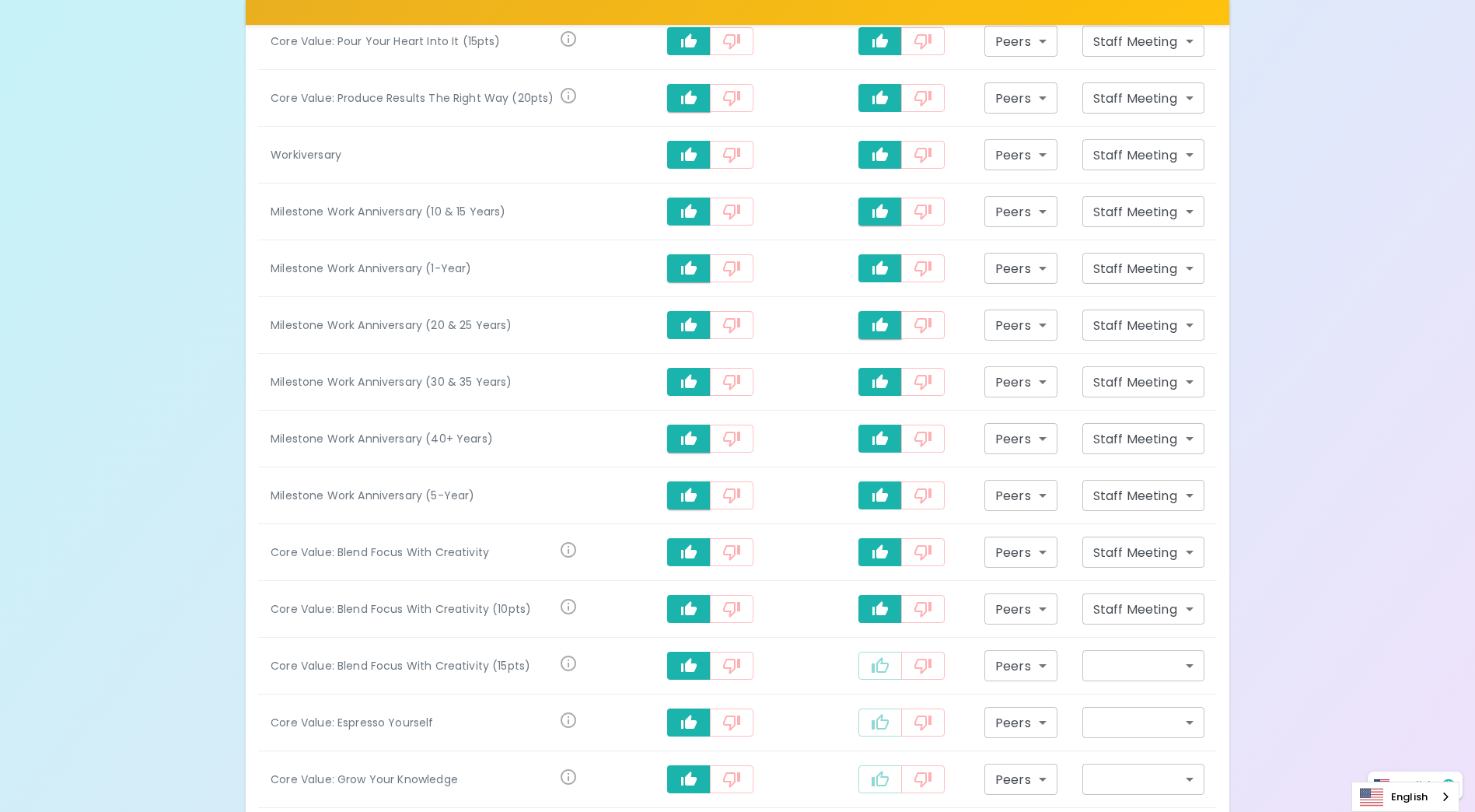
type input "staff_meeting"
click at [882, 715] on icon "recognition-1058" at bounding box center [881, 722] width 19 height 19
type input "staff_meeting"
click at [885, 775] on icon "recognition-1058" at bounding box center [881, 779] width 19 height 19
type input "staff_meeting"
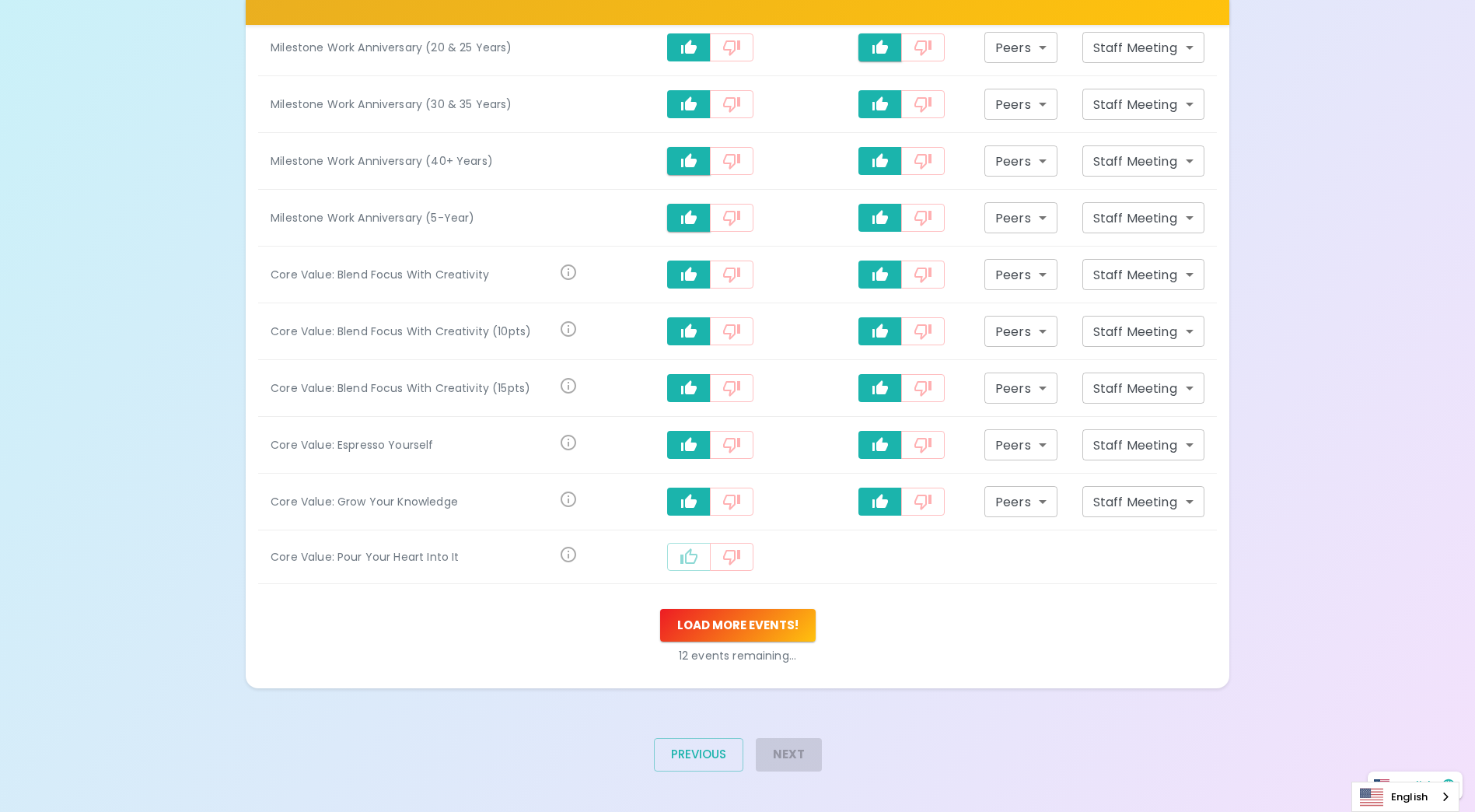
scroll to position [1020, 0]
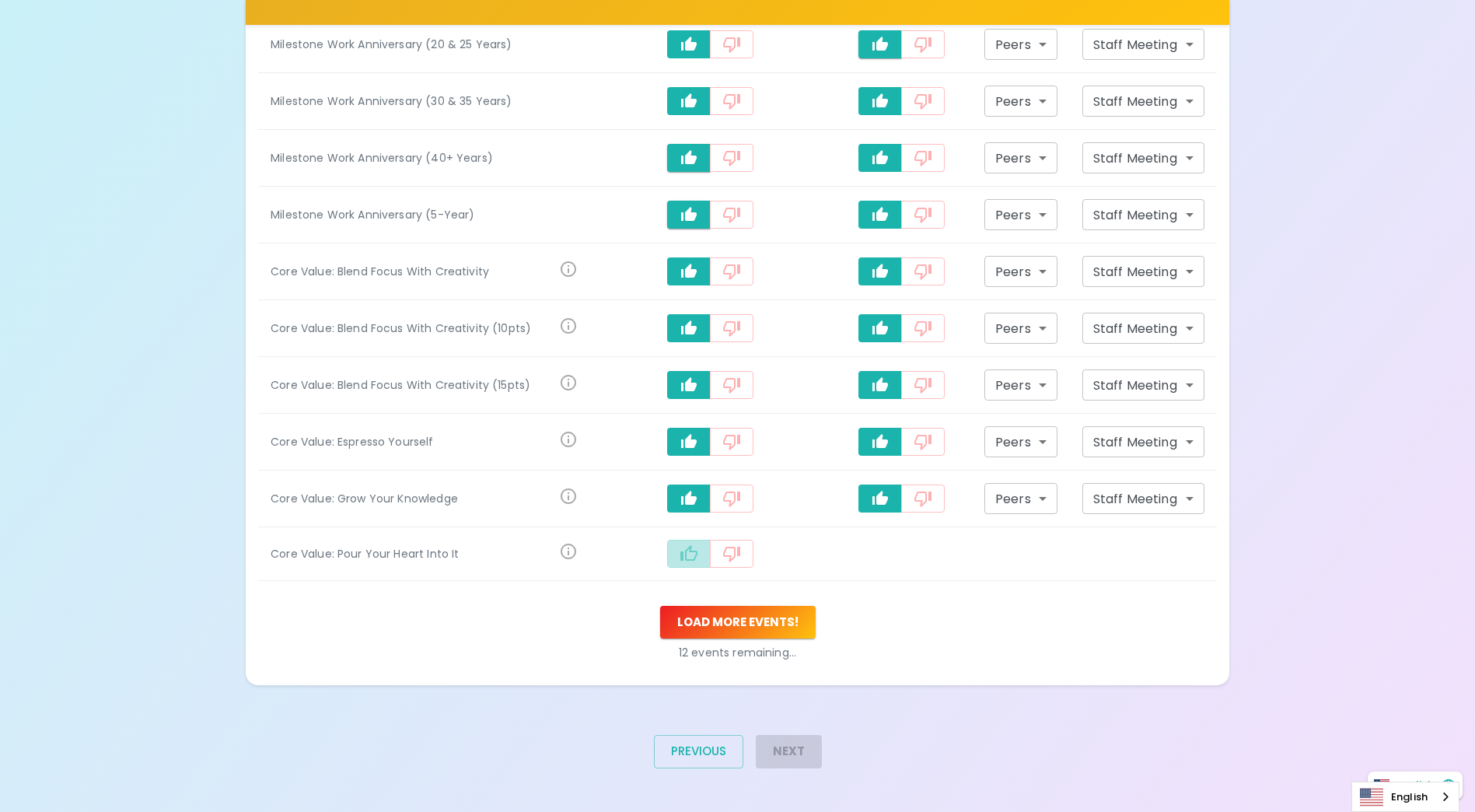
click at [691, 553] on icon "recognition-1058" at bounding box center [689, 553] width 19 height 19
click at [876, 559] on icon "recognition-1058" at bounding box center [881, 555] width 19 height 19
type input "staff_meeting"
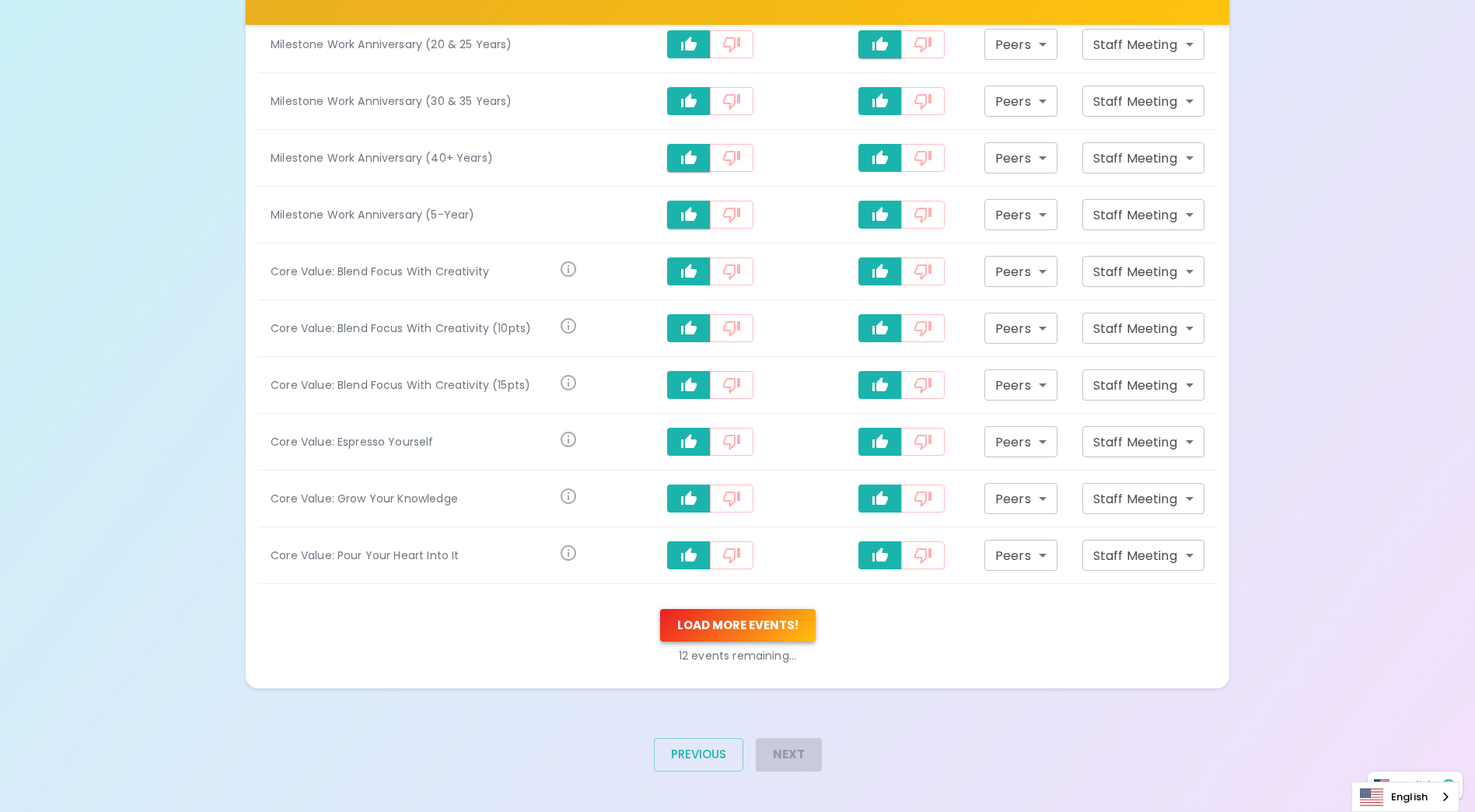
click at [768, 628] on button "Load more events !" at bounding box center [738, 624] width 155 height 33
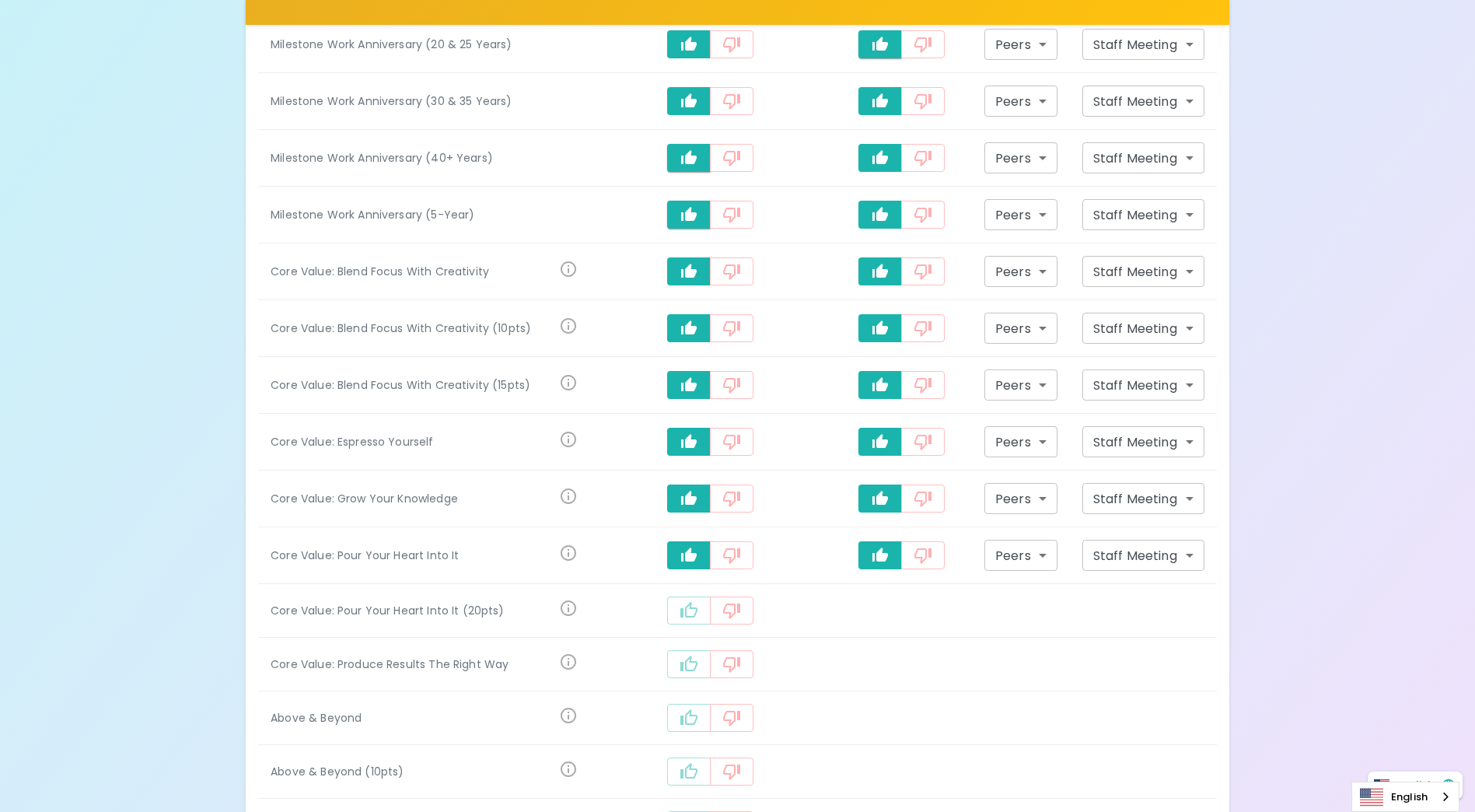
click at [696, 608] on icon "recognition-1058" at bounding box center [689, 609] width 17 height 16
click at [696, 659] on icon "recognition-1058" at bounding box center [689, 667] width 19 height 19
click at [698, 720] on icon "recognition-1058" at bounding box center [689, 724] width 19 height 19
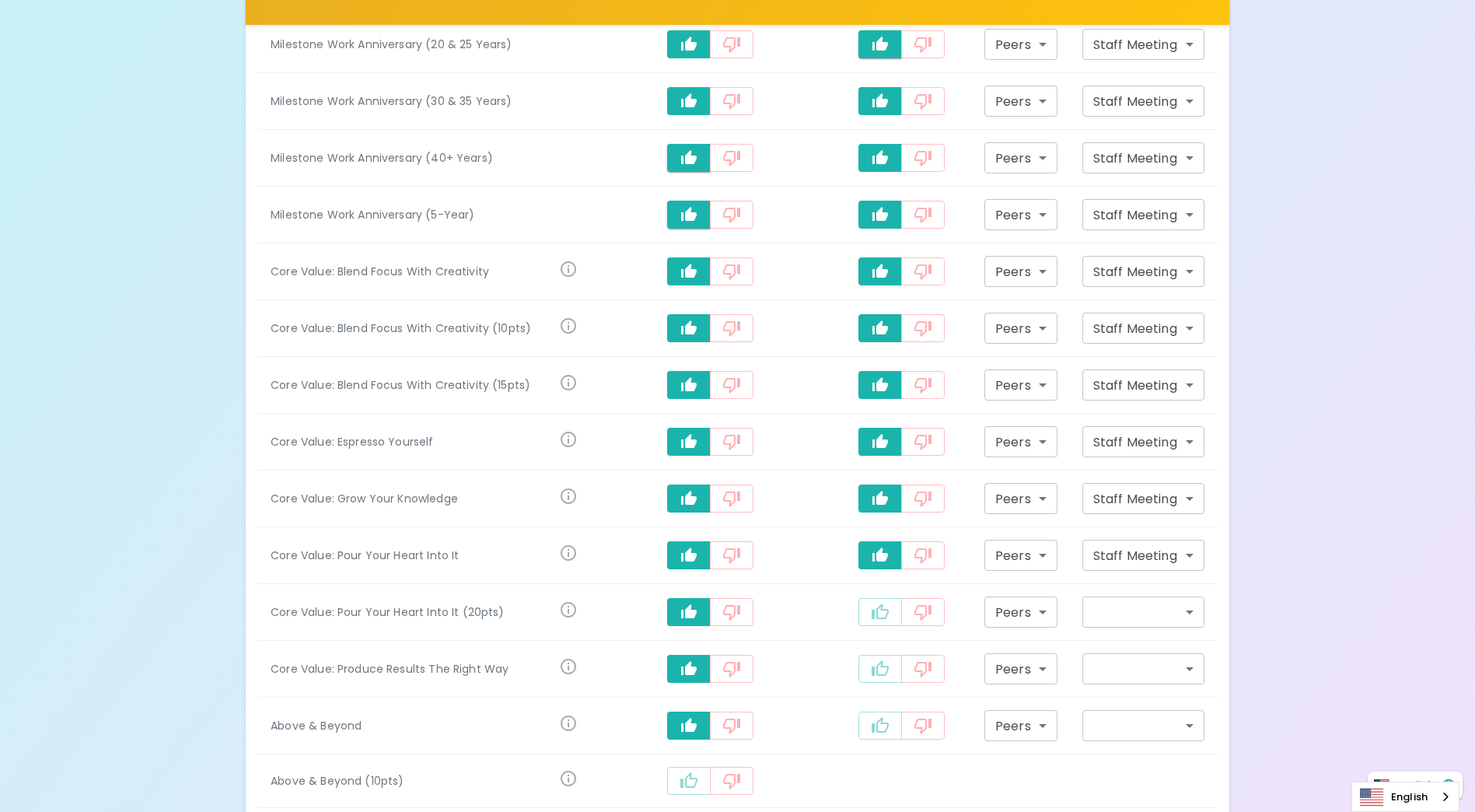
click at [703, 773] on button "recognition-1058" at bounding box center [689, 780] width 44 height 28
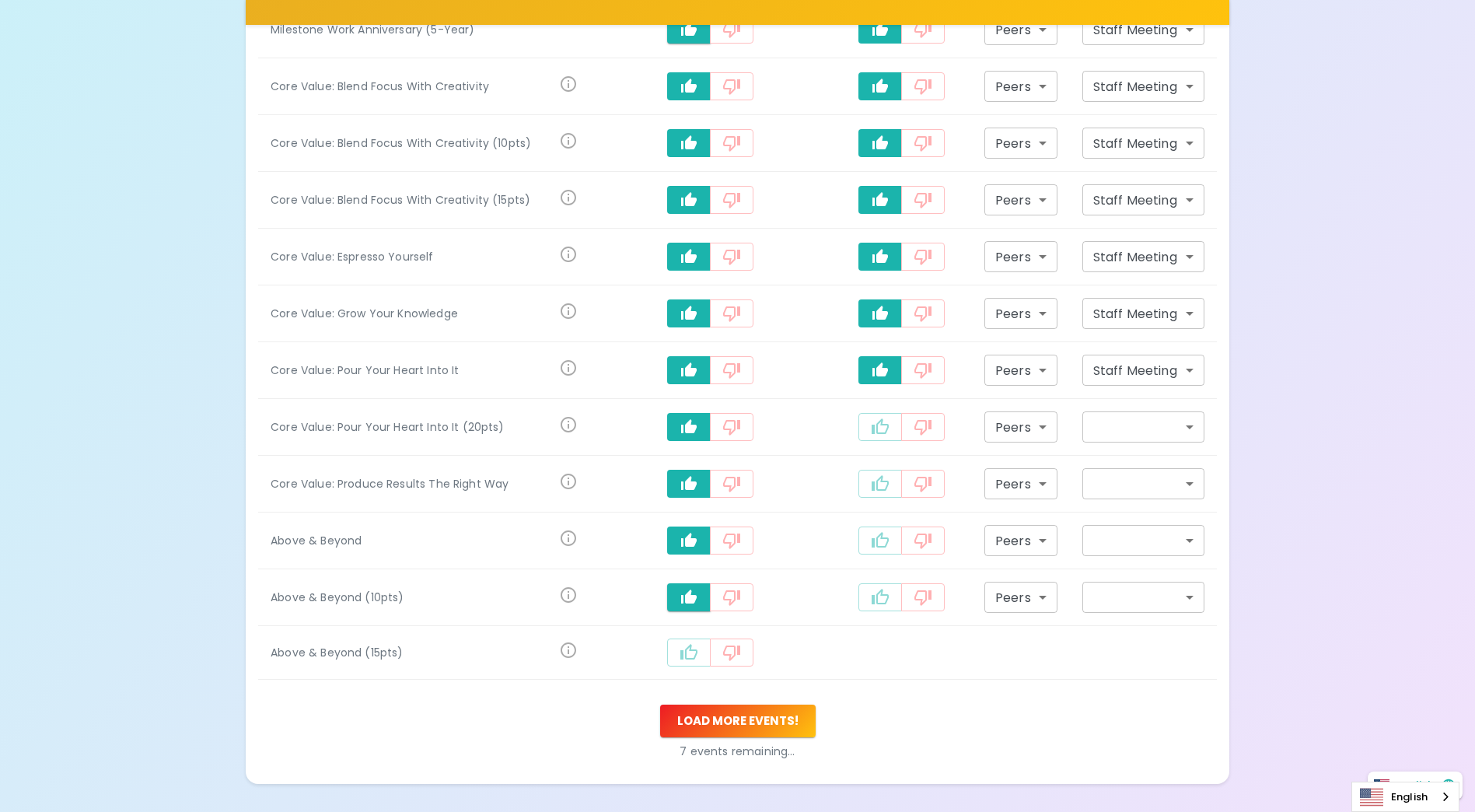
scroll to position [1303, 0]
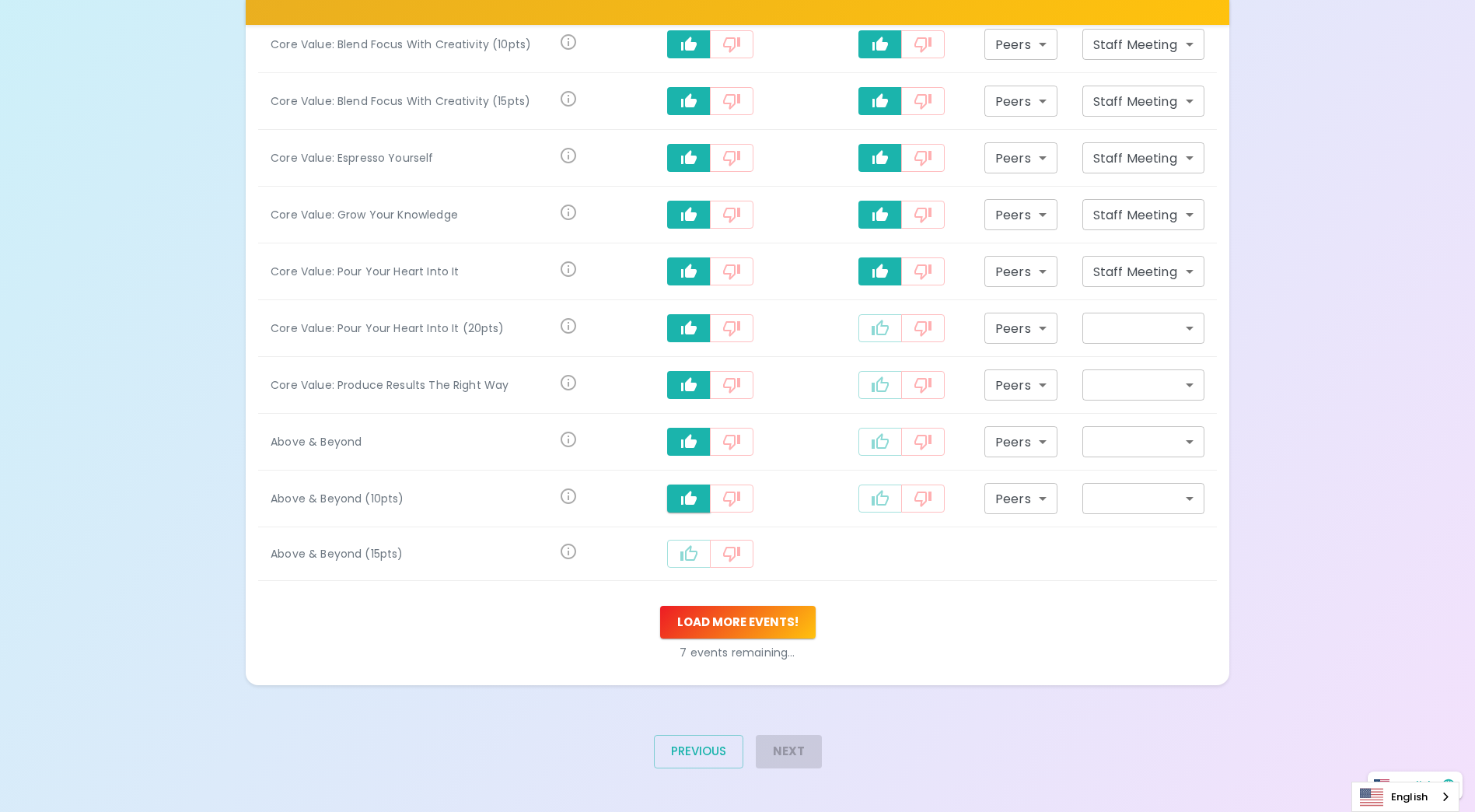
click at [773, 751] on div "Next" at bounding box center [782, 757] width 79 height 70
click at [734, 655] on div "Load more events ! 7 events remaining..." at bounding box center [738, 633] width 959 height 79
click at [780, 623] on button "Load more events !" at bounding box center [738, 621] width 155 height 33
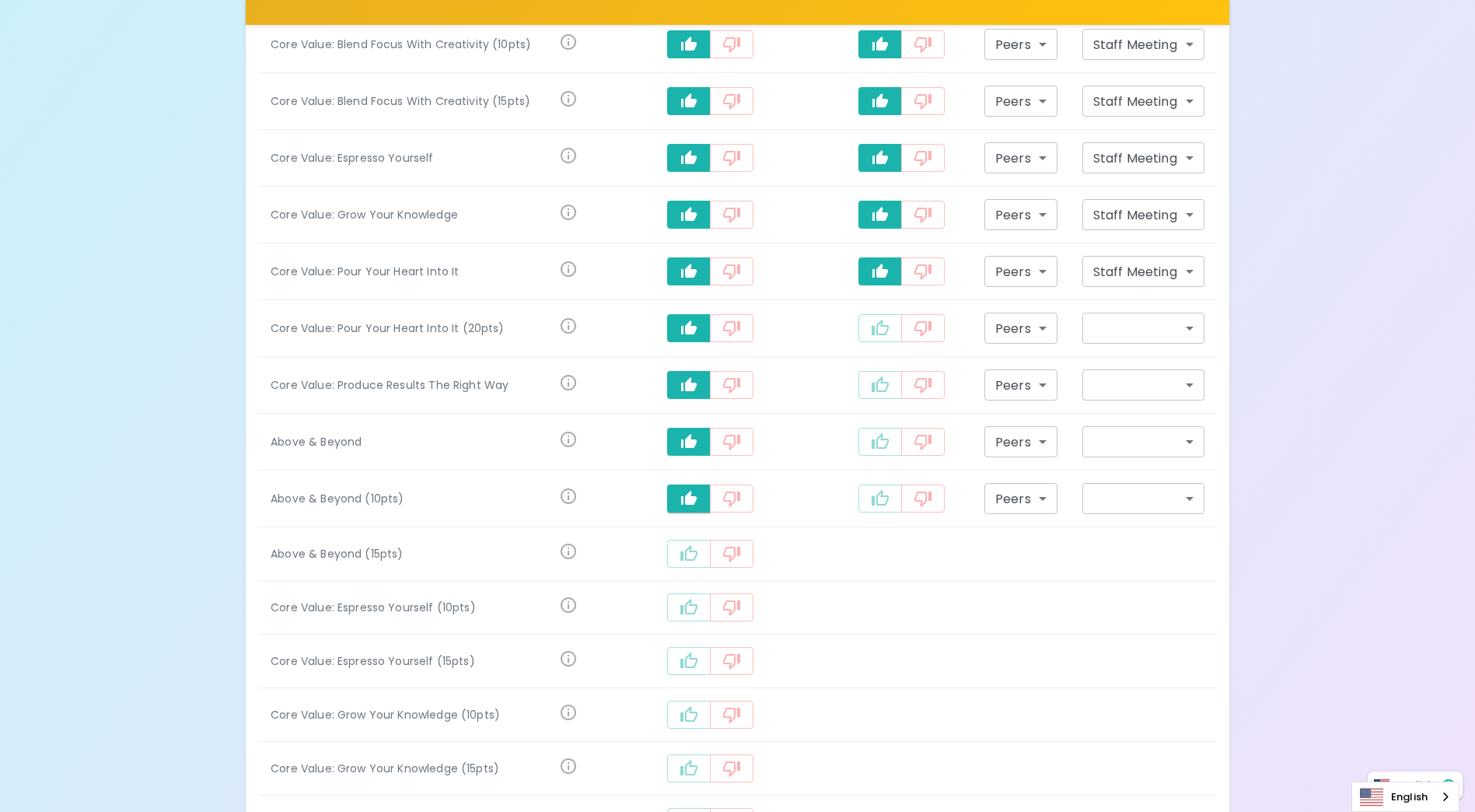
click at [678, 550] on button "recognition-1058" at bounding box center [689, 553] width 44 height 28
click at [694, 611] on icon "recognition-1058" at bounding box center [689, 610] width 19 height 19
click at [696, 673] on icon "recognition-1058" at bounding box center [689, 666] width 17 height 16
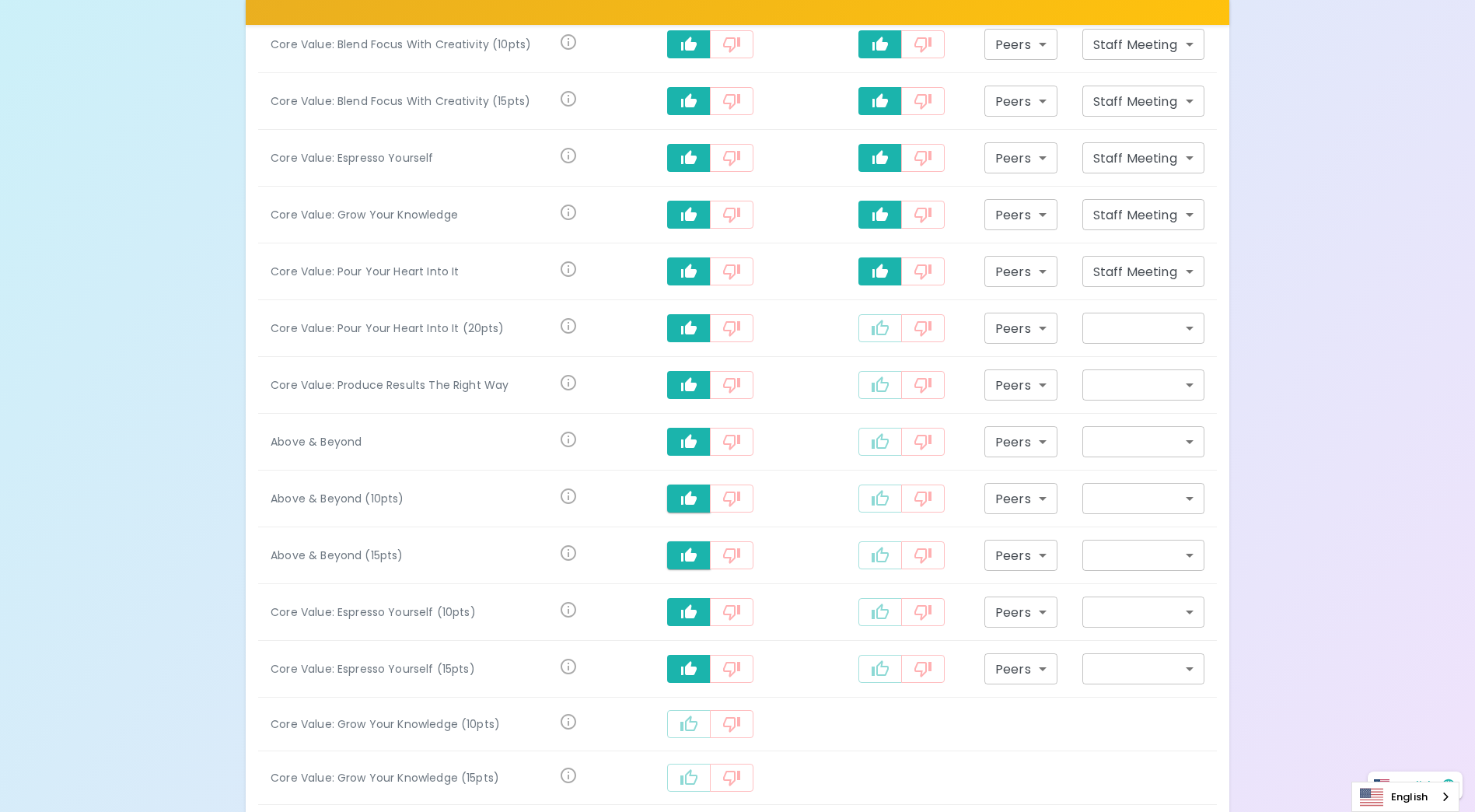
click at [698, 730] on icon "recognition-1058" at bounding box center [689, 724] width 19 height 19
click at [701, 776] on button "recognition-1058" at bounding box center [689, 780] width 44 height 28
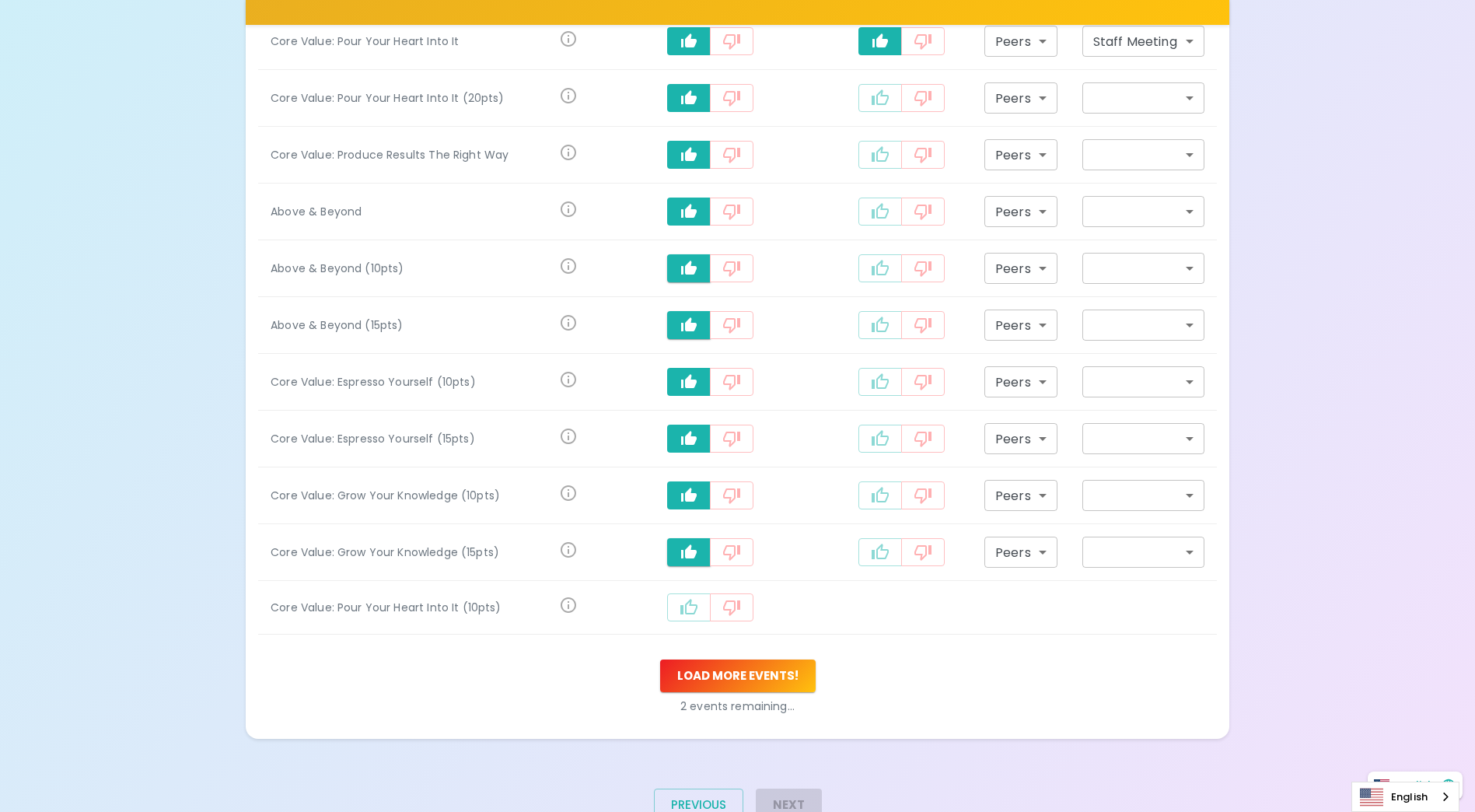
scroll to position [1510, 0]
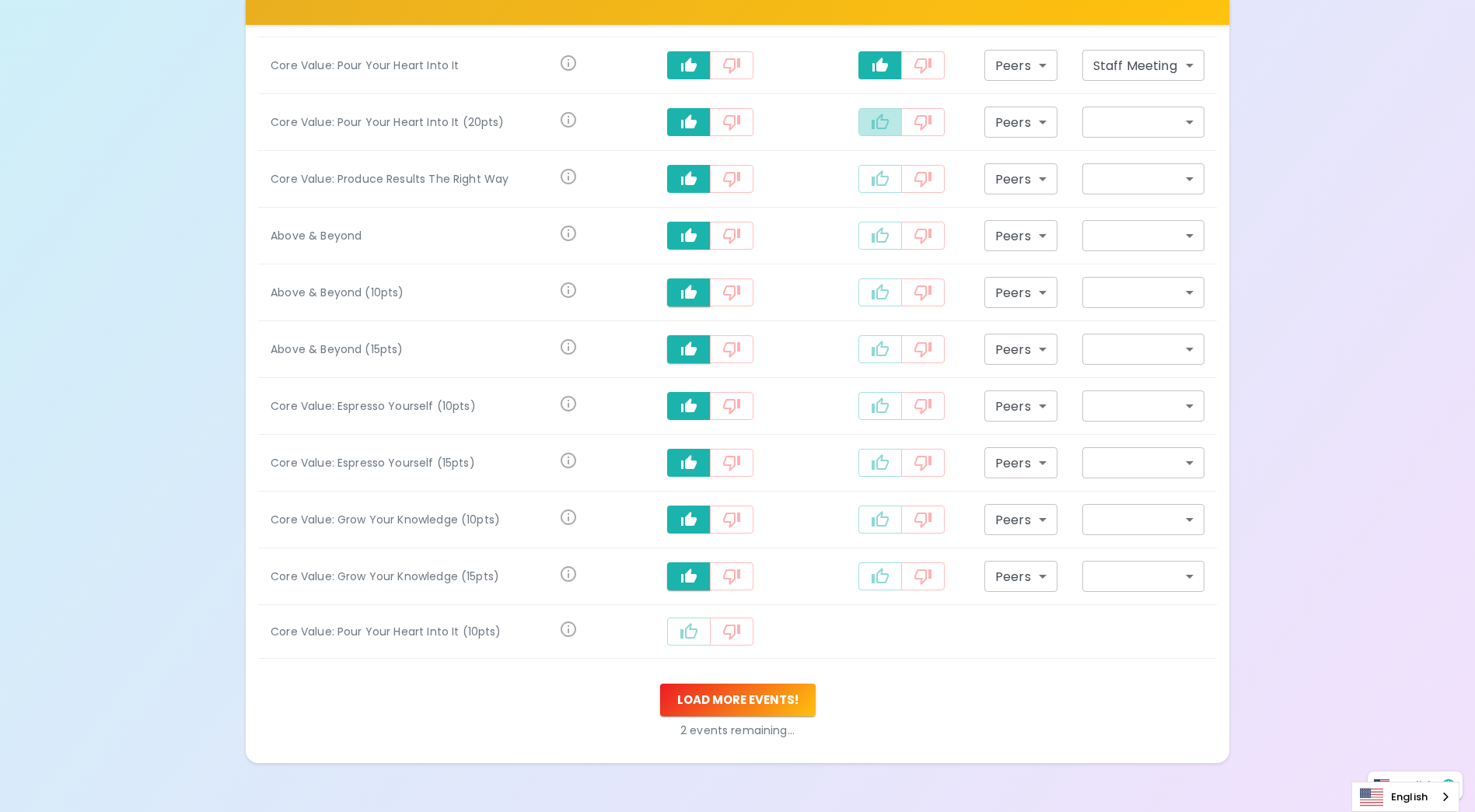
drag, startPoint x: 881, startPoint y: 124, endPoint x: 878, endPoint y: 144, distance: 20.2
click at [881, 123] on icon "recognition-1058" at bounding box center [881, 122] width 19 height 19
type input "staff_meeting"
click at [877, 187] on icon "recognition-1058" at bounding box center [881, 178] width 19 height 19
type input "staff_meeting"
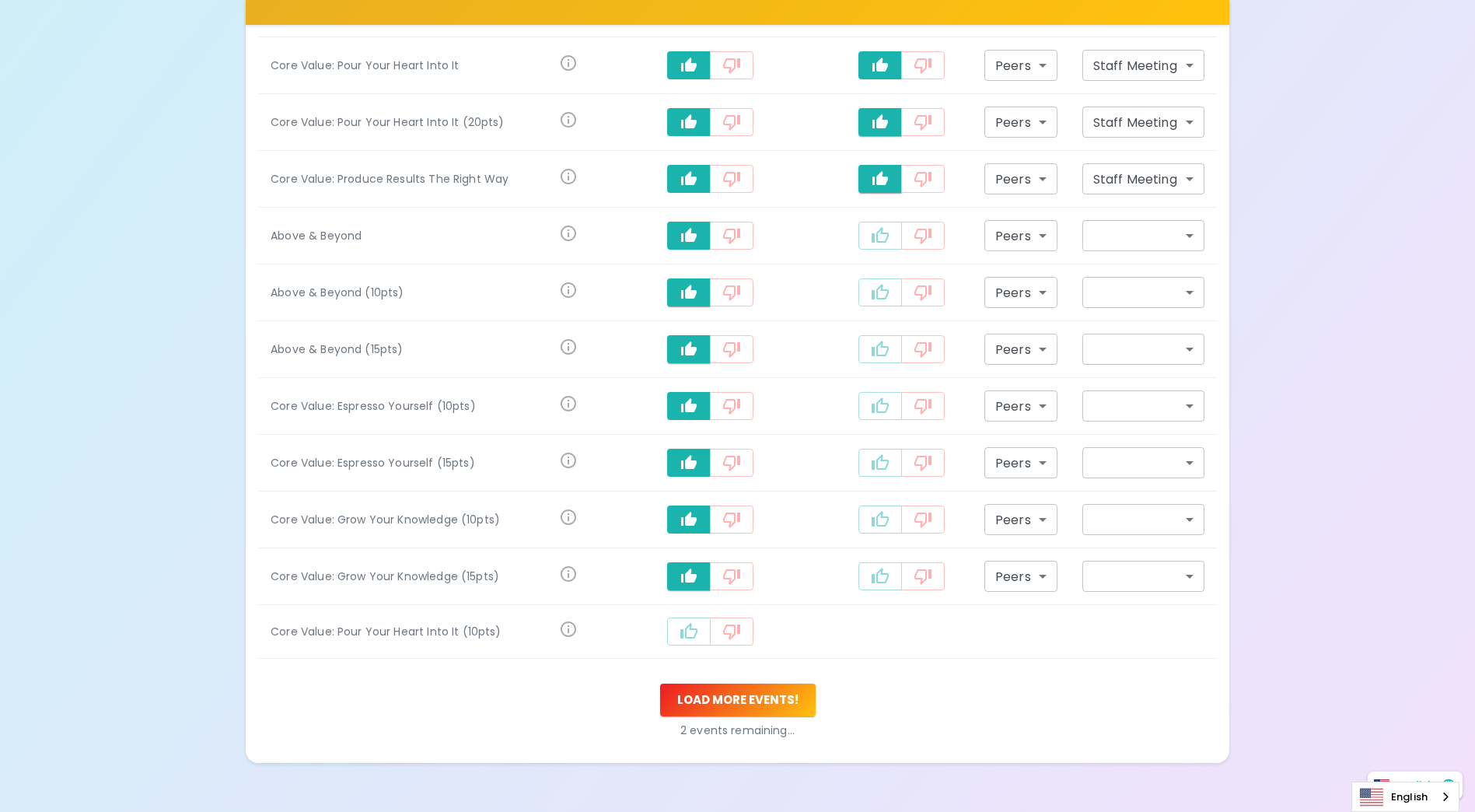
click at [879, 229] on icon "recognition-1058" at bounding box center [881, 235] width 17 height 16
type input "staff_meeting"
click at [878, 294] on icon "recognition-1058" at bounding box center [881, 292] width 19 height 19
type input "staff_meeting"
drag, startPoint x: 881, startPoint y: 345, endPoint x: 880, endPoint y: 371, distance: 26.0
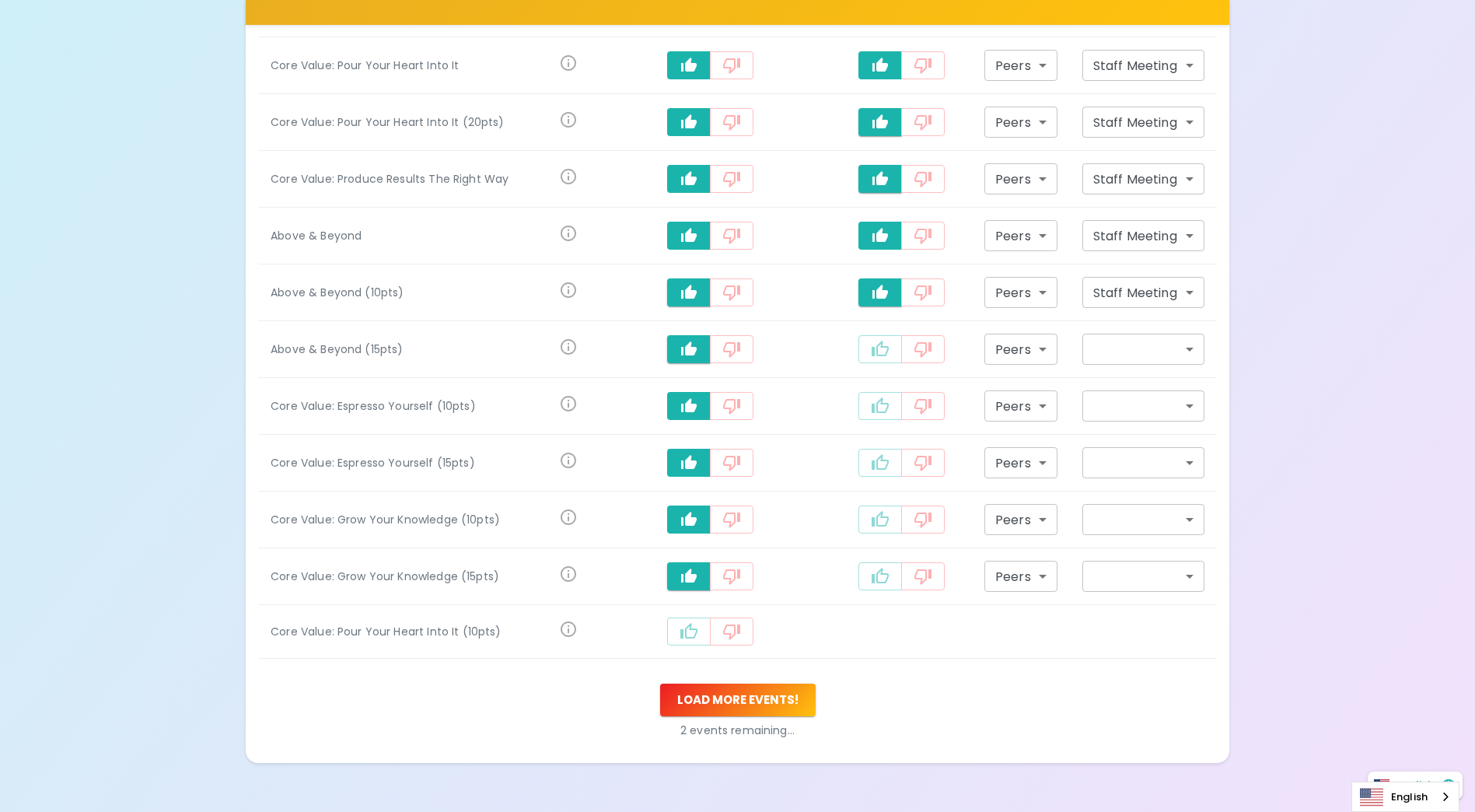
click at [882, 345] on icon "recognition-1058" at bounding box center [881, 349] width 19 height 19
type input "staff_meeting"
click at [877, 406] on icon "recognition-1058" at bounding box center [881, 406] width 19 height 19
type input "staff_meeting"
click at [873, 454] on icon "recognition-1058" at bounding box center [881, 463] width 19 height 19
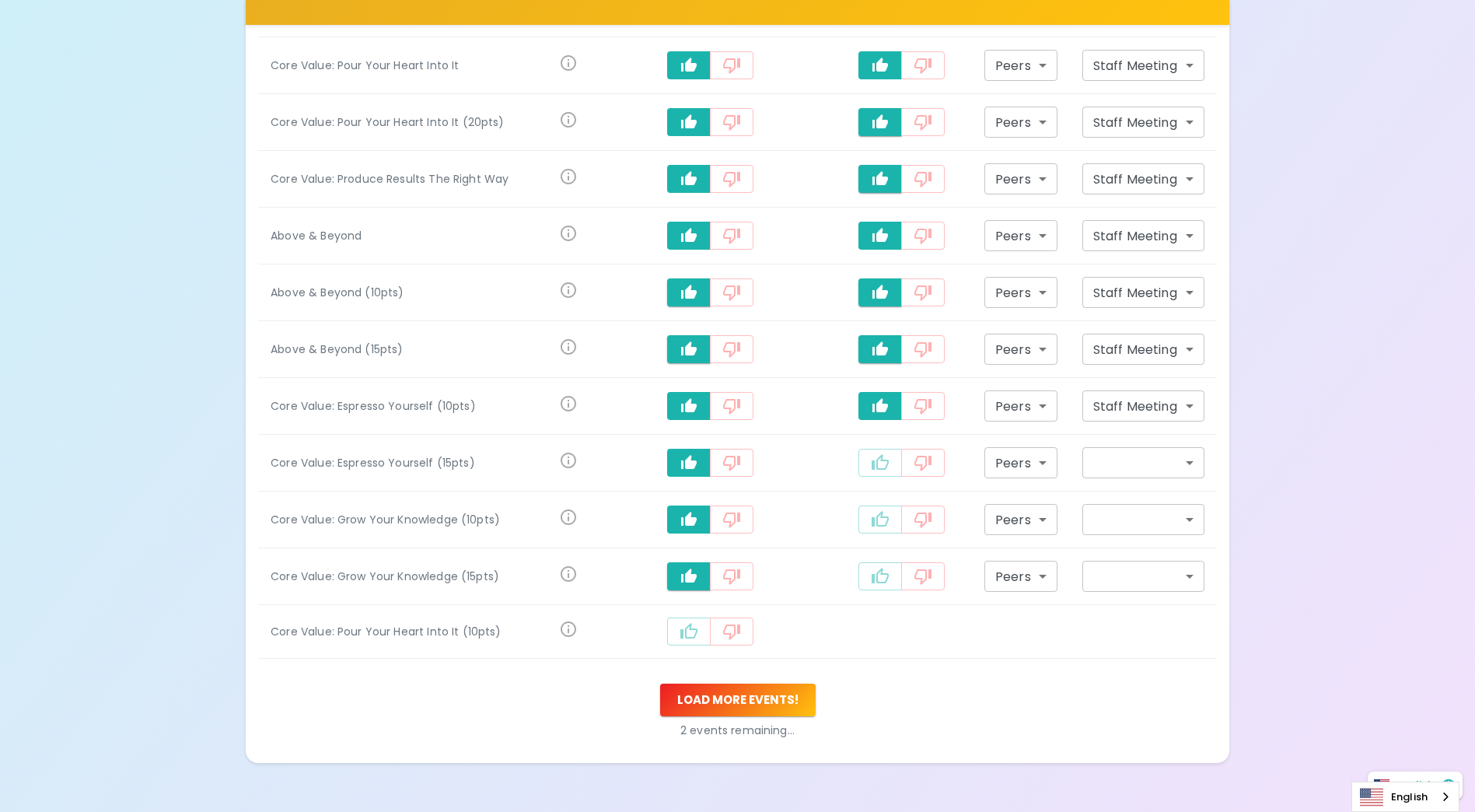
type input "staff_meeting"
click at [877, 514] on icon "recognition-1058" at bounding box center [881, 519] width 17 height 16
type input "staff_meeting"
click at [876, 564] on button "recognition-1058" at bounding box center [880, 577] width 44 height 28
type input "staff_meeting"
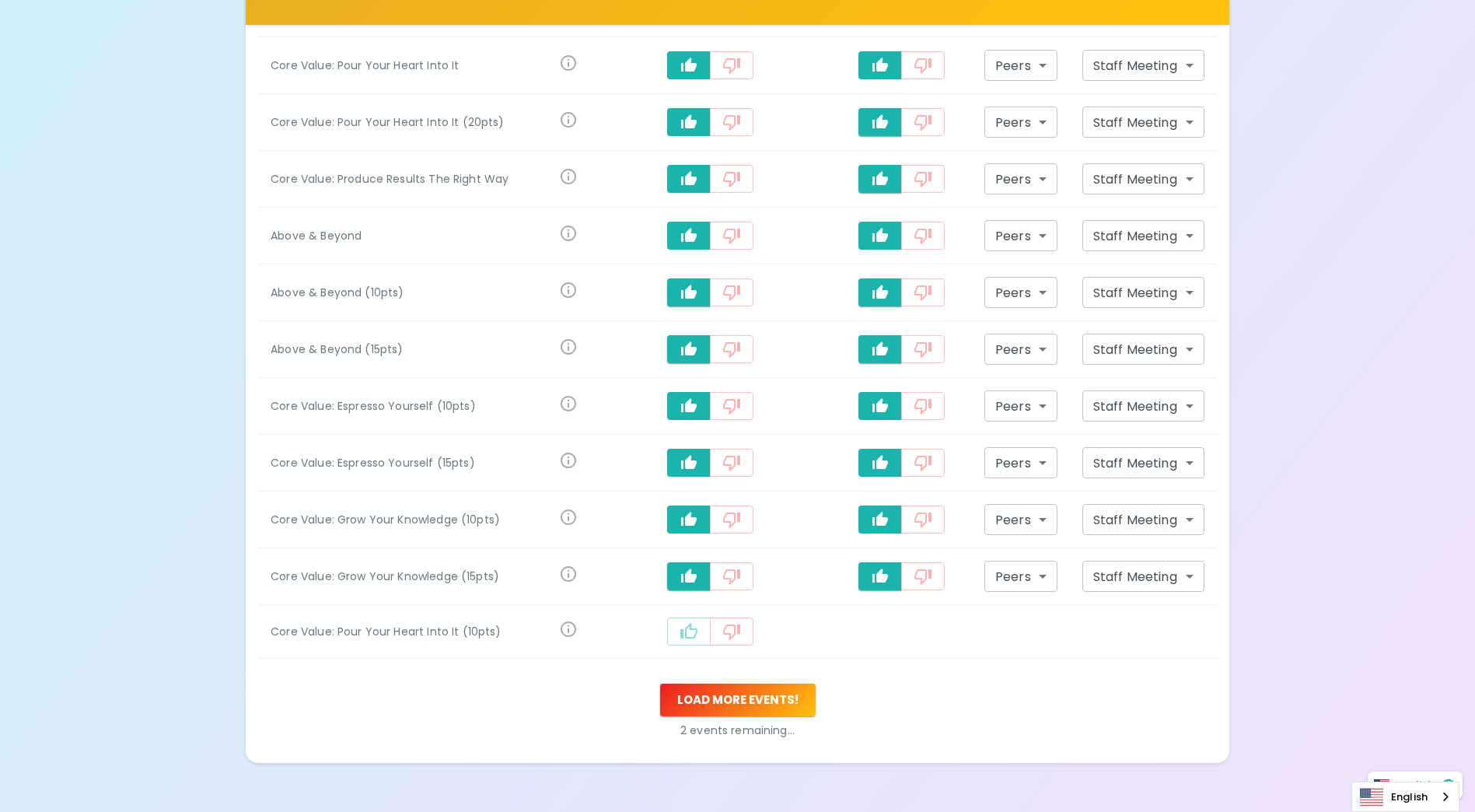
click at [698, 635] on icon "recognition-1058" at bounding box center [689, 632] width 19 height 19
click at [879, 634] on icon "recognition-1058" at bounding box center [881, 633] width 19 height 19
type input "staff_meeting"
click at [768, 706] on button "Load more events !" at bounding box center [738, 703] width 155 height 33
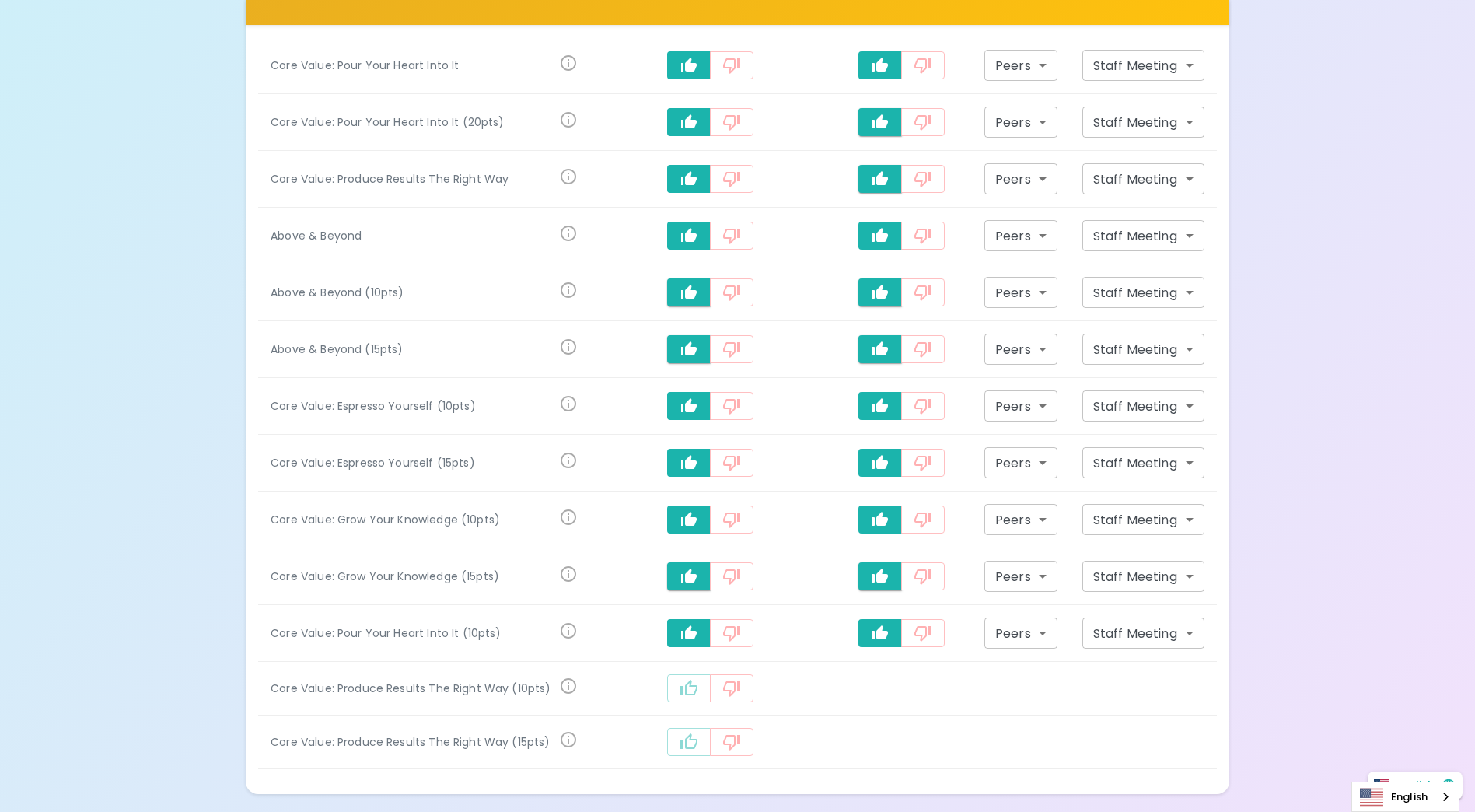
click at [696, 689] on icon "recognition-1058" at bounding box center [689, 688] width 19 height 19
click at [697, 743] on icon "recognition-1058" at bounding box center [689, 744] width 17 height 16
click at [882, 691] on icon "recognition-1058" at bounding box center [881, 690] width 19 height 19
type input "staff_meeting"
click at [877, 742] on icon "recognition-1058" at bounding box center [881, 747] width 19 height 19
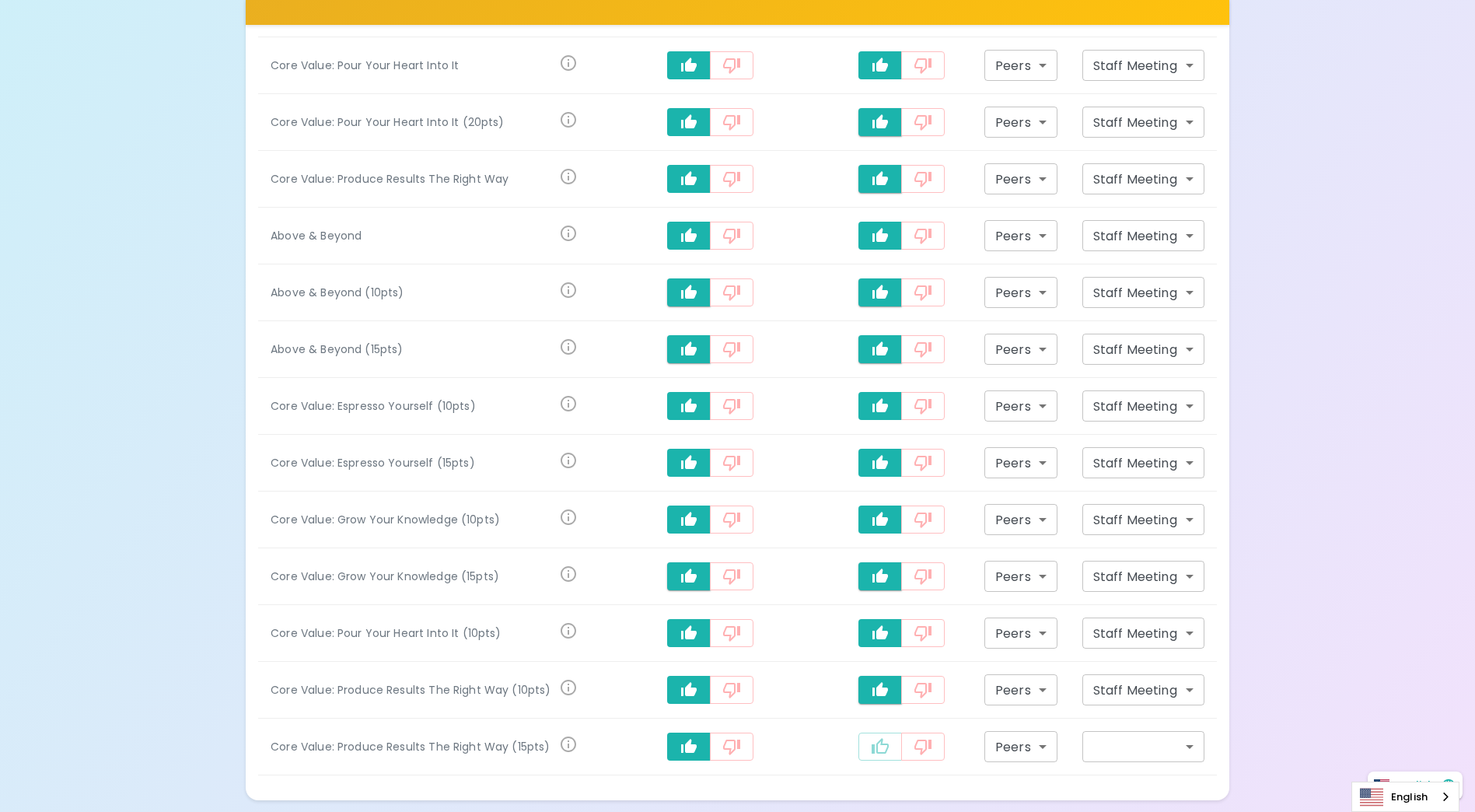
type input "staff_meeting"
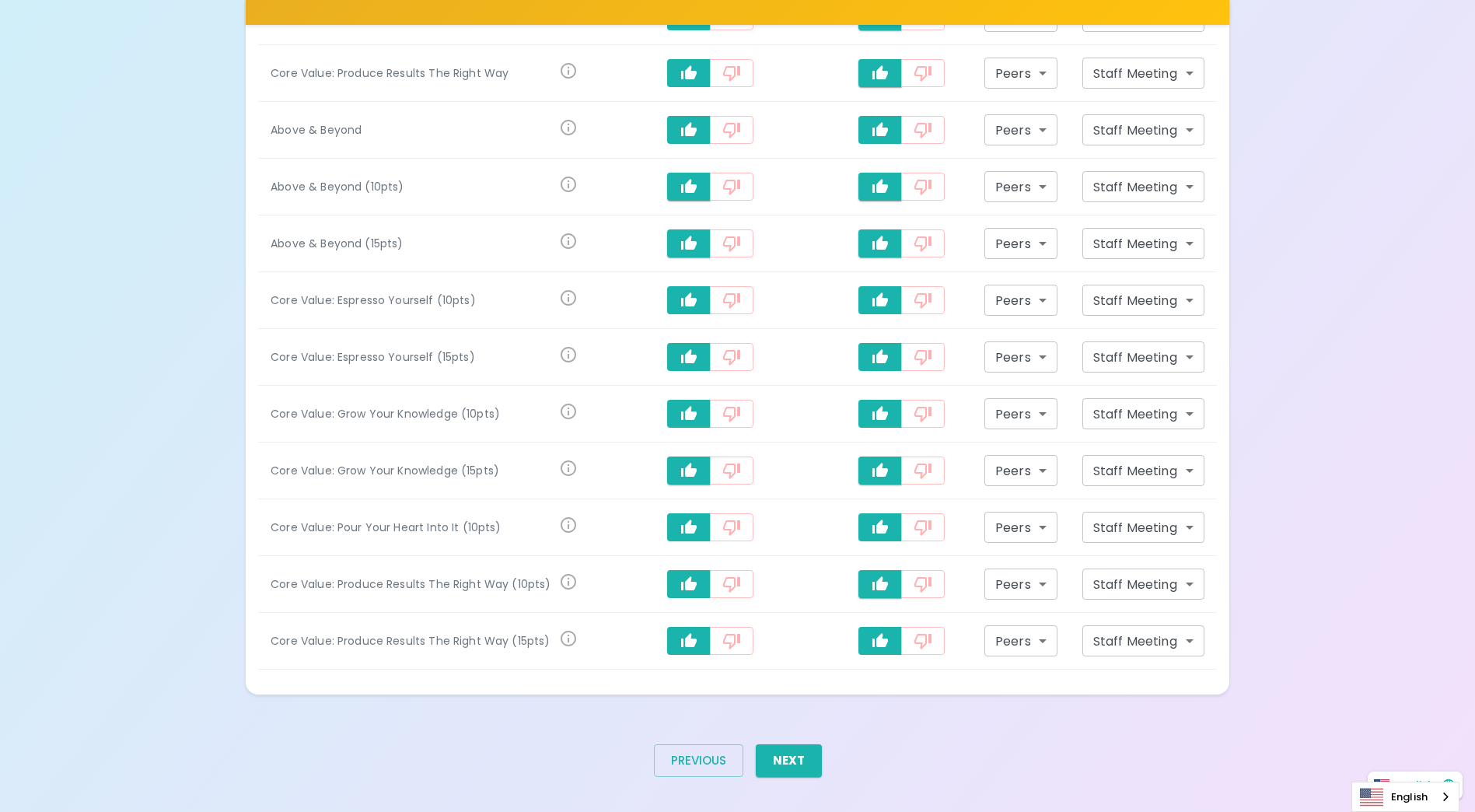
scroll to position [1624, 0]
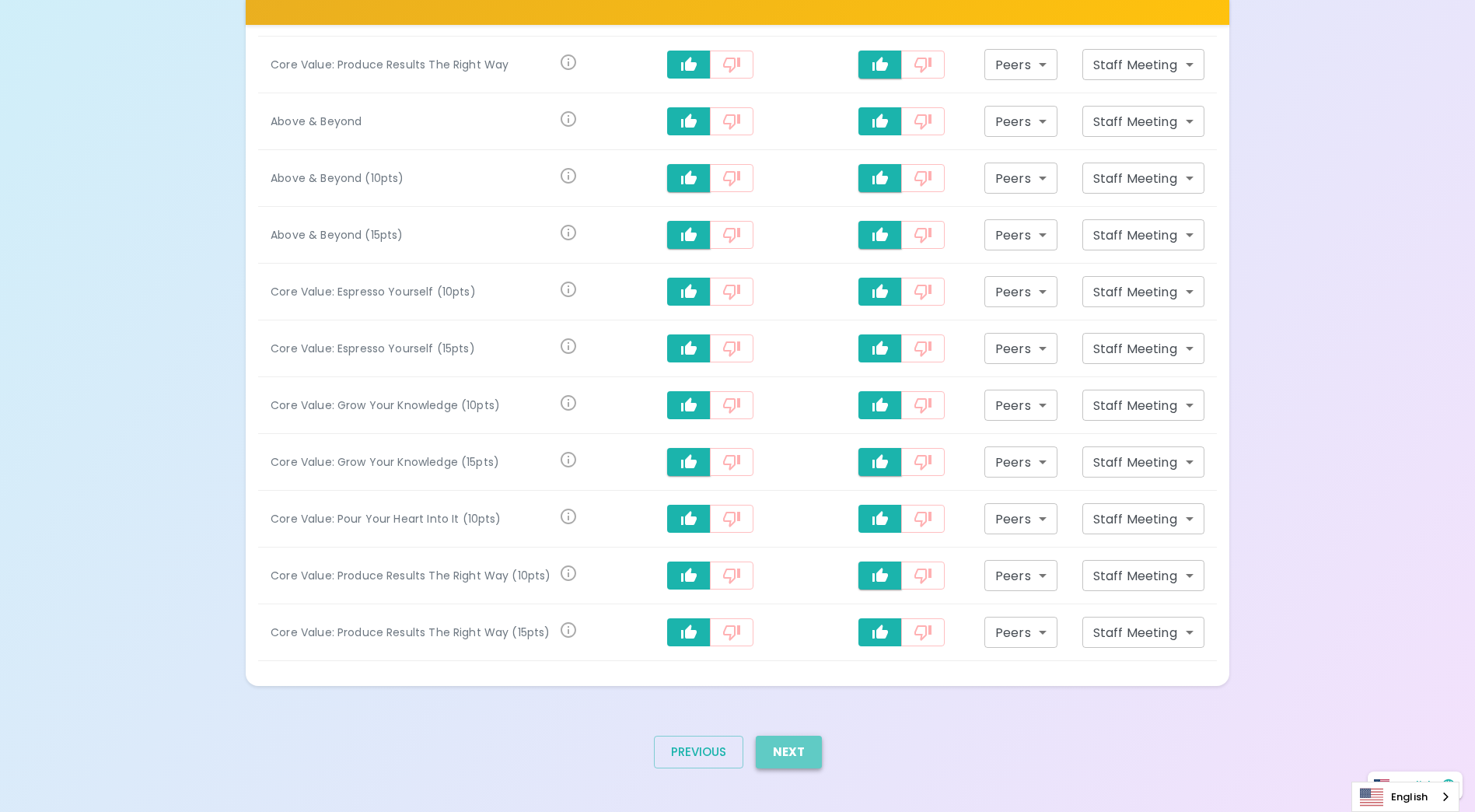
click at [813, 754] on button "Next" at bounding box center [789, 751] width 66 height 33
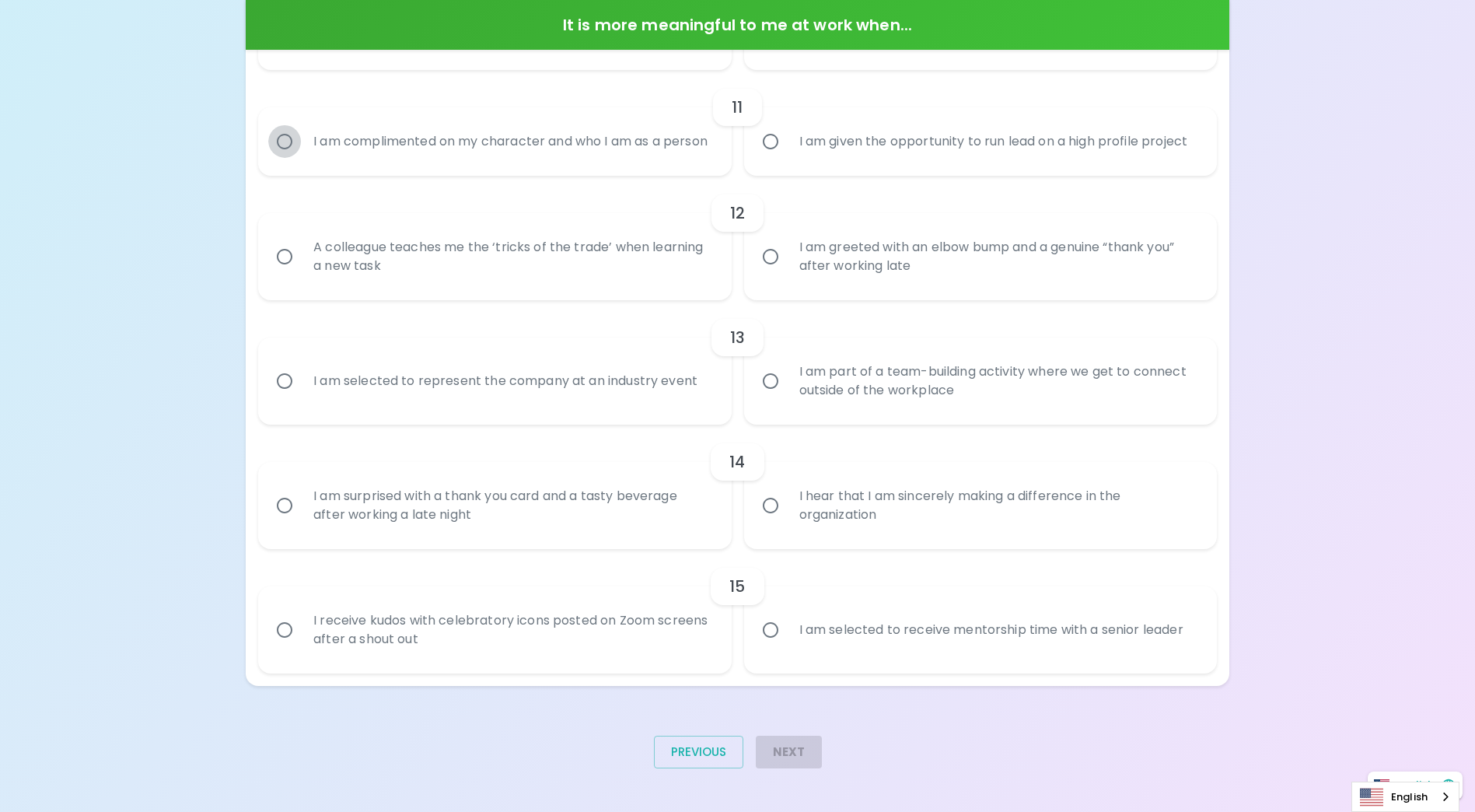
click at [289, 135] on input "I am complimented on my character and who I am as a person" at bounding box center [284, 141] width 33 height 33
radio input "true"
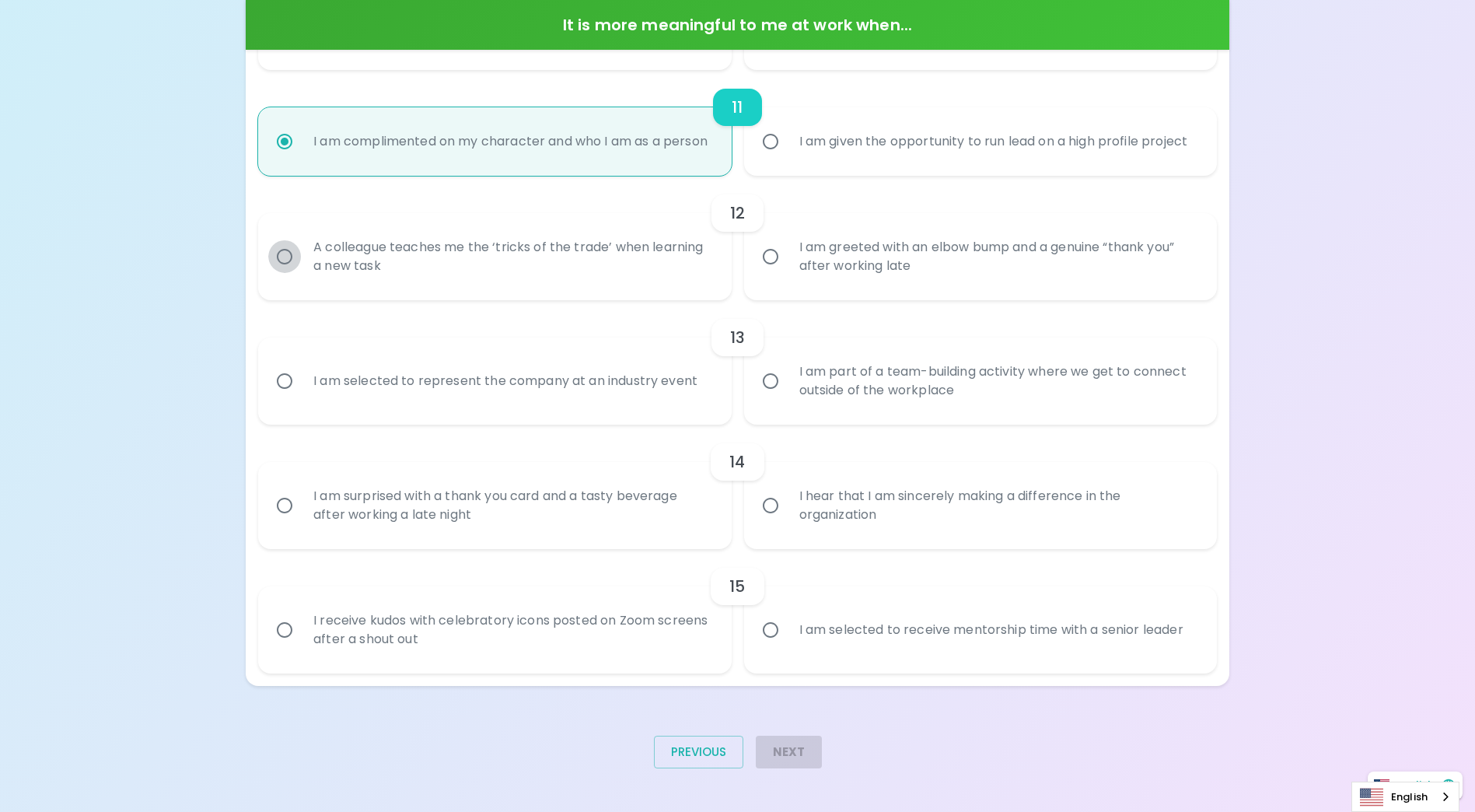
click at [290, 257] on input "A colleague teaches me the ‘tricks of the trade’ when learning a new task" at bounding box center [284, 256] width 33 height 33
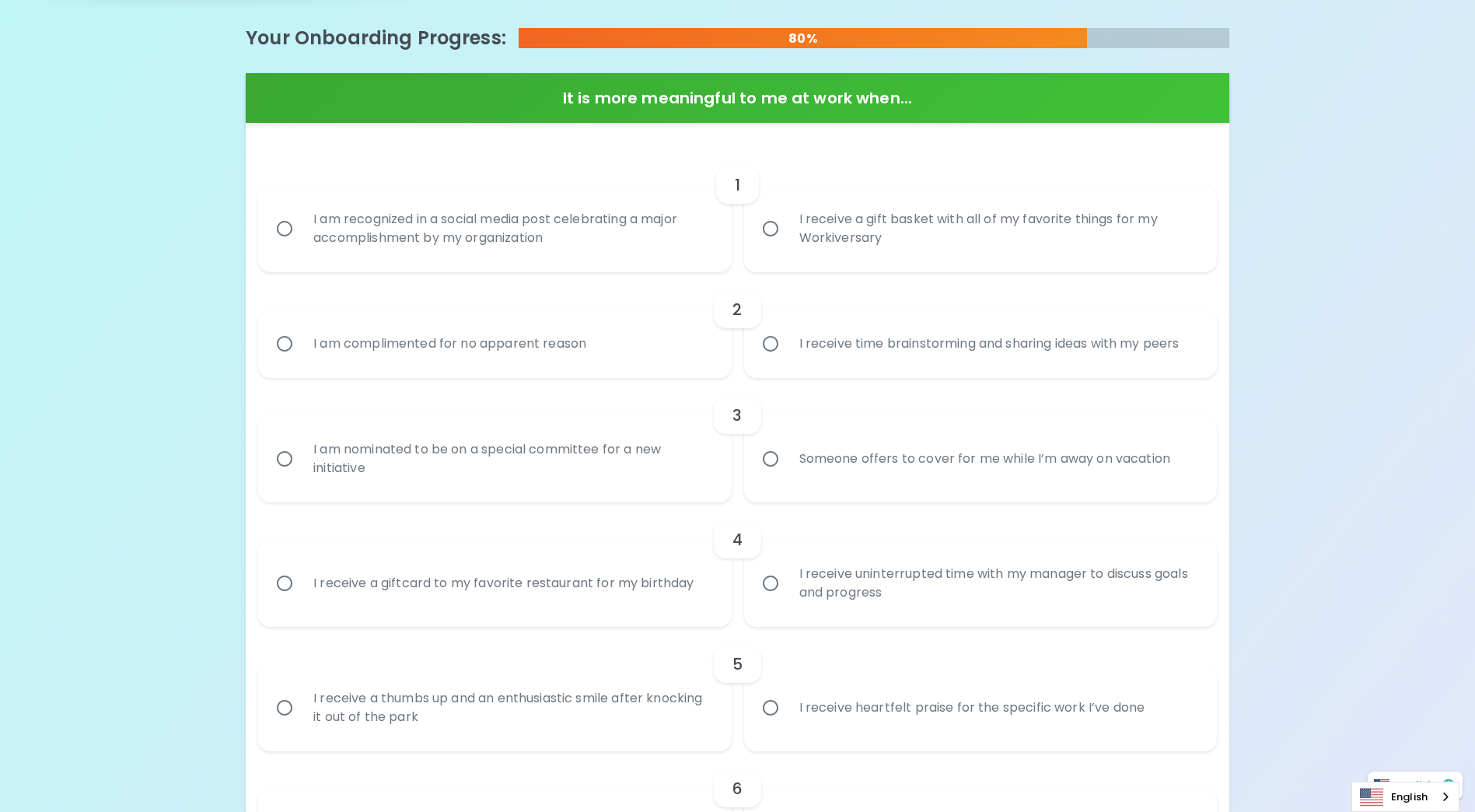
scroll to position [363, 0]
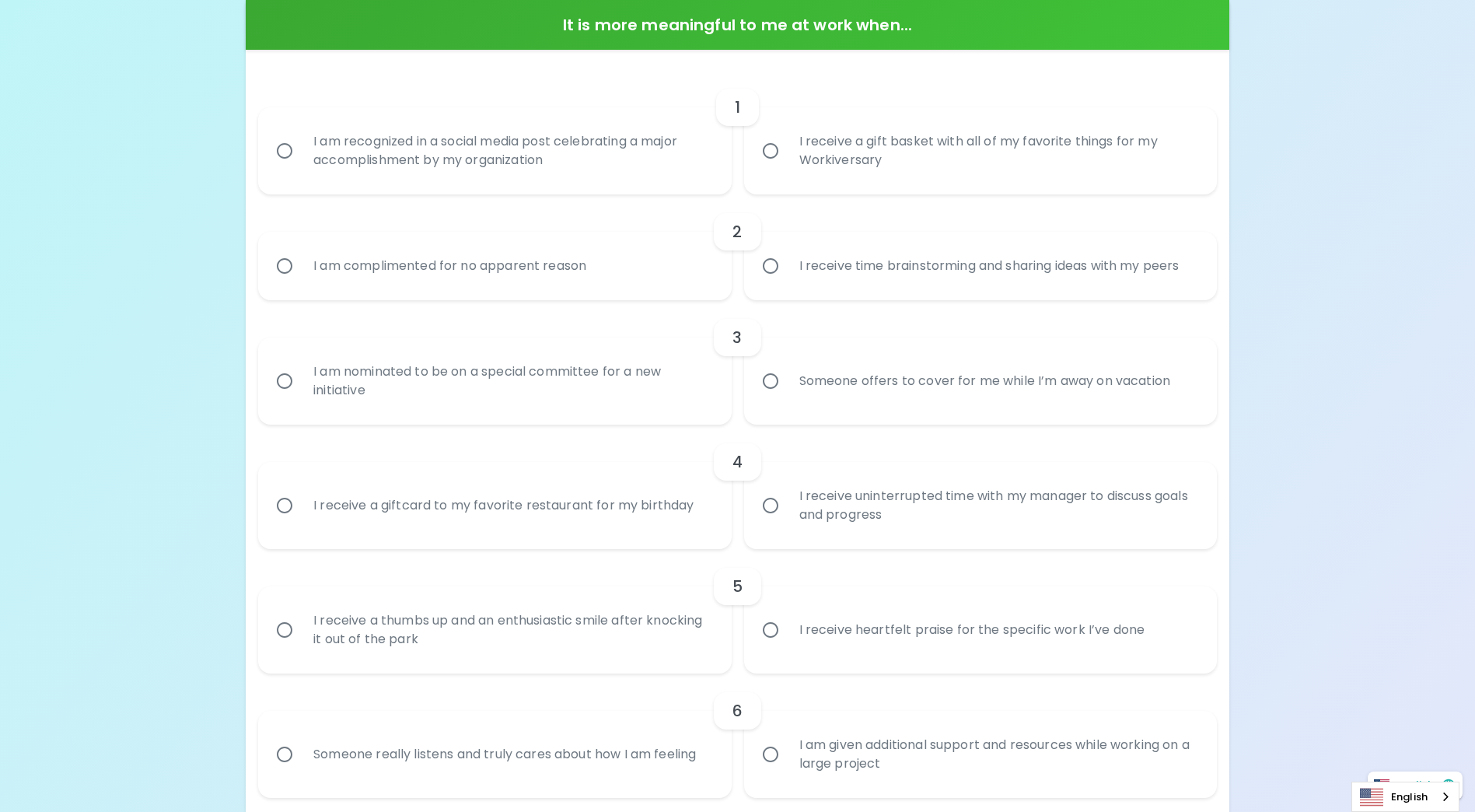
radio input "true"
click at [766, 380] on input "Someone offers to cover for me while I’m away on vacation" at bounding box center [770, 380] width 33 height 33
radio input "false"
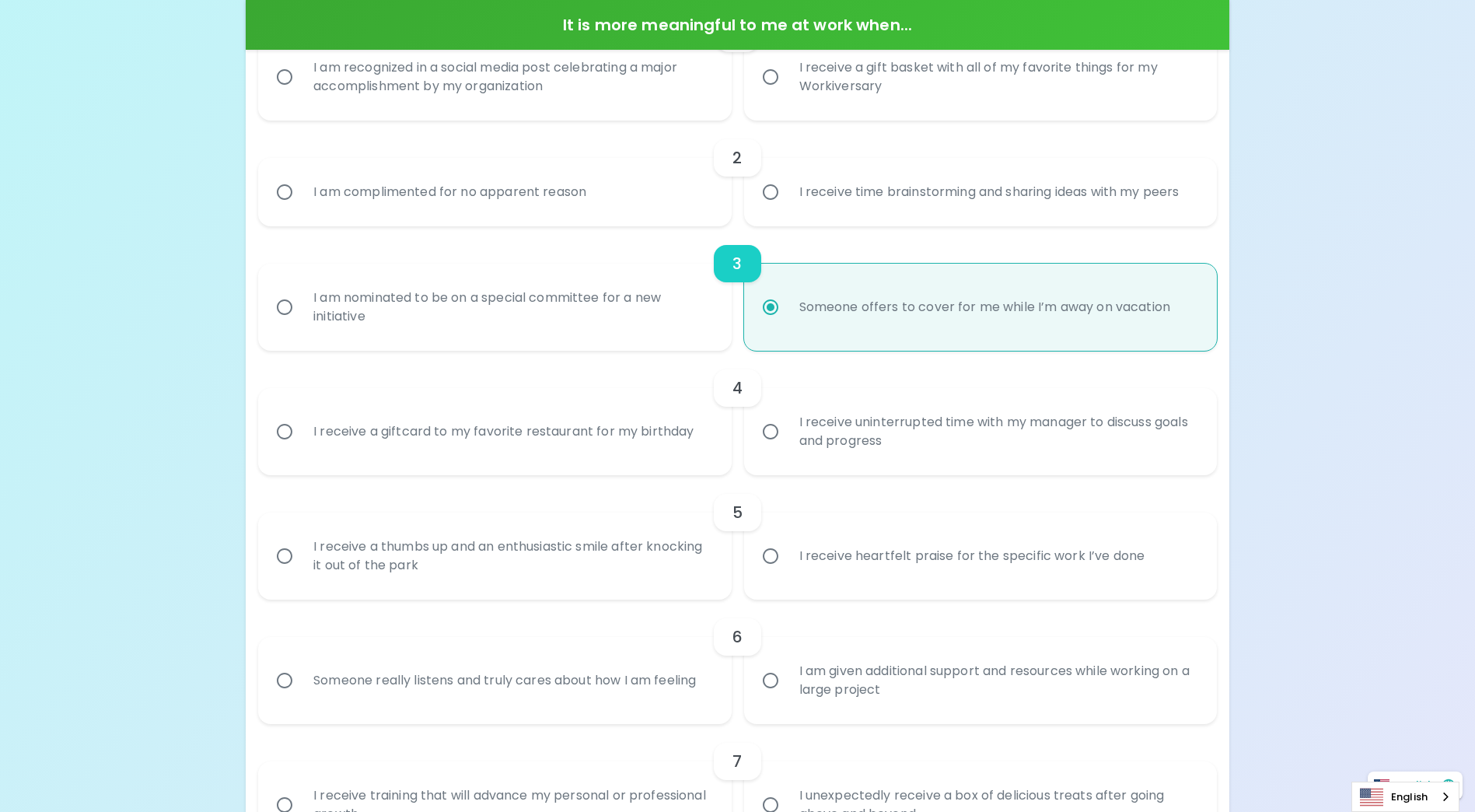
scroll to position [488, 0]
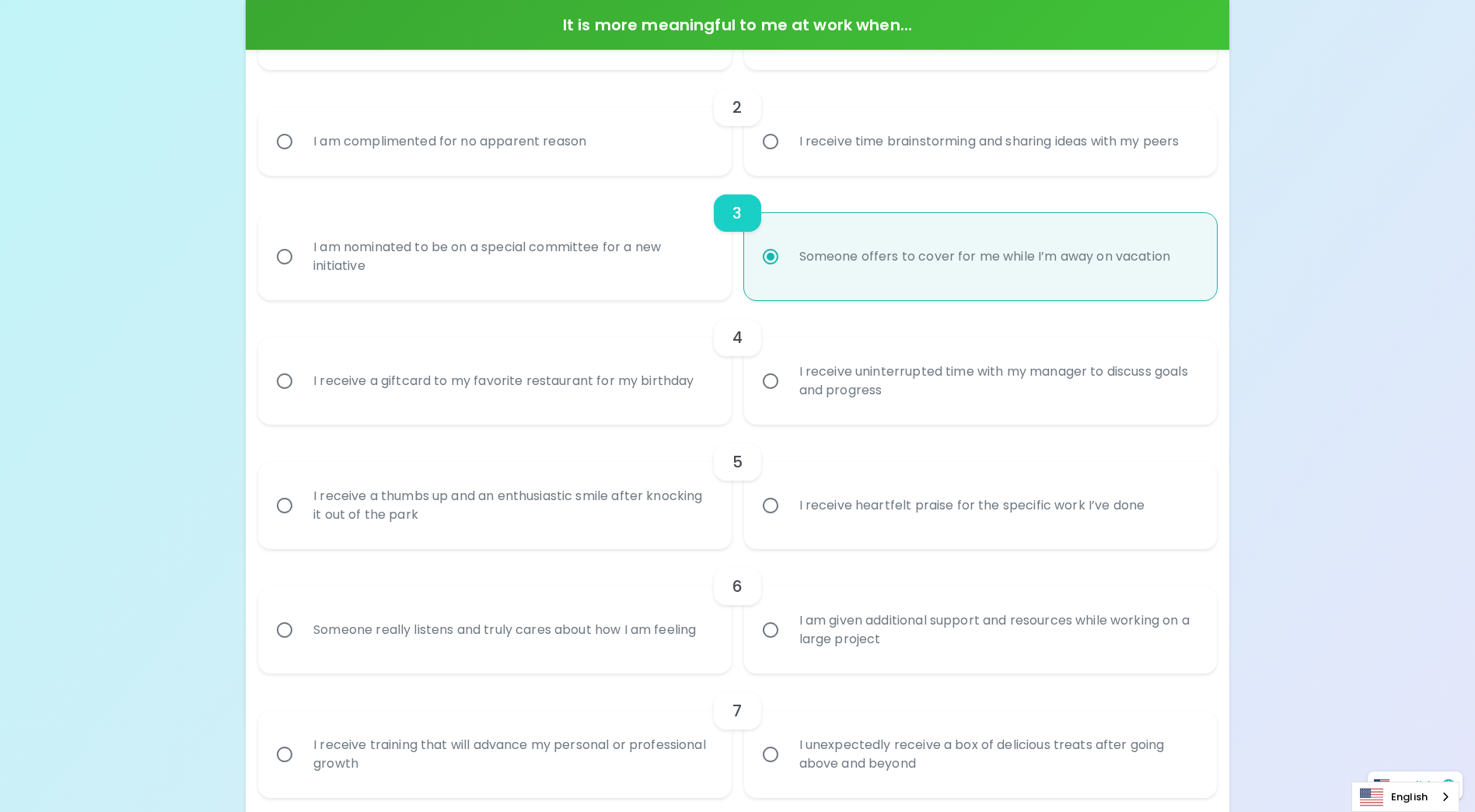
radio input "true"
click at [288, 380] on input "I receive a giftcard to my favorite restaurant for my birthday" at bounding box center [284, 380] width 33 height 33
radio input "false"
radio input "true"
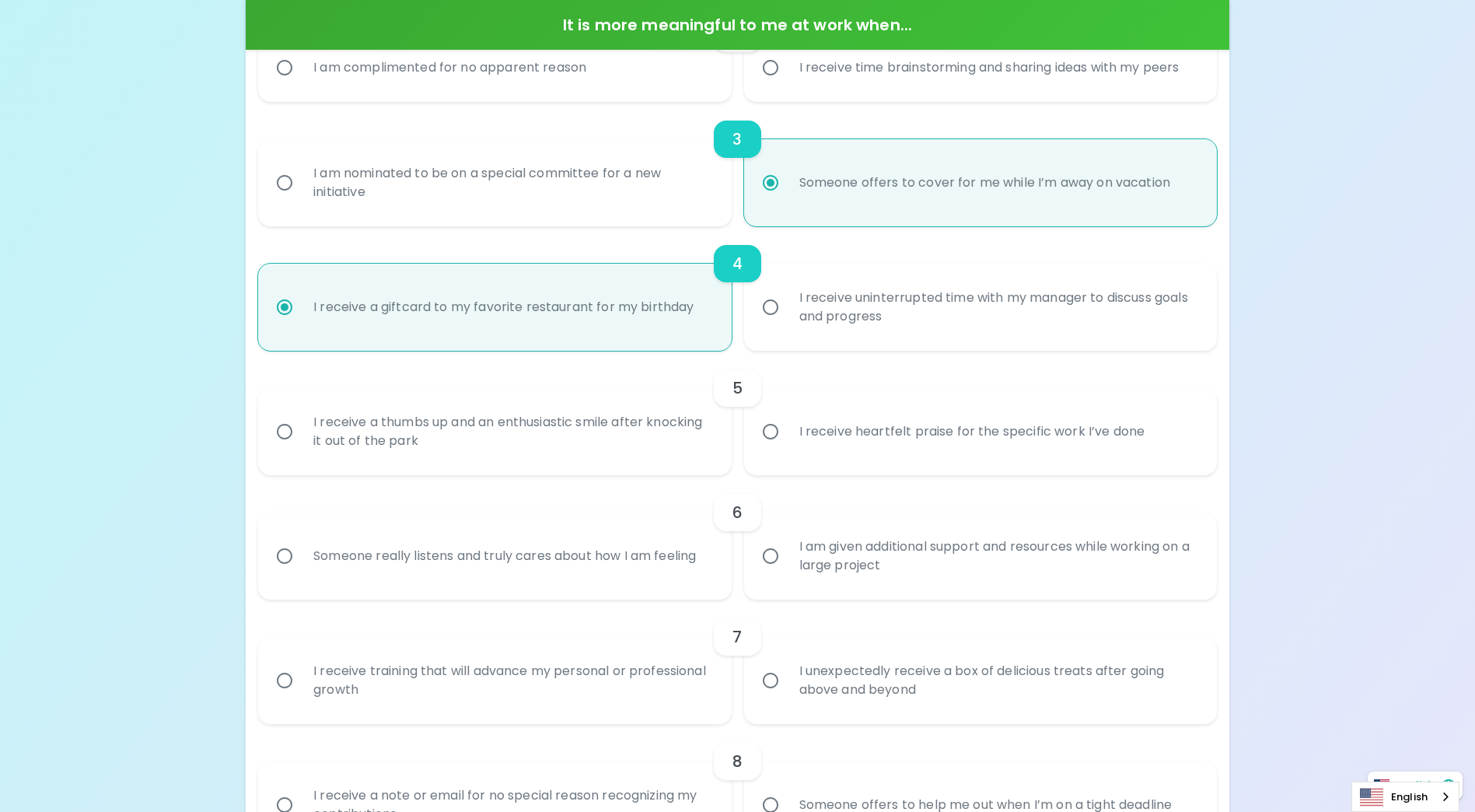
scroll to position [613, 0]
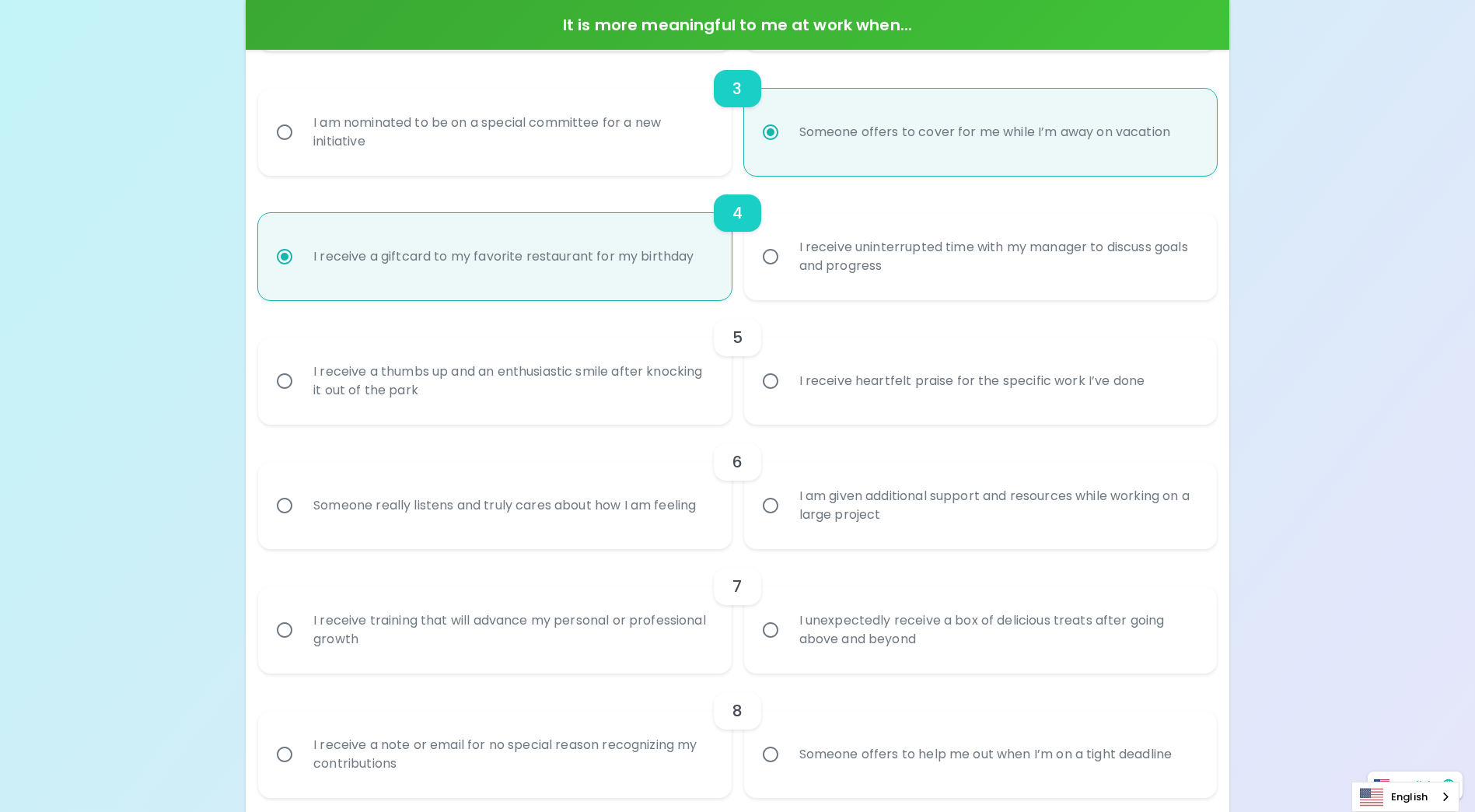
click at [284, 259] on input "I receive a giftcard to my favorite restaurant for my birthday" at bounding box center [284, 256] width 33 height 33
radio input "true"
click at [771, 257] on input "I receive uninterrupted time with my manager to discuss goals and progress" at bounding box center [770, 256] width 33 height 33
radio input "false"
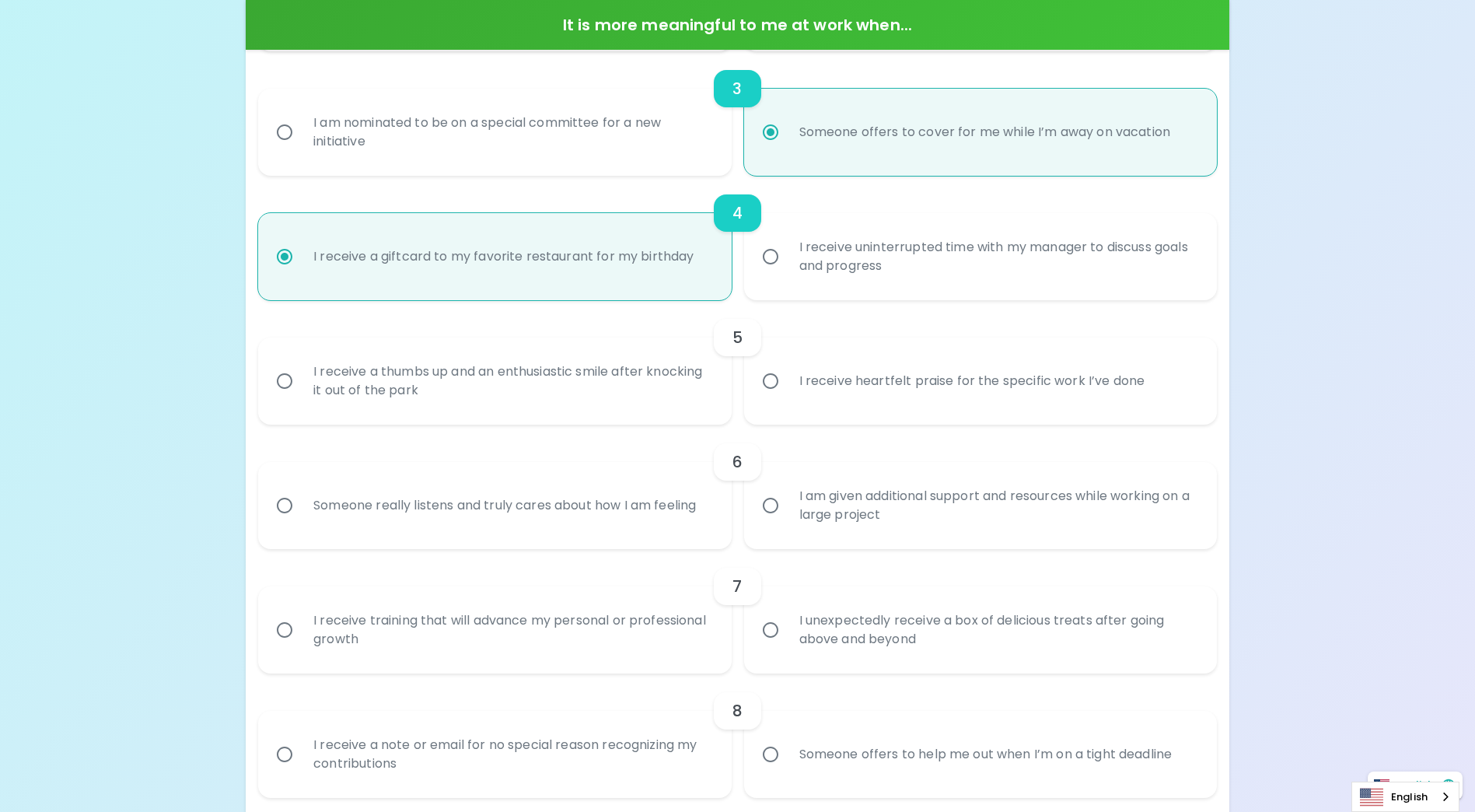
radio input "false"
radio input "true"
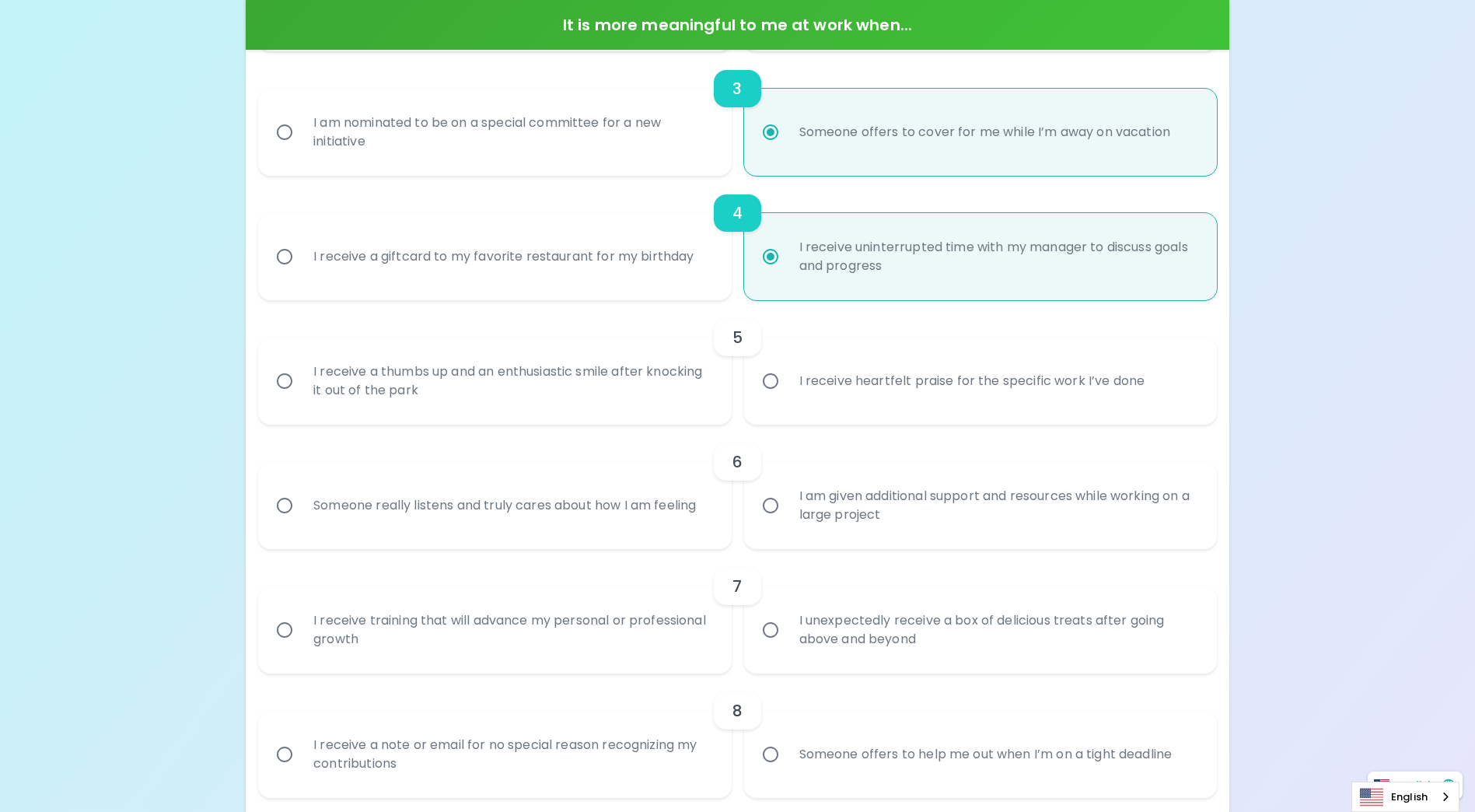
radio input "true"
click at [287, 379] on input "I receive a thumbs up and an enthusiastic smile after knocking it out of the pa…" at bounding box center [284, 380] width 33 height 33
radio input "false"
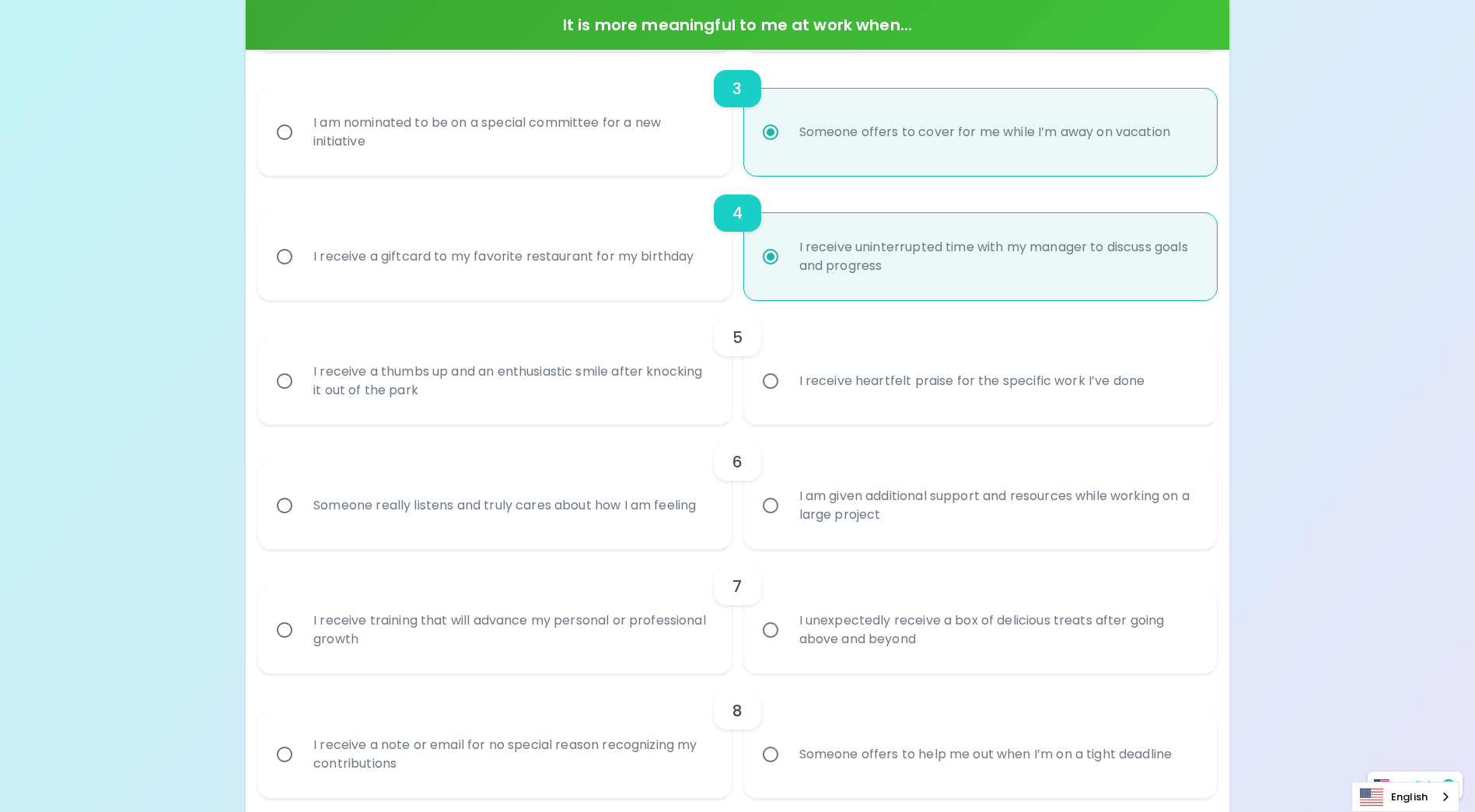
radio input "true"
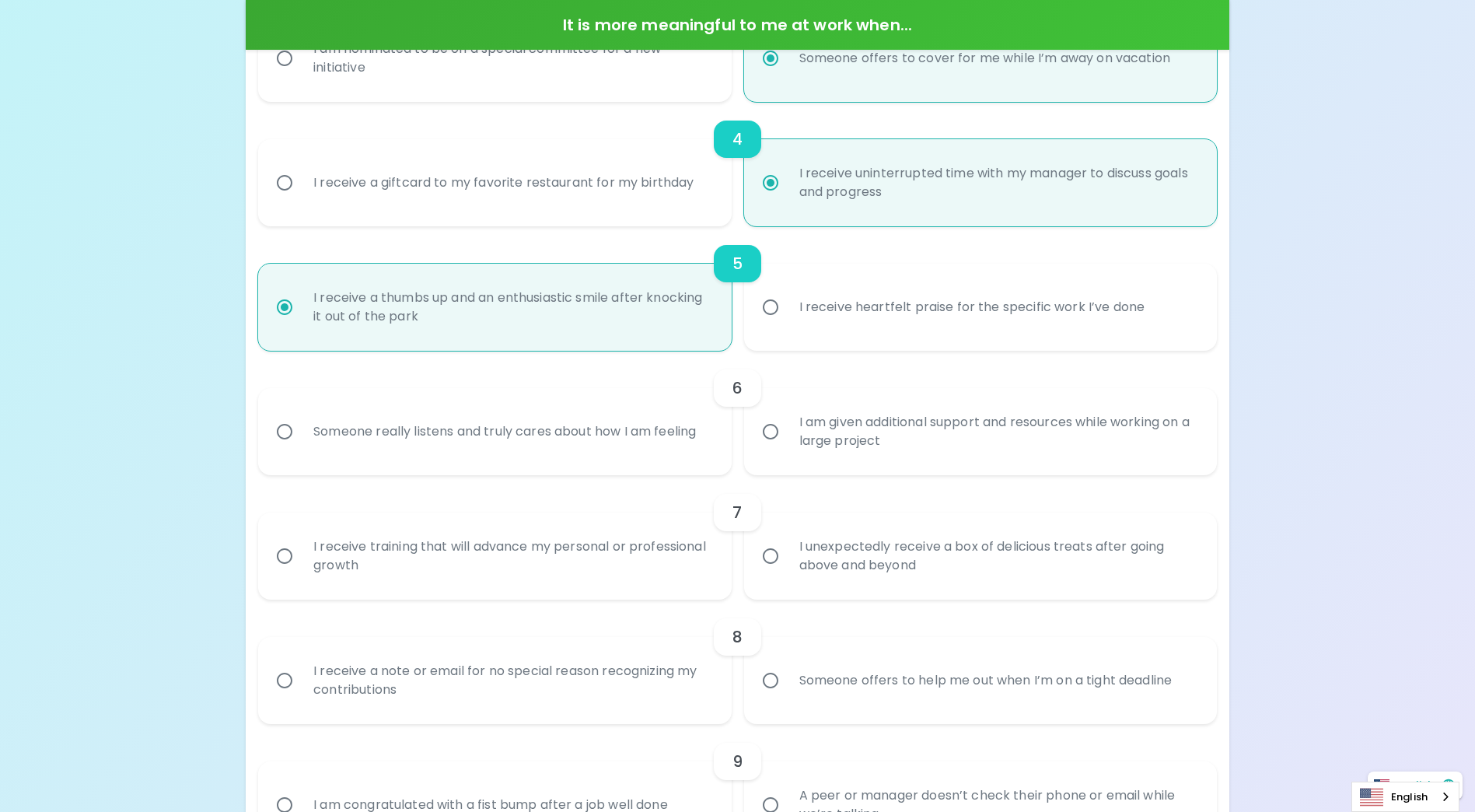
scroll to position [737, 0]
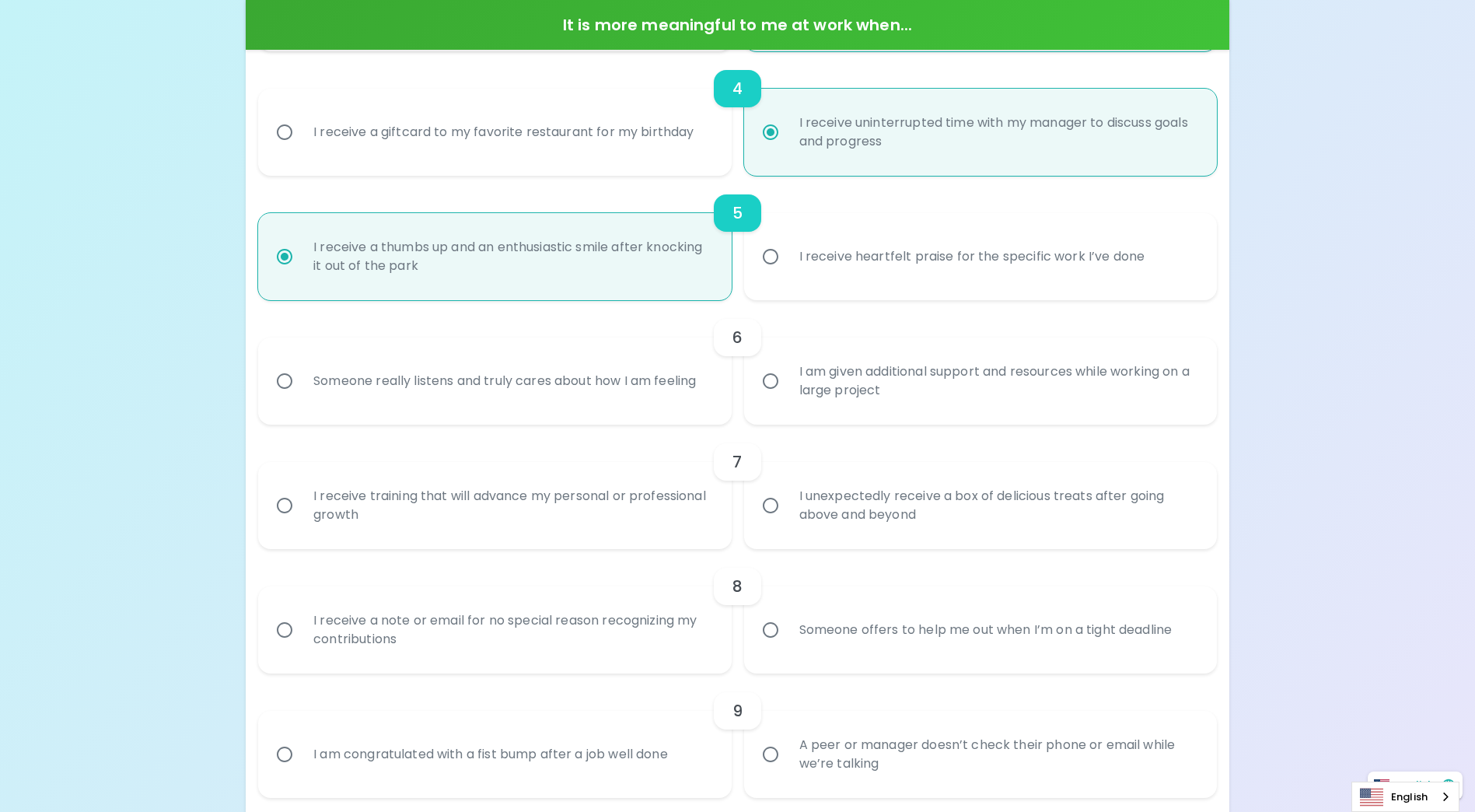
radio input "true"
click at [770, 378] on input "I am given additional support and resources while working on a large project" at bounding box center [770, 380] width 33 height 33
radio input "false"
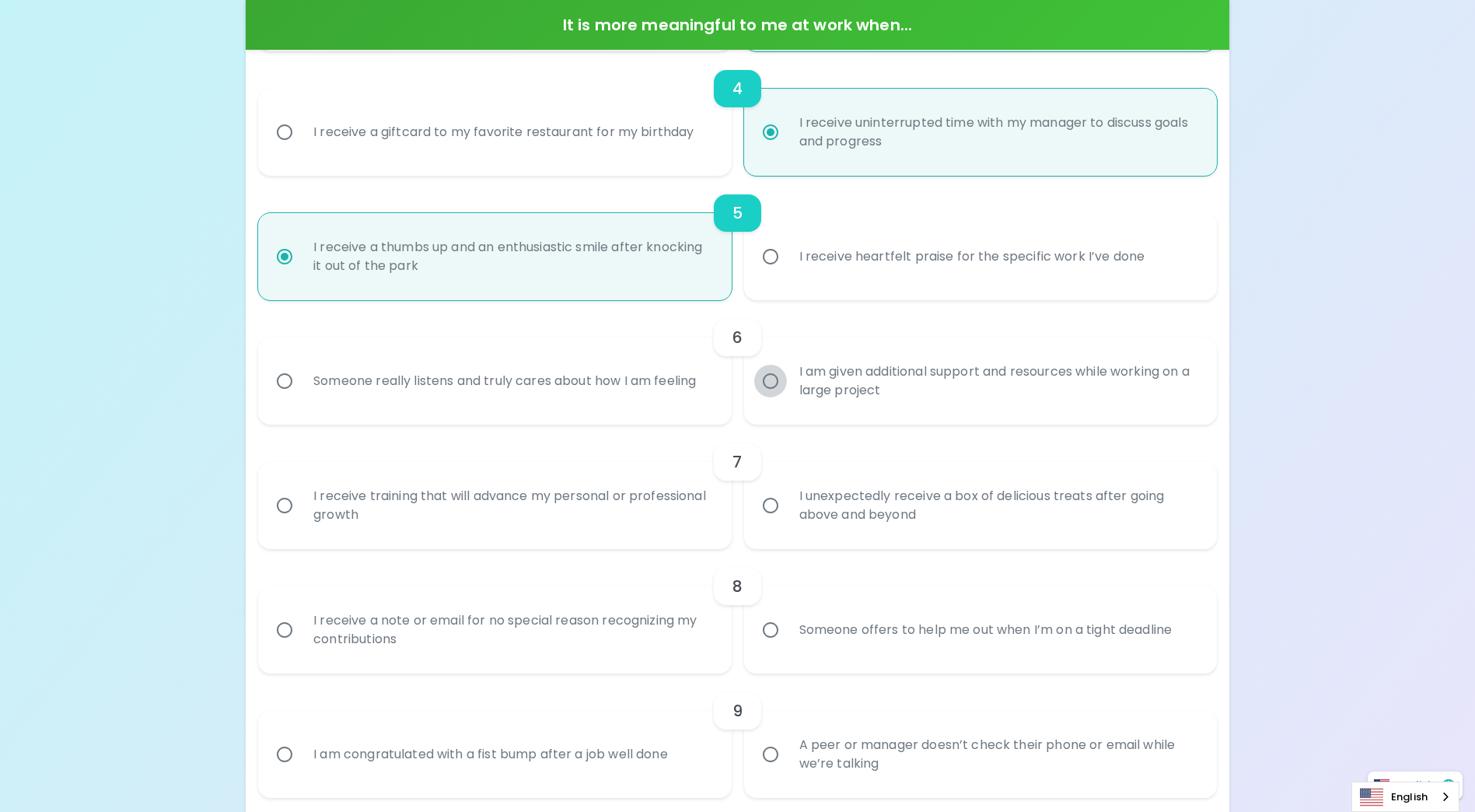
radio input "false"
radio input "true"
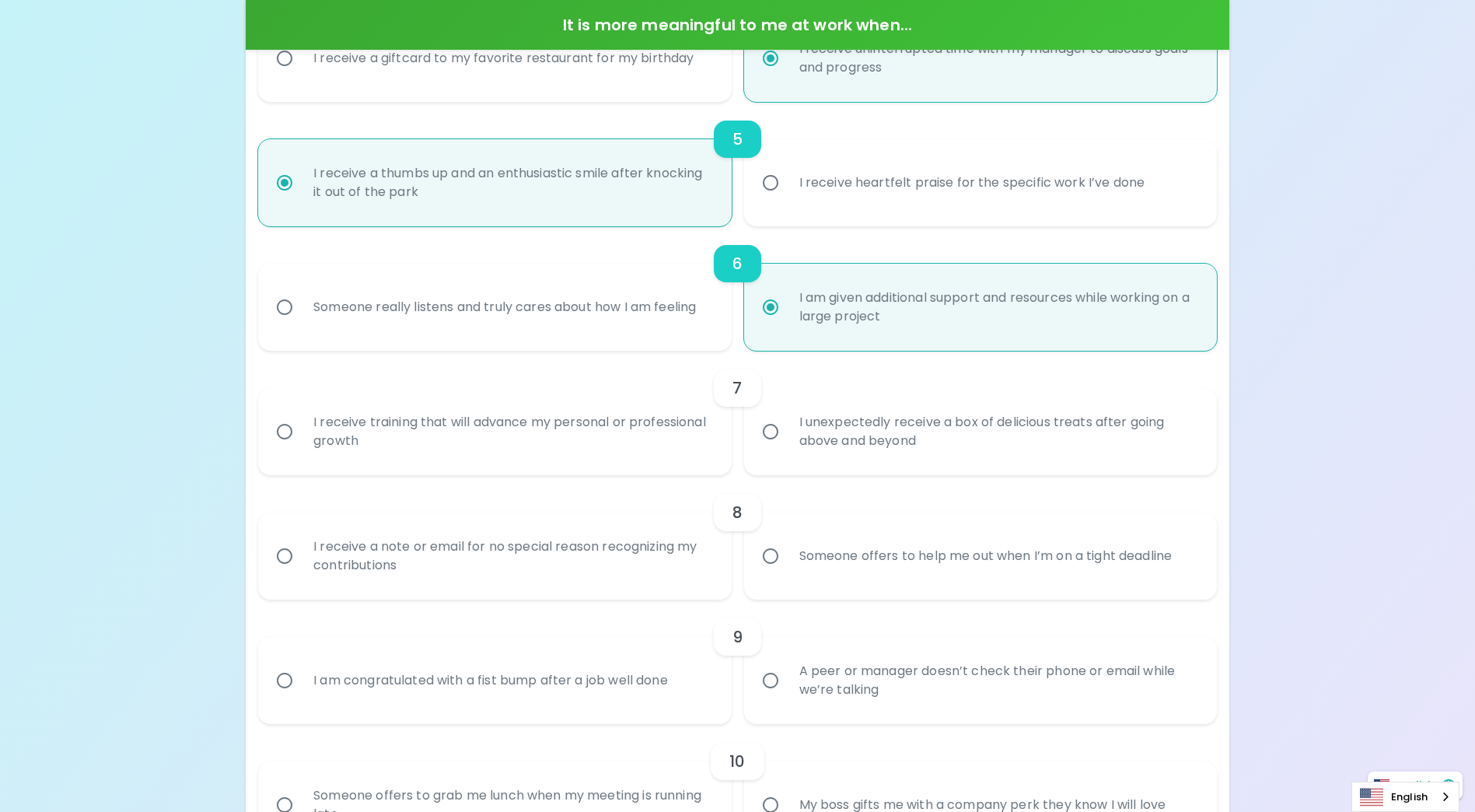
scroll to position [862, 0]
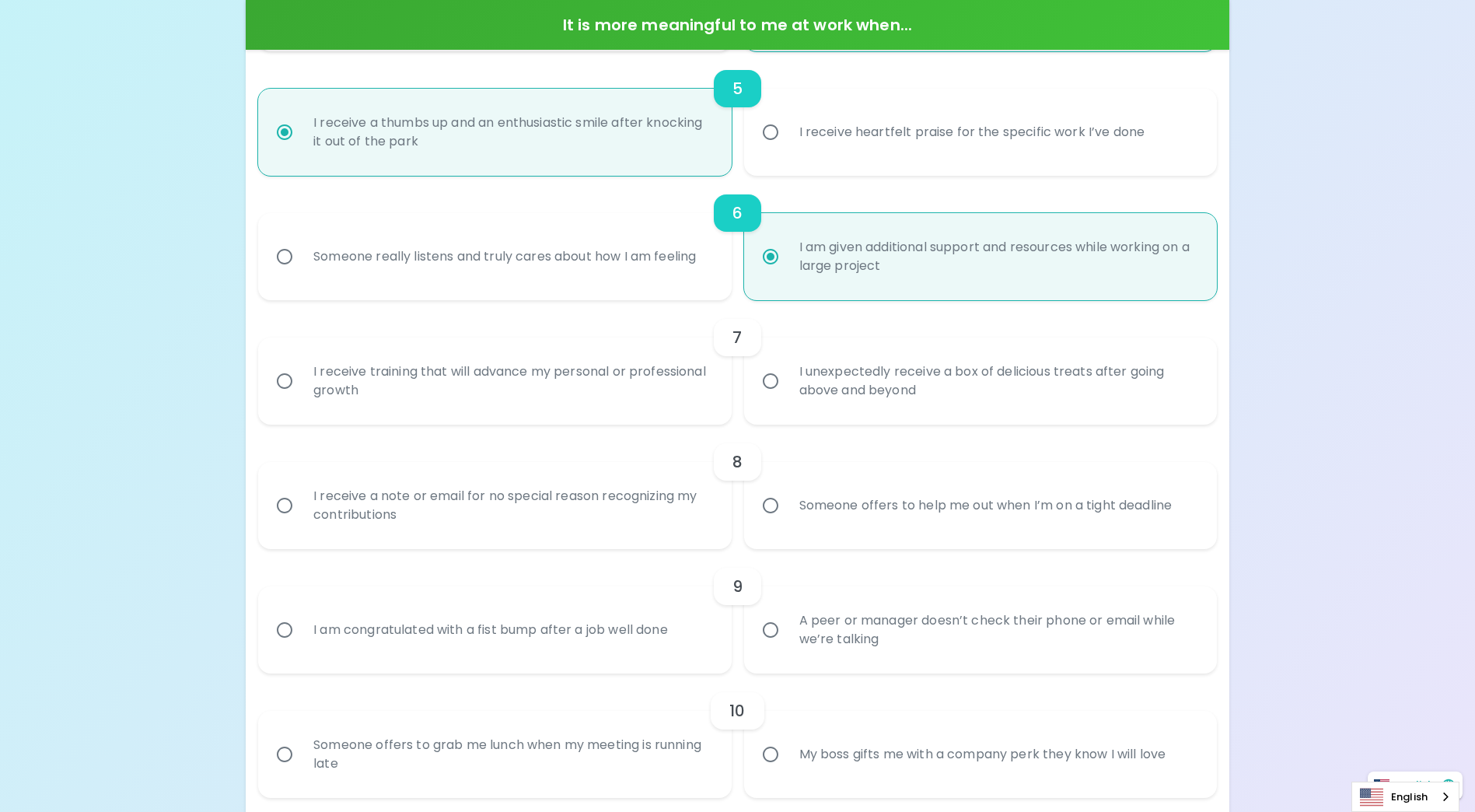
radio input "true"
click at [284, 254] on input "Someone really listens and truly cares about how I am feeling" at bounding box center [284, 256] width 33 height 33
radio input "false"
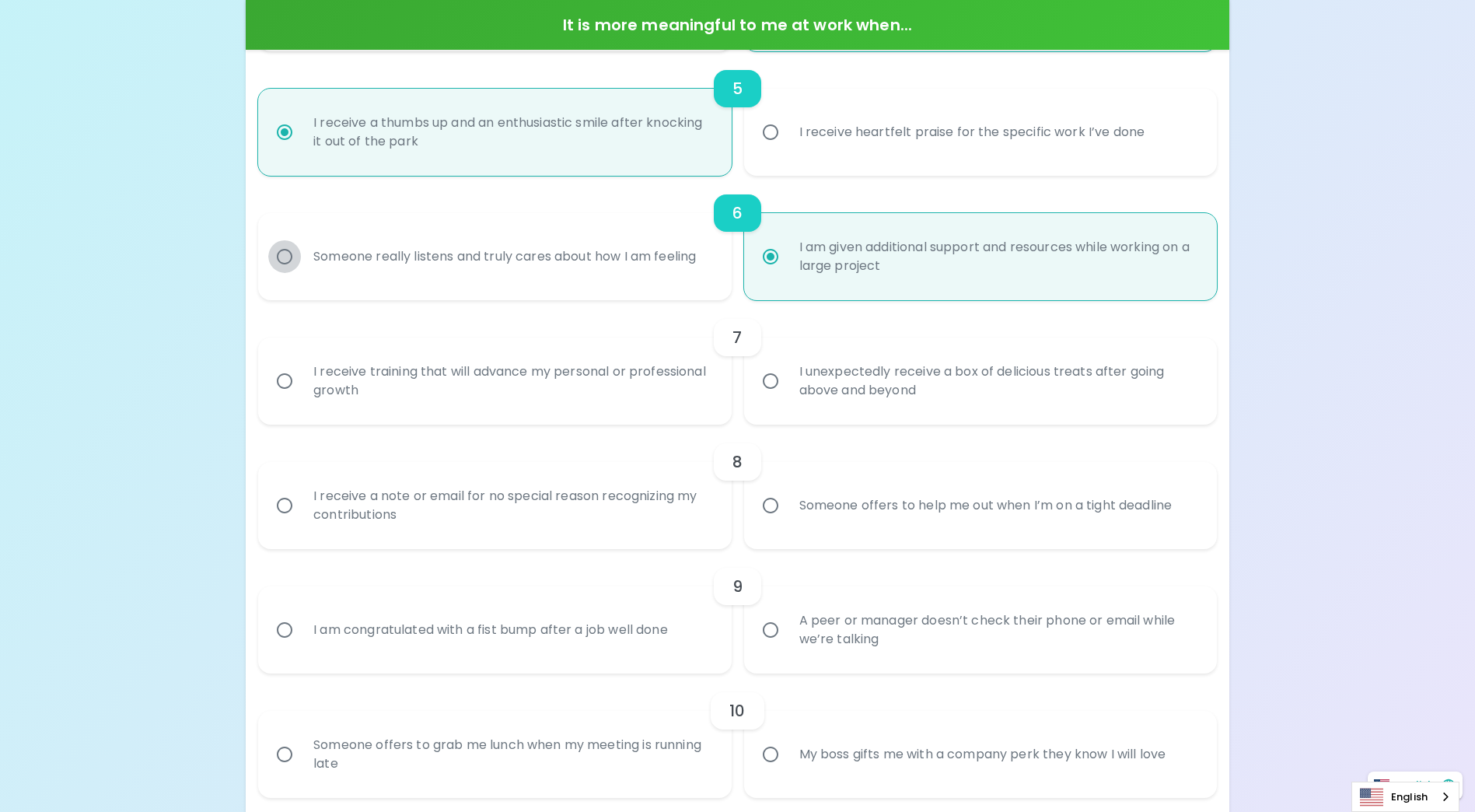
radio input "false"
radio input "true"
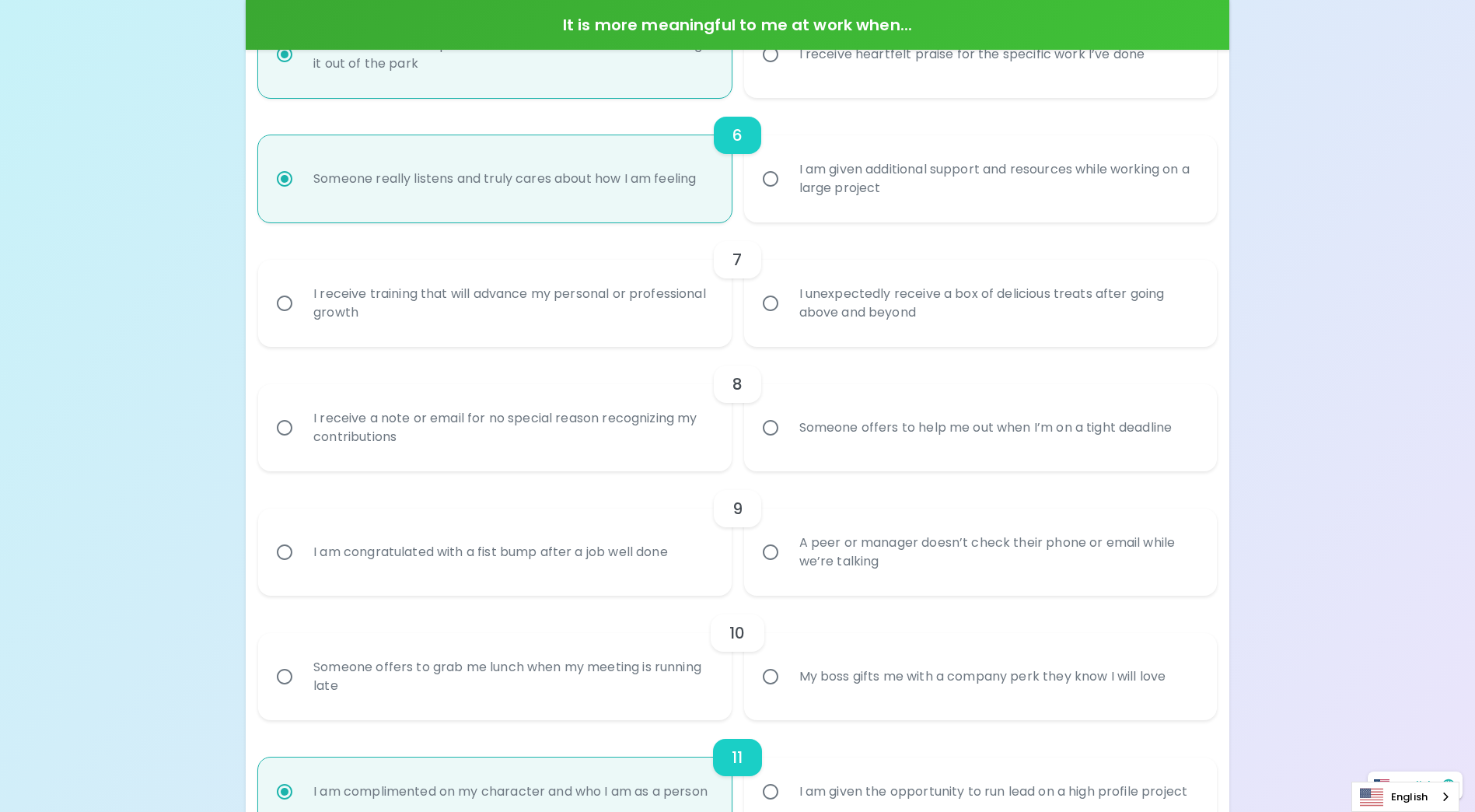
scroll to position [1017, 0]
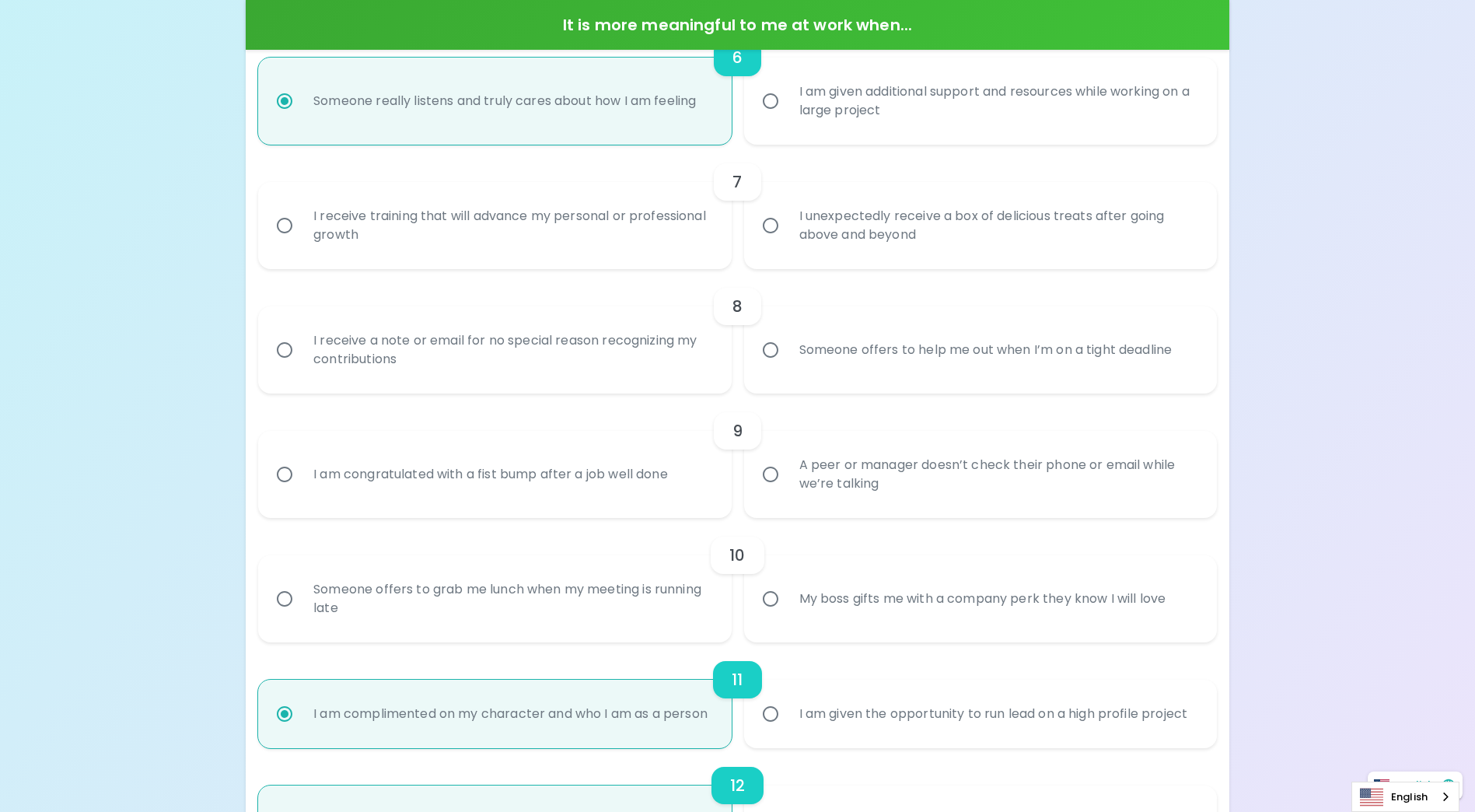
radio input "true"
click at [280, 473] on input "I am congratulated with a fist bump after a job well done" at bounding box center [284, 474] width 33 height 33
radio input "false"
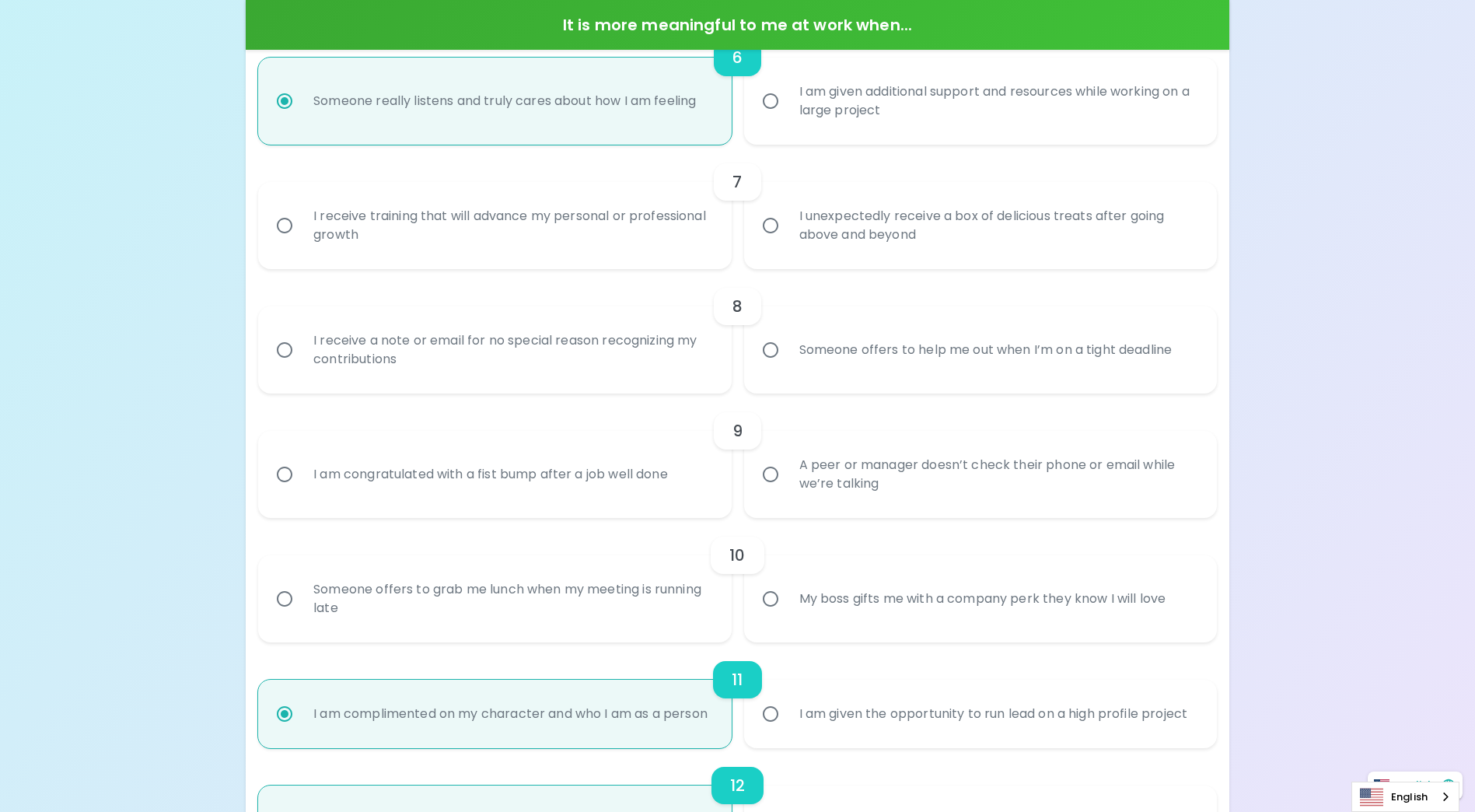
radio input "false"
radio input "true"
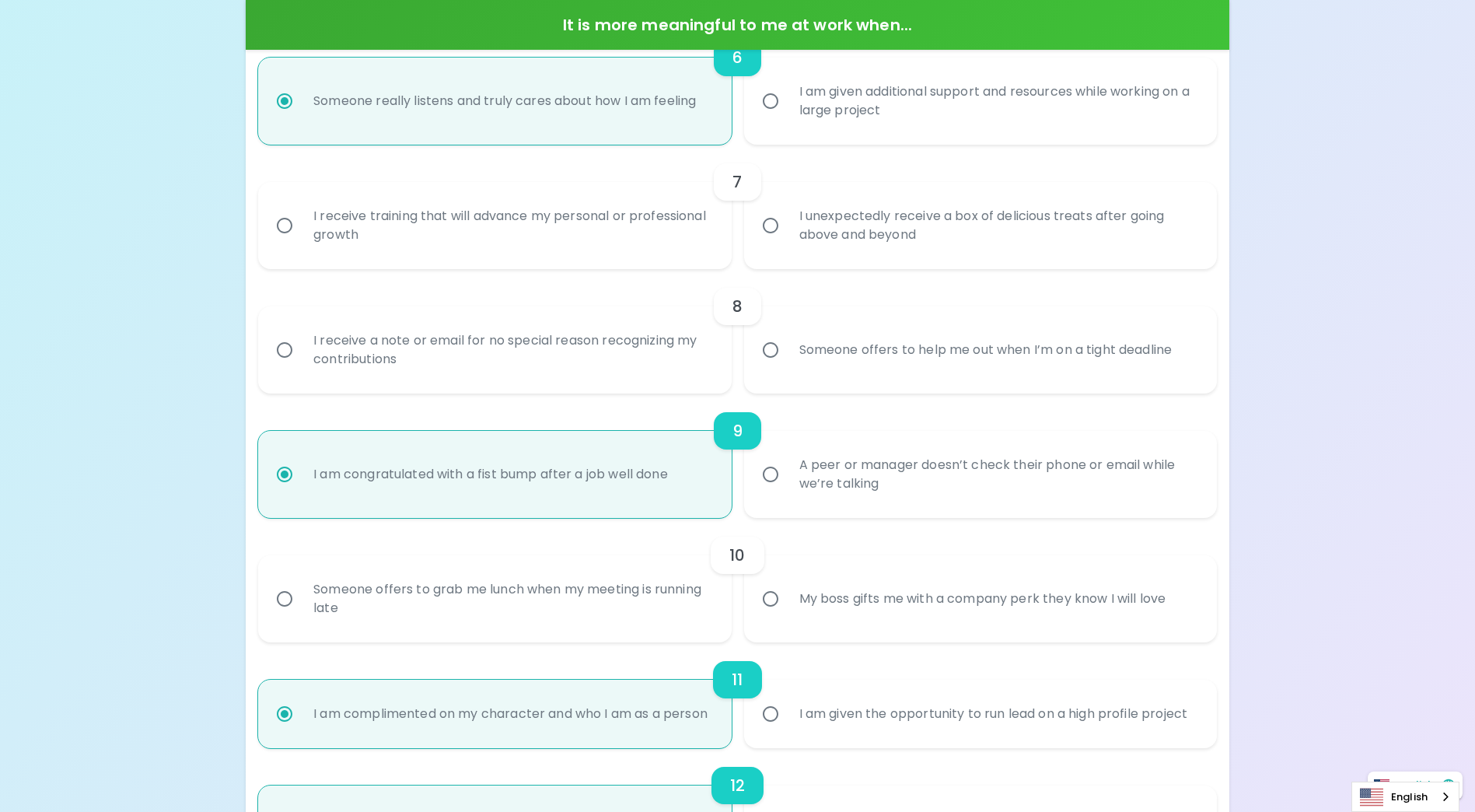
scroll to position [1141, 0]
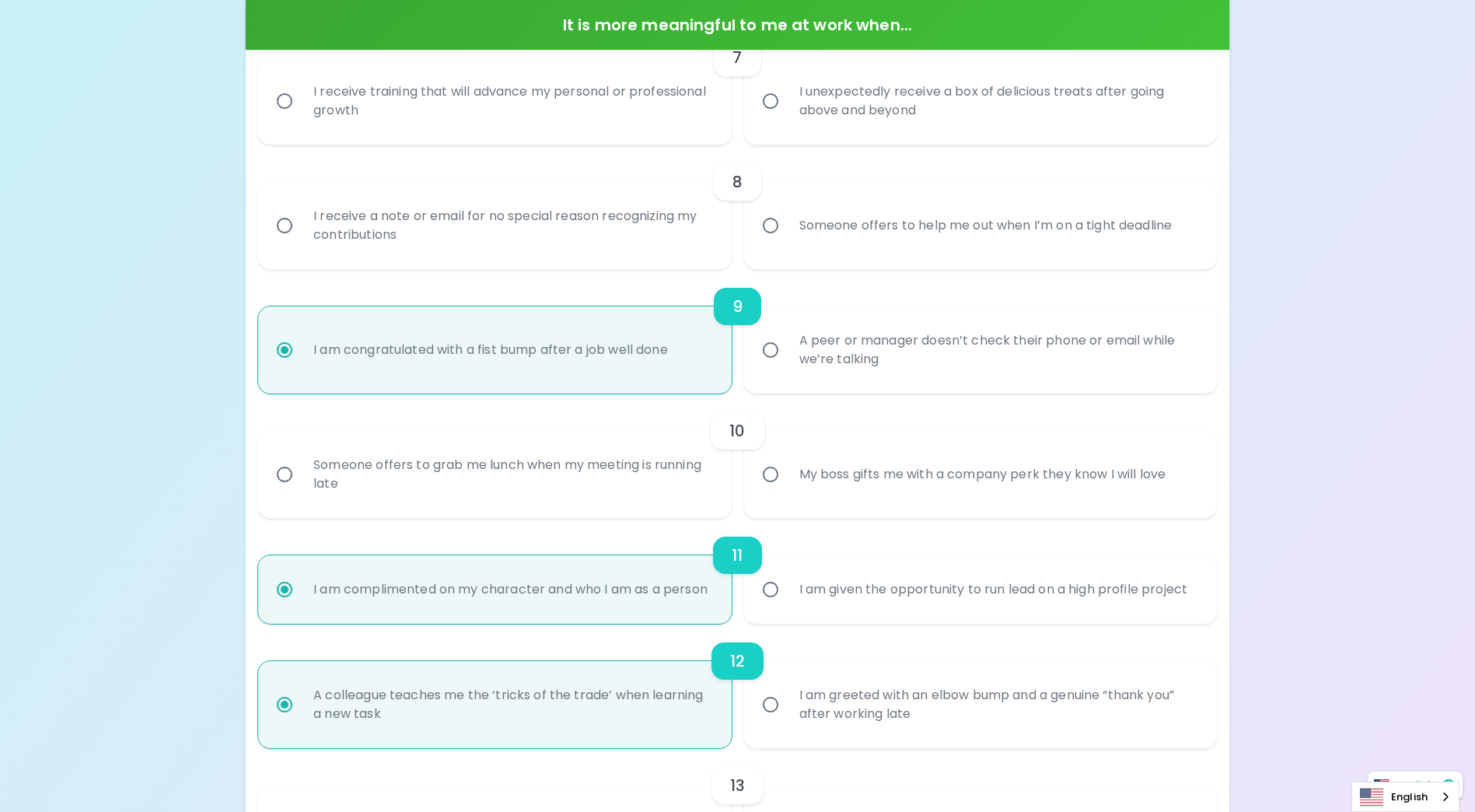
radio input "true"
click at [776, 474] on input "My boss gifts me with a company perk they know I will love" at bounding box center [770, 474] width 33 height 33
radio input "false"
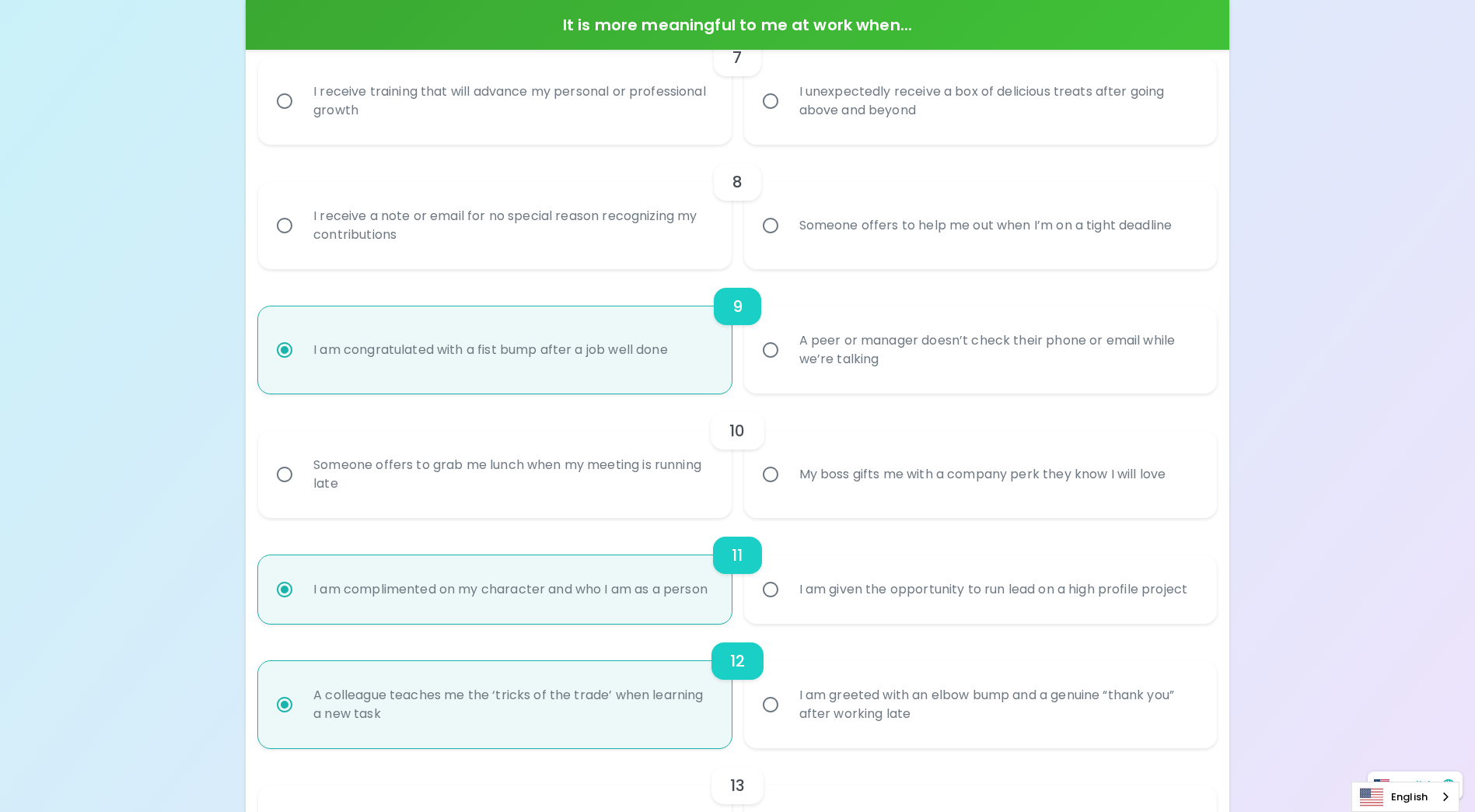
radio input "false"
radio input "true"
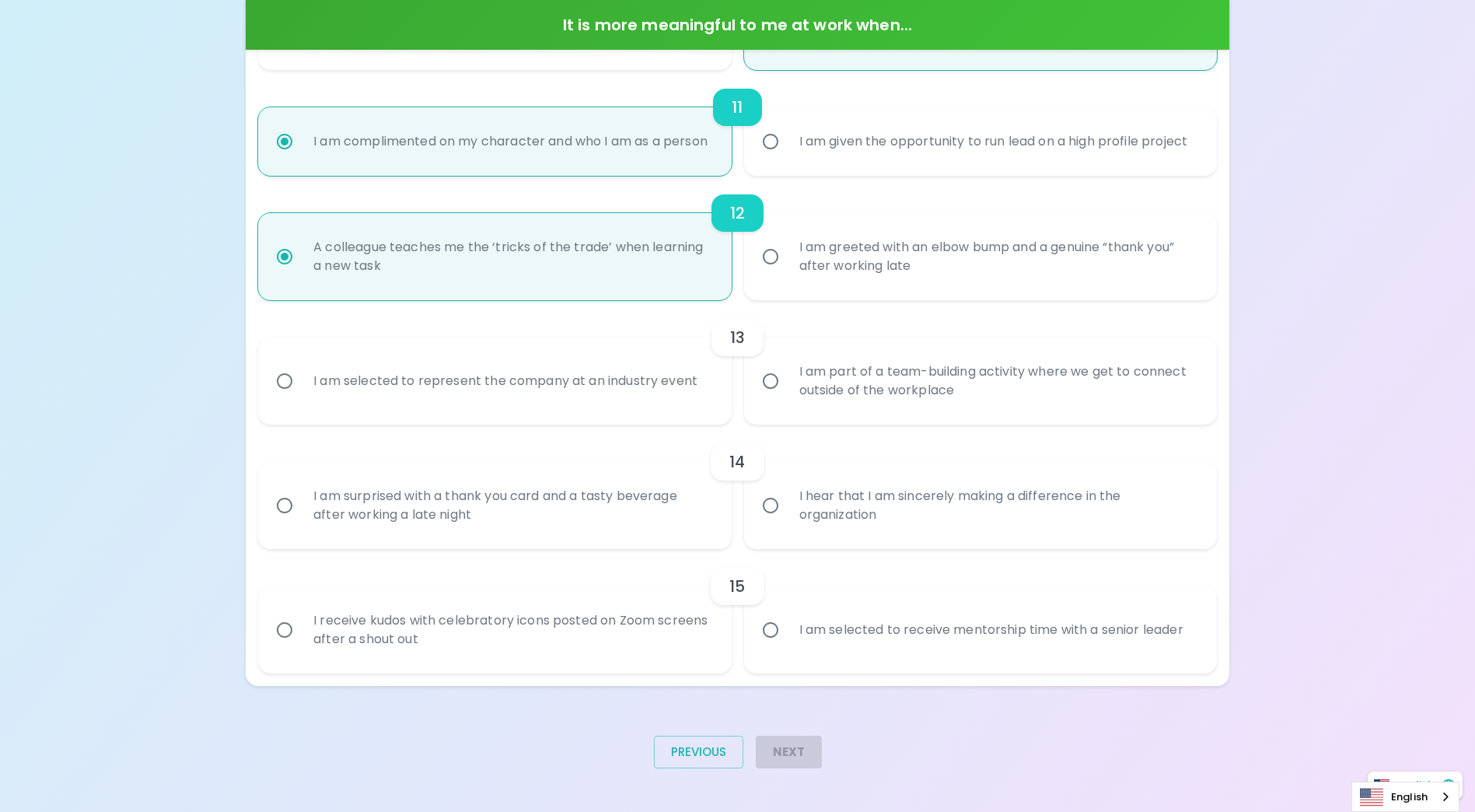
scroll to position [1607, 0]
radio input "true"
click at [1444, 792] on div "English" at bounding box center [1406, 796] width 108 height 30
click at [1445, 797] on div "English" at bounding box center [1406, 796] width 108 height 30
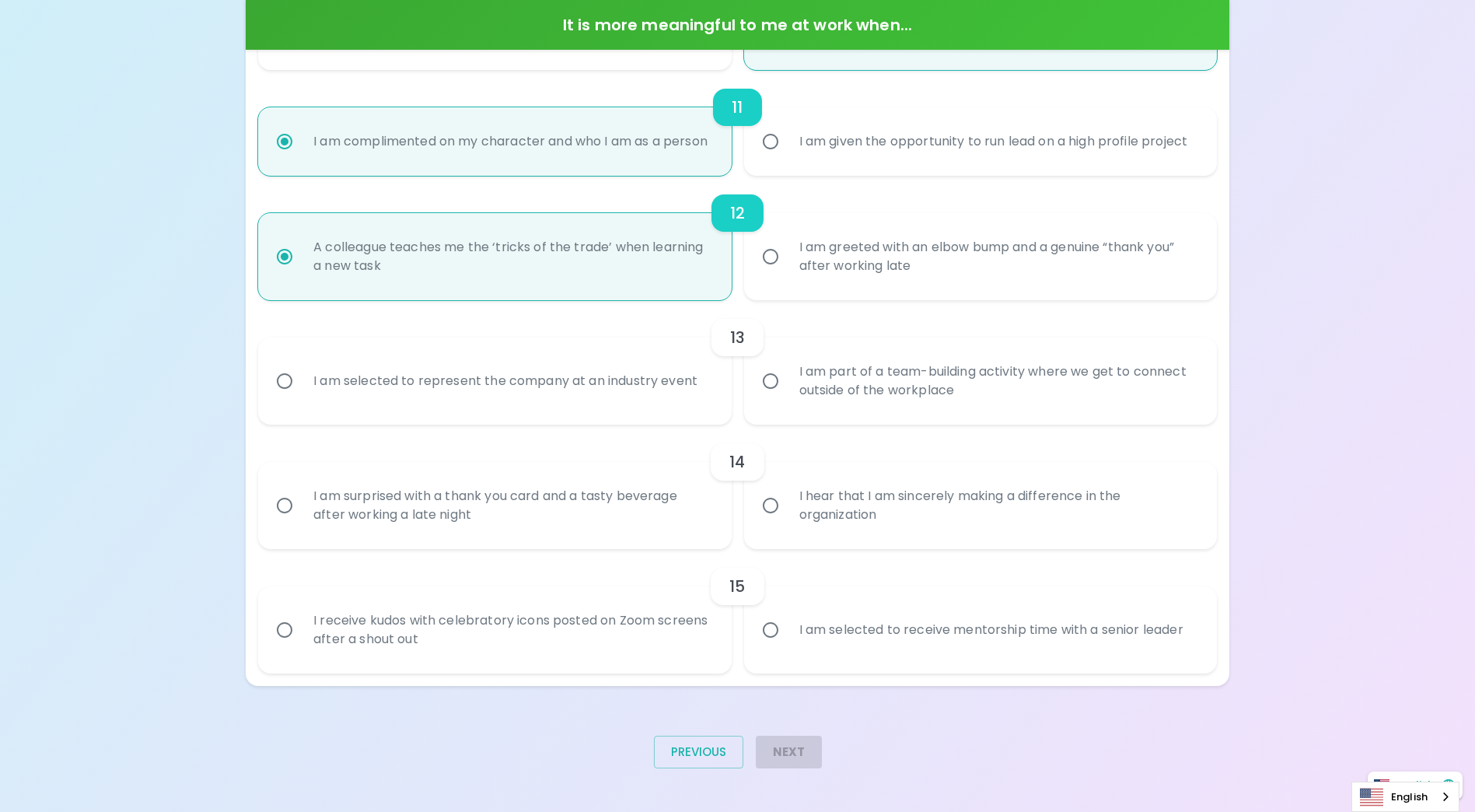
click at [785, 748] on div "Next" at bounding box center [782, 758] width 79 height 70
click at [695, 752] on button "Previous" at bounding box center [699, 751] width 90 height 33
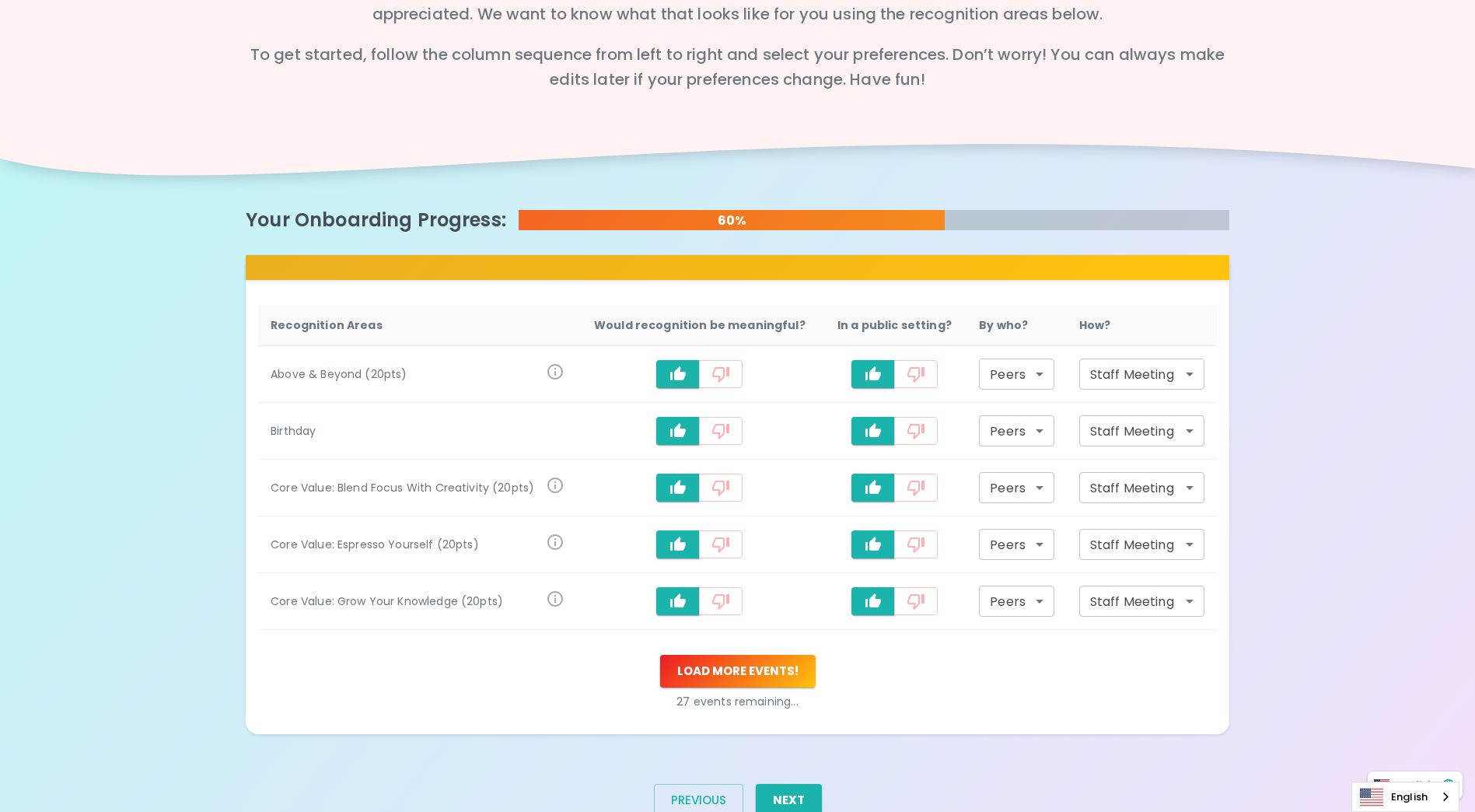
scroll to position [172, 0]
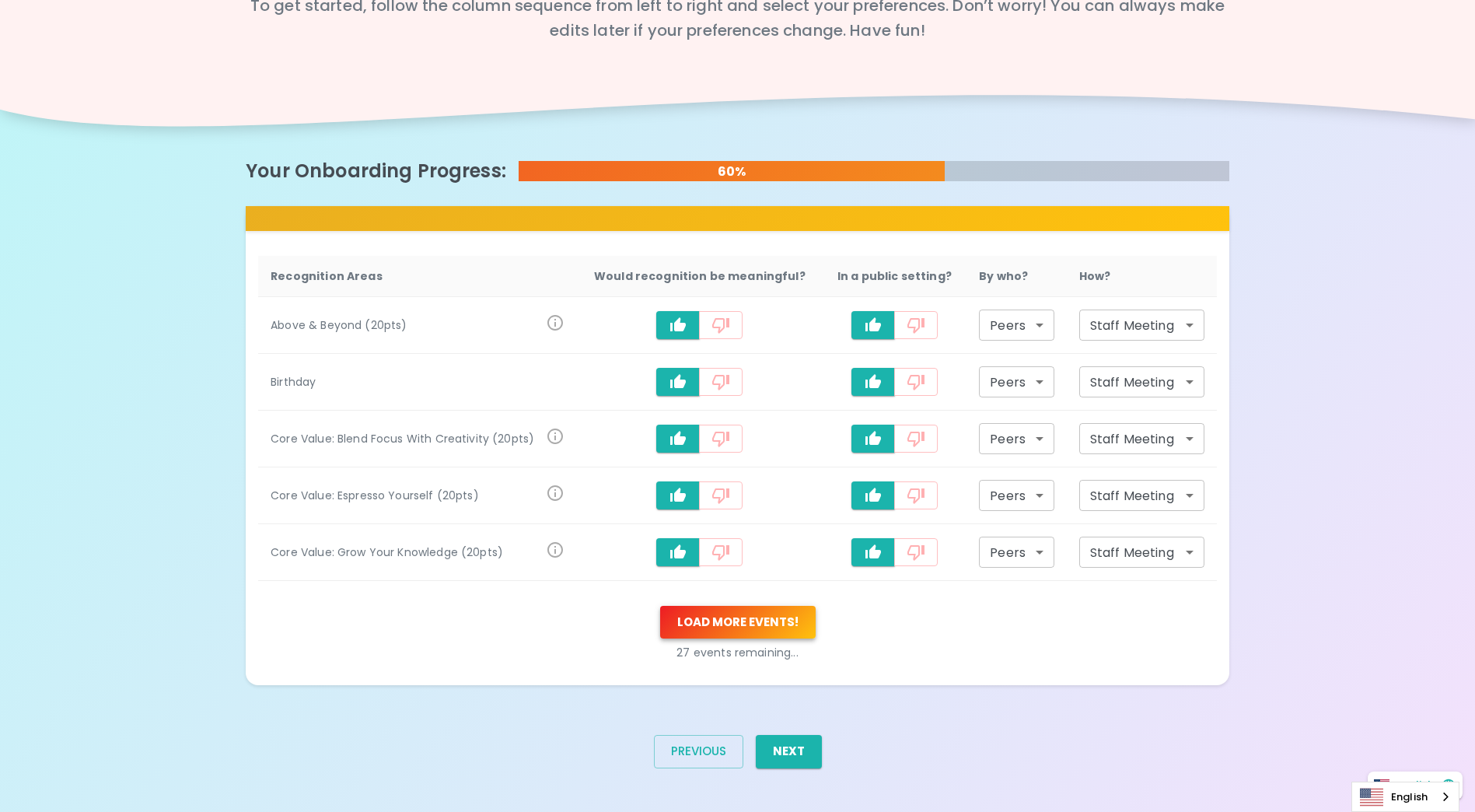
click at [753, 623] on button "Load more events !" at bounding box center [738, 621] width 155 height 33
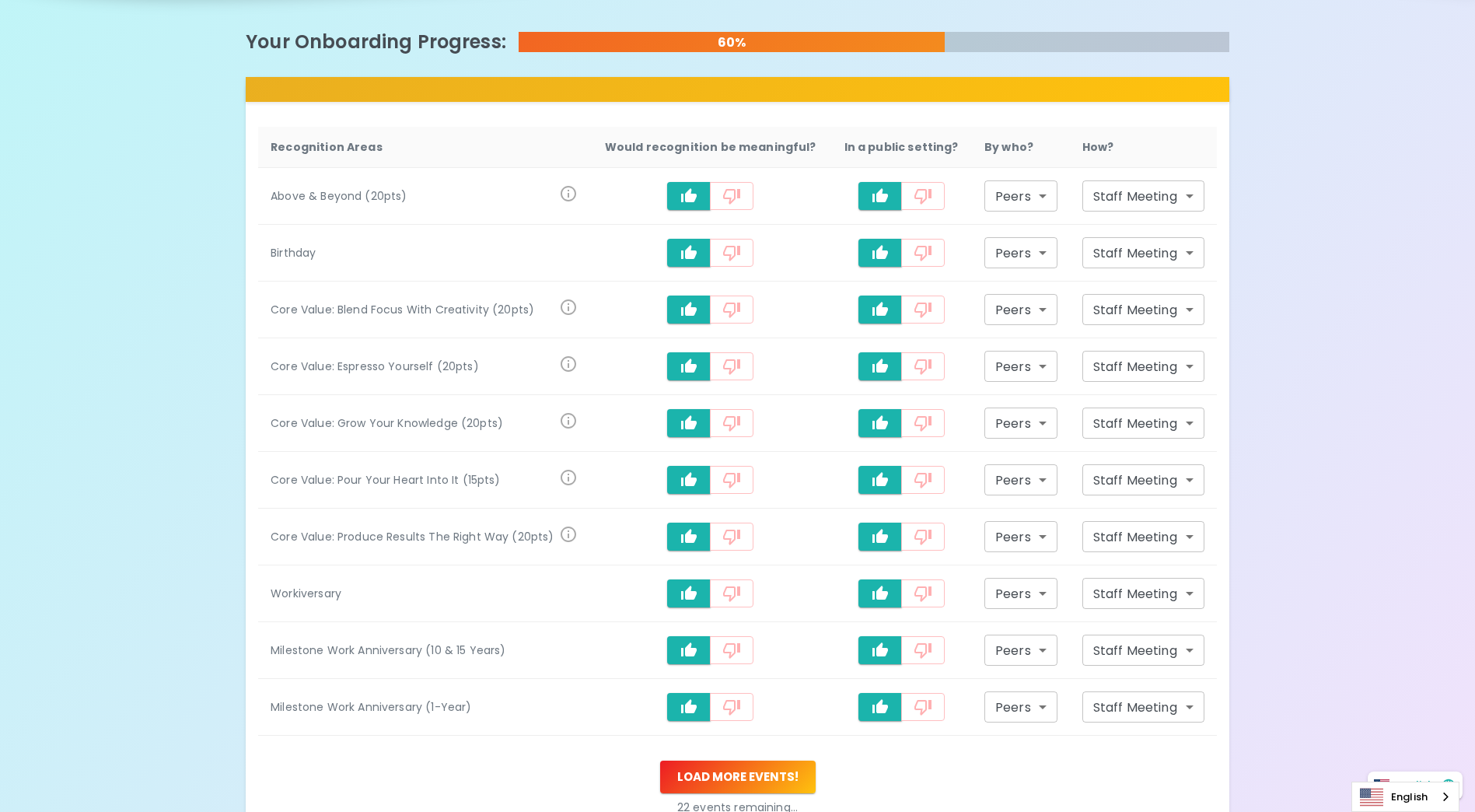
scroll to position [456, 0]
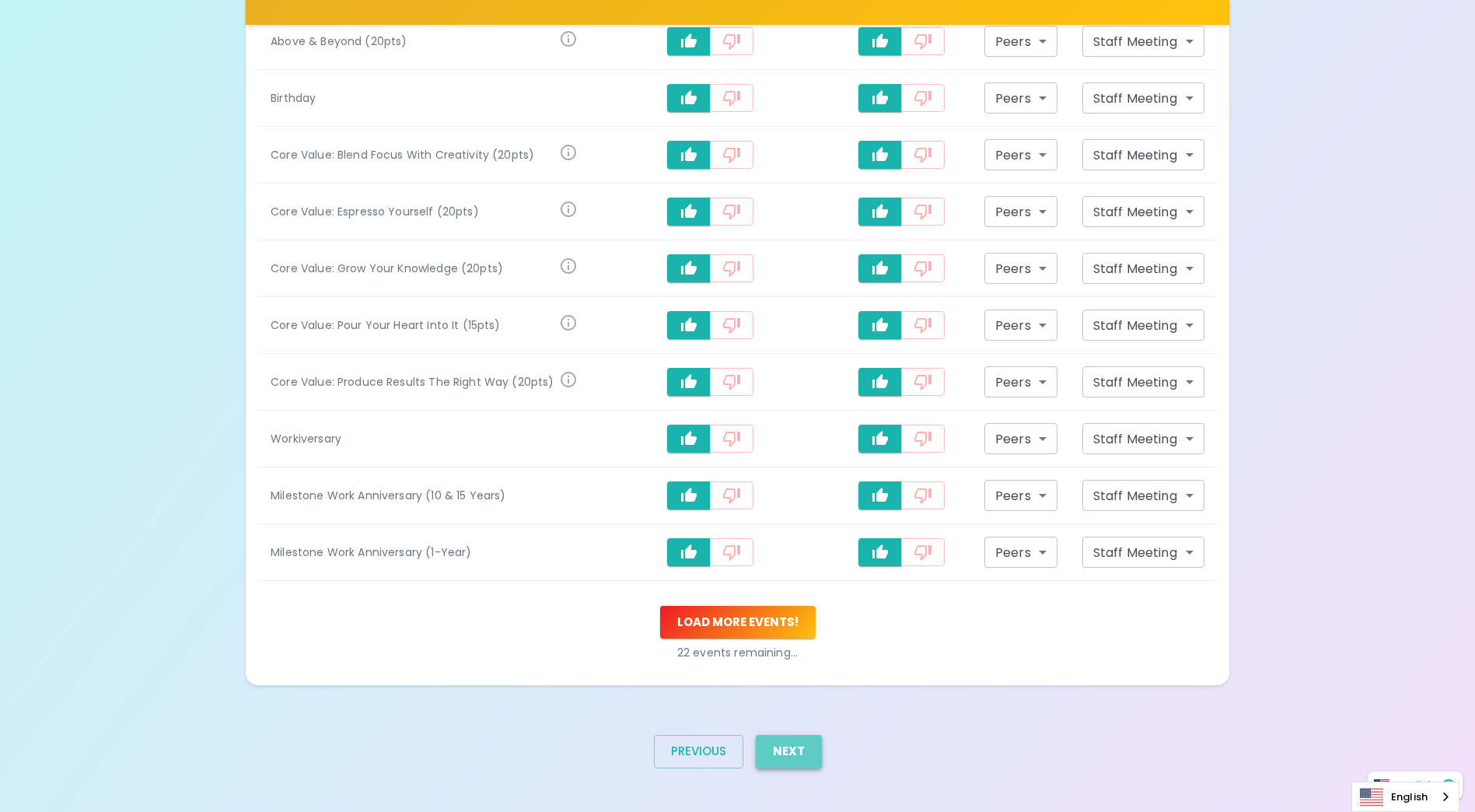
click at [798, 745] on button "Next" at bounding box center [789, 750] width 66 height 33
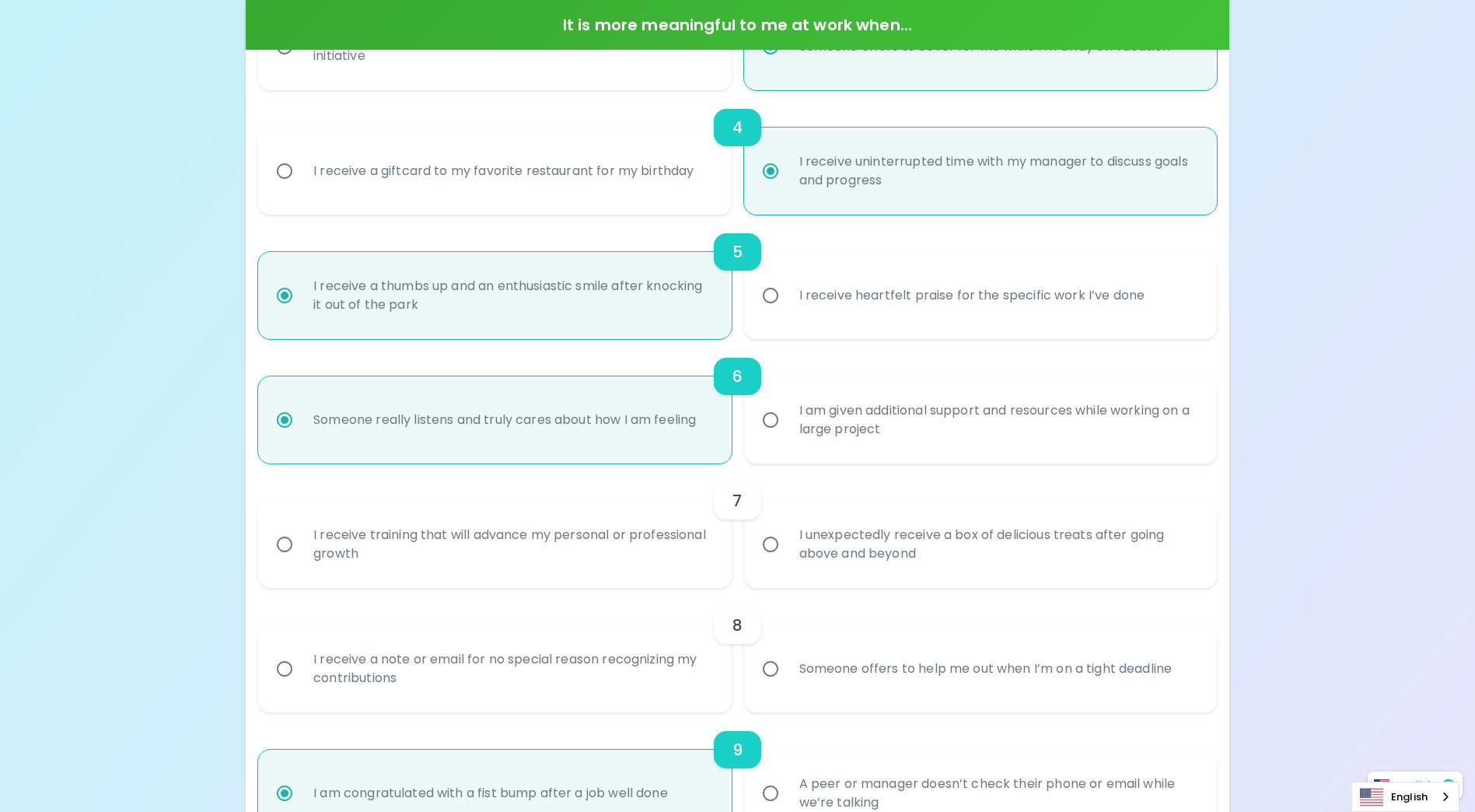
scroll to position [700, 0]
